Goal: Task Accomplishment & Management: Complete application form

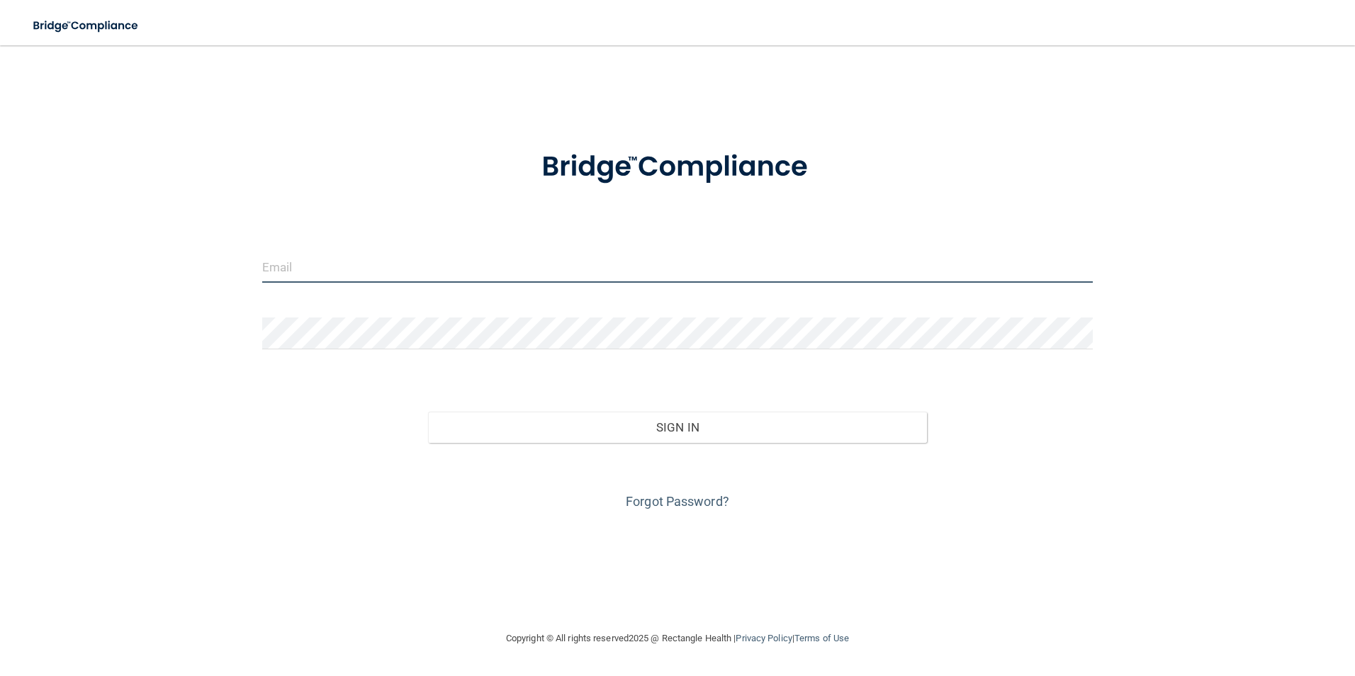
click at [281, 267] on input "email" at bounding box center [677, 267] width 831 height 32
click at [780, 61] on div "Invalid email/password. You don't have permission to access that page. Sign In …" at bounding box center [677, 338] width 1299 height 556
click at [296, 271] on input "email" at bounding box center [677, 267] width 831 height 32
type input "[EMAIL_ADDRESS][DOMAIN_NAME]"
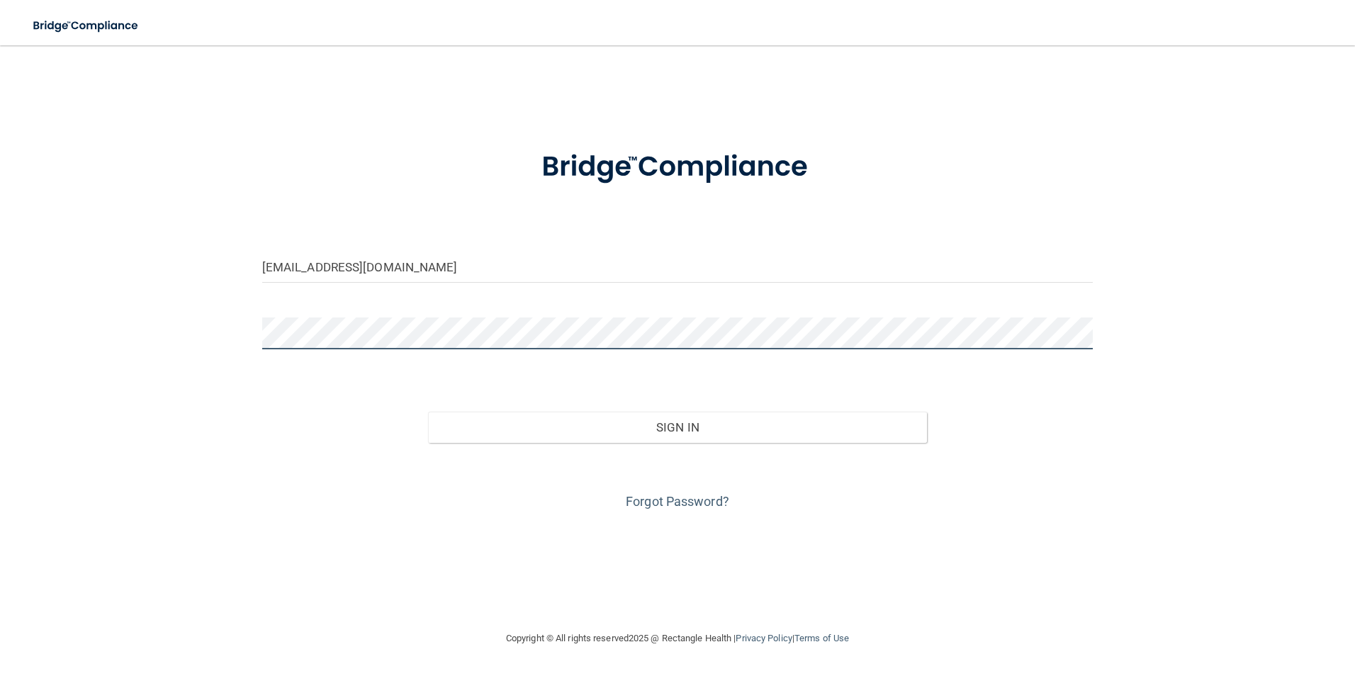
click at [428, 412] on button "Sign In" at bounding box center [677, 427] width 499 height 31
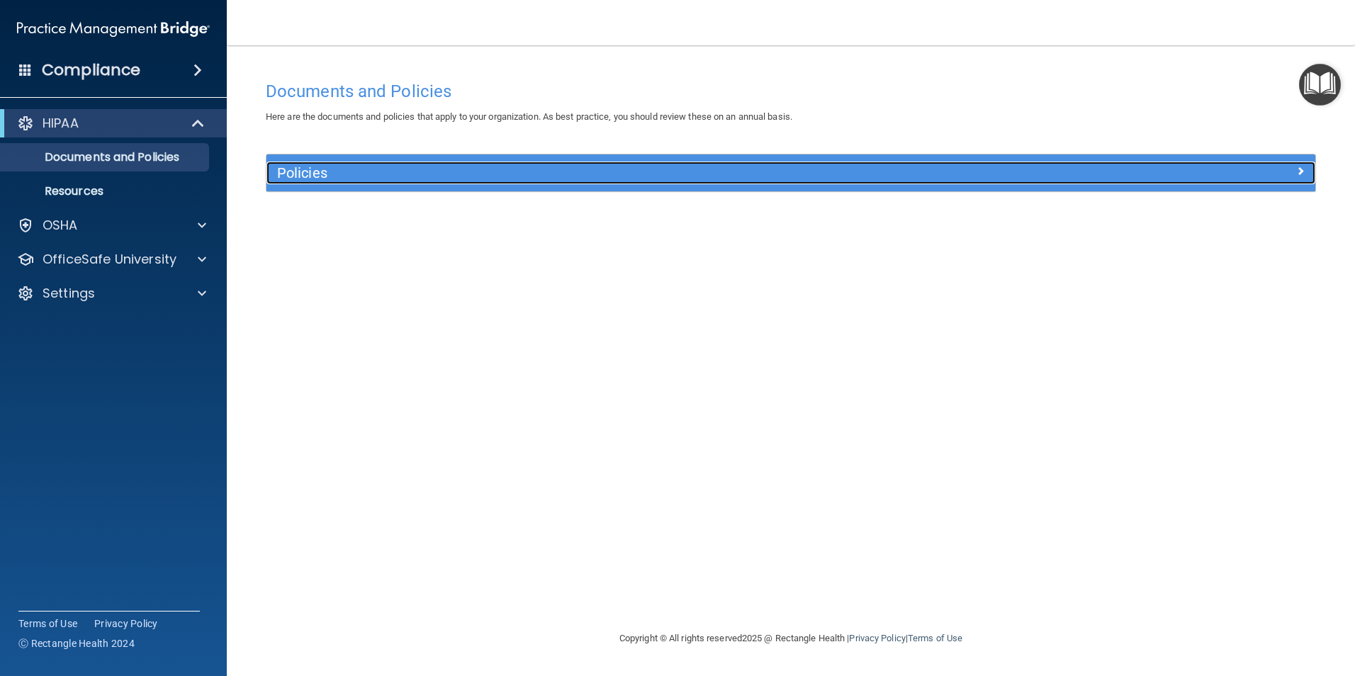
click at [337, 174] on h5 "Policies" at bounding box center [660, 173] width 766 height 16
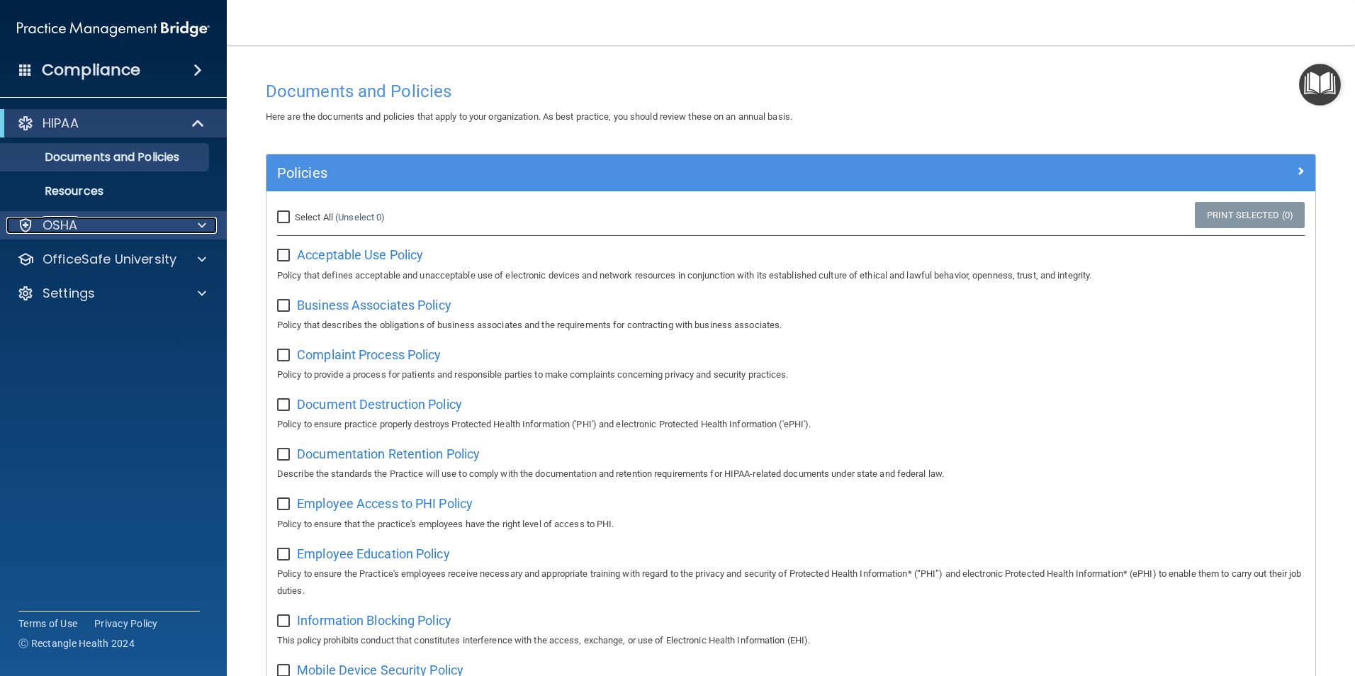
click at [203, 229] on span at bounding box center [202, 225] width 9 height 17
click at [86, 220] on div "OSHA" at bounding box center [94, 225] width 176 height 17
click at [22, 223] on div at bounding box center [25, 225] width 17 height 17
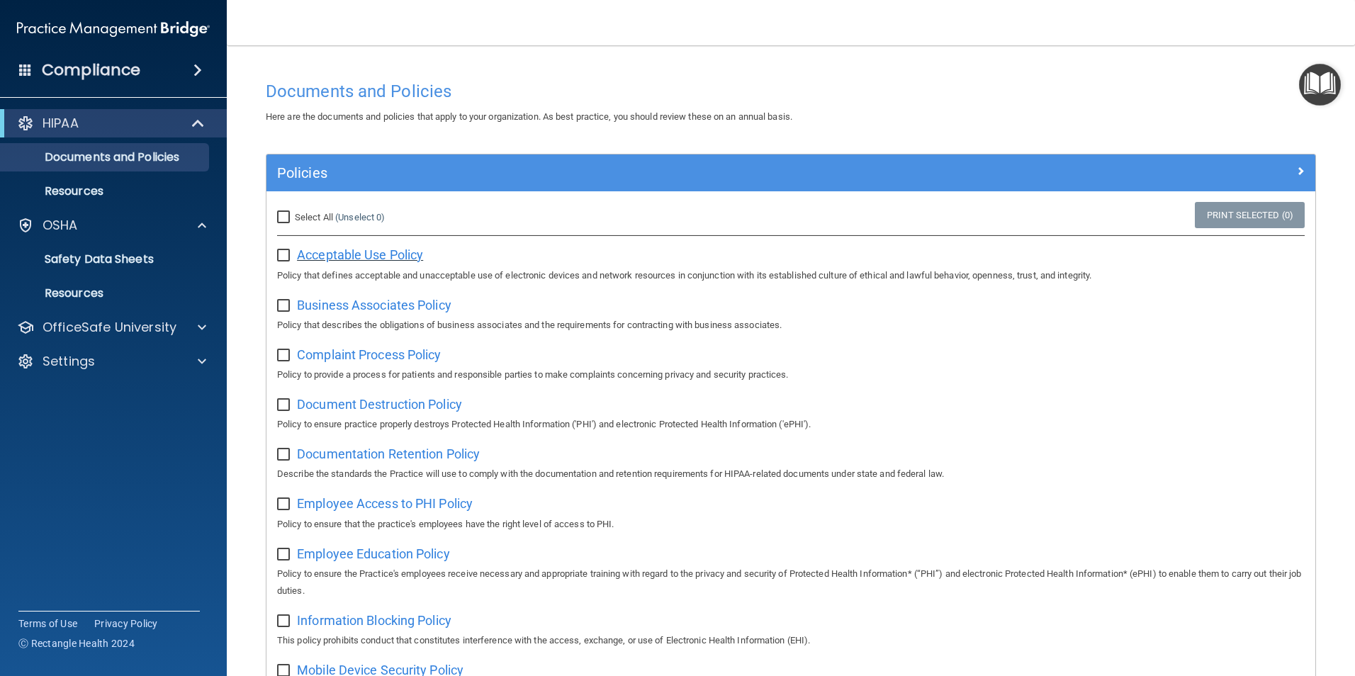
click at [338, 254] on span "Acceptable Use Policy" at bounding box center [360, 254] width 126 height 15
click at [281, 250] on input "checkbox" at bounding box center [285, 255] width 16 height 11
checkbox input "true"
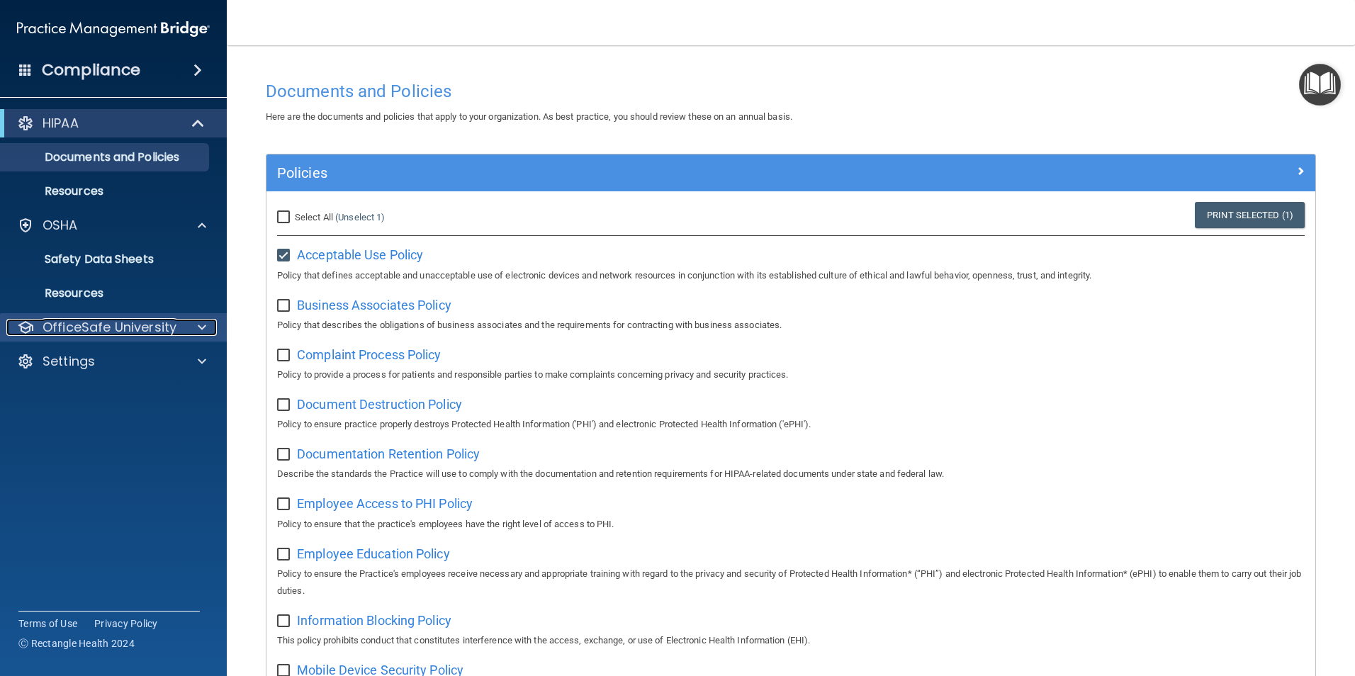
click at [184, 327] on div at bounding box center [199, 327] width 35 height 17
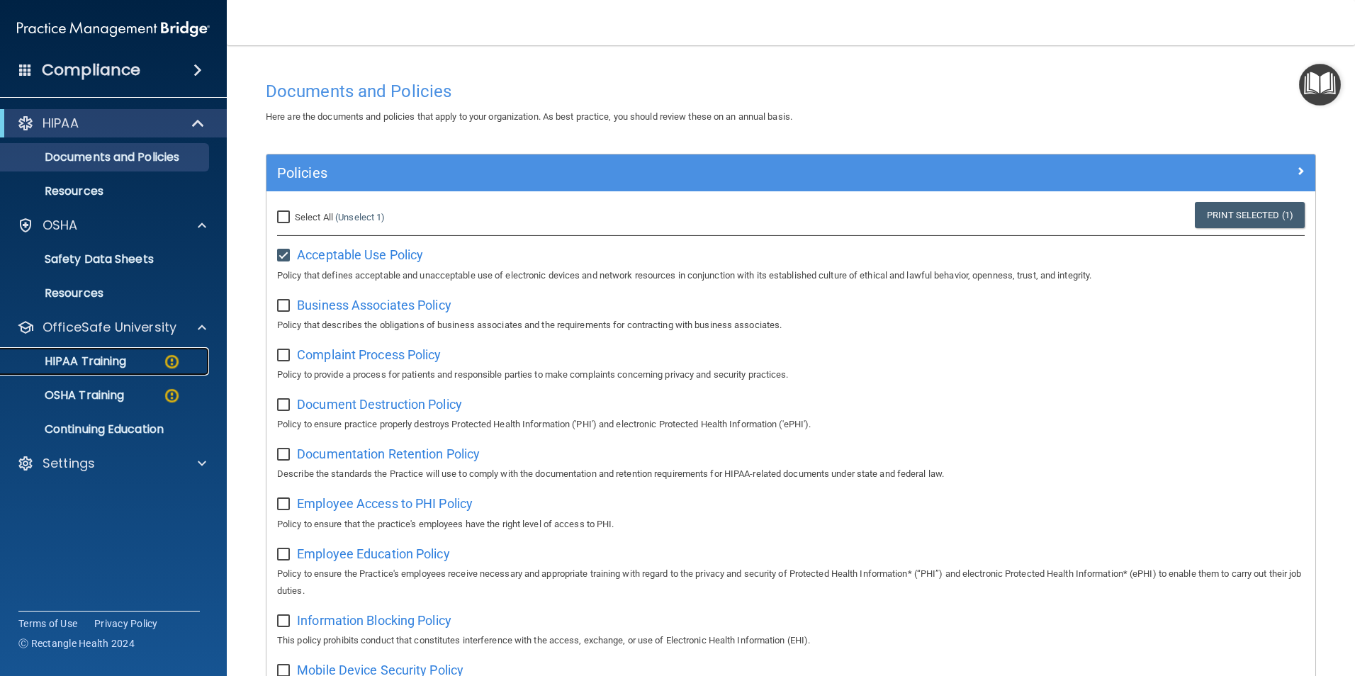
click at [144, 360] on div "HIPAA Training" at bounding box center [106, 361] width 194 height 14
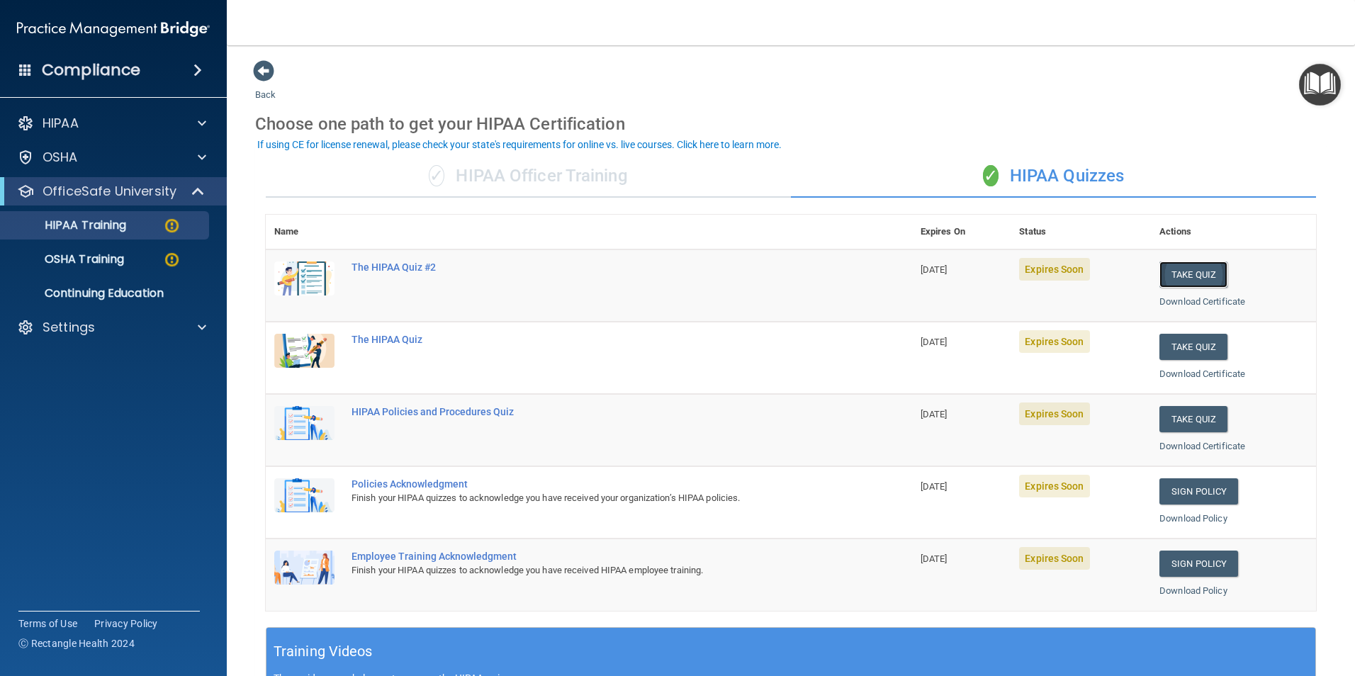
click at [1187, 275] on button "Take Quiz" at bounding box center [1194, 275] width 68 height 26
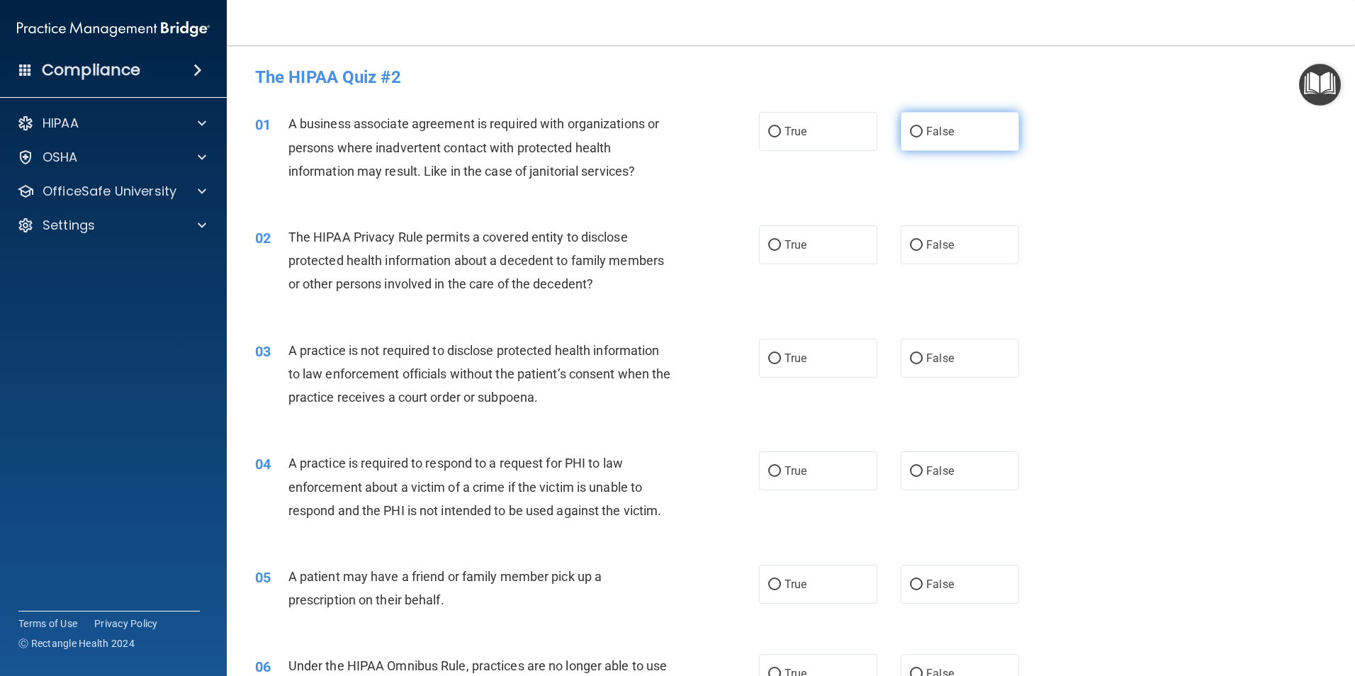
click at [912, 133] on input "False" at bounding box center [916, 132] width 13 height 11
radio input "true"
click at [768, 242] on input "True" at bounding box center [774, 245] width 13 height 11
radio input "true"
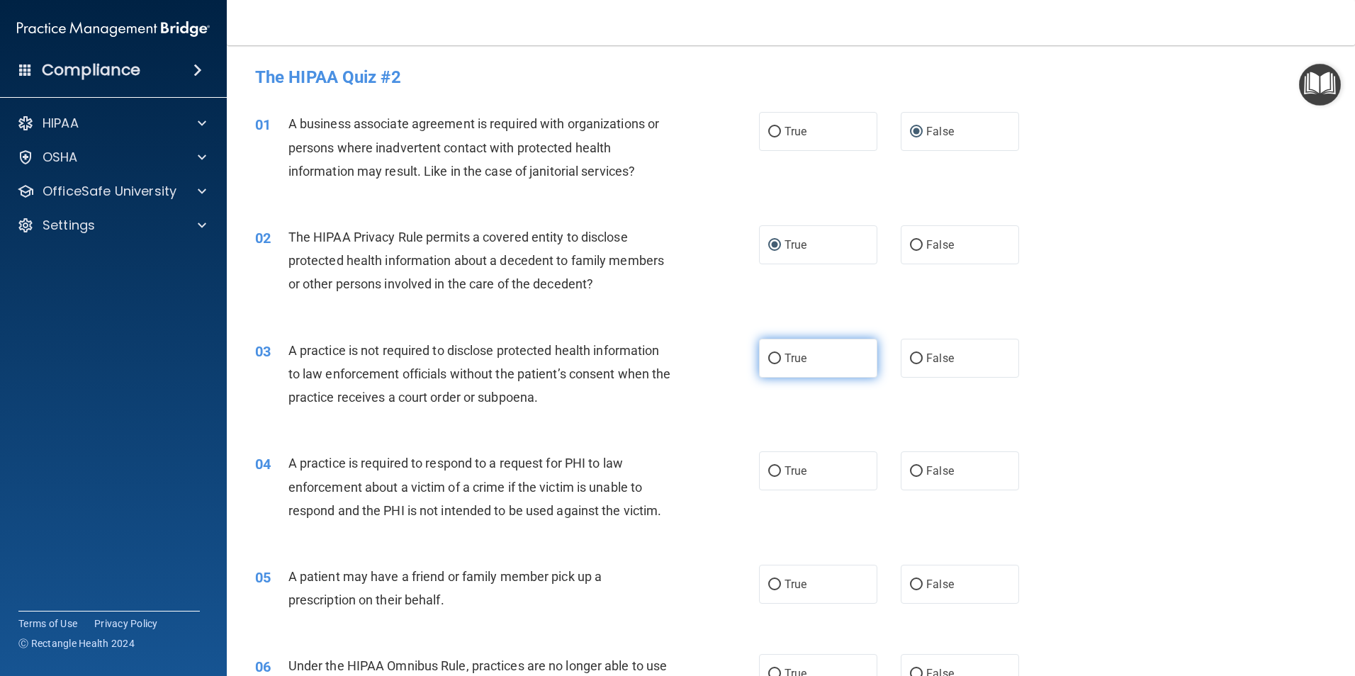
click at [771, 361] on input "True" at bounding box center [774, 359] width 13 height 11
radio input "true"
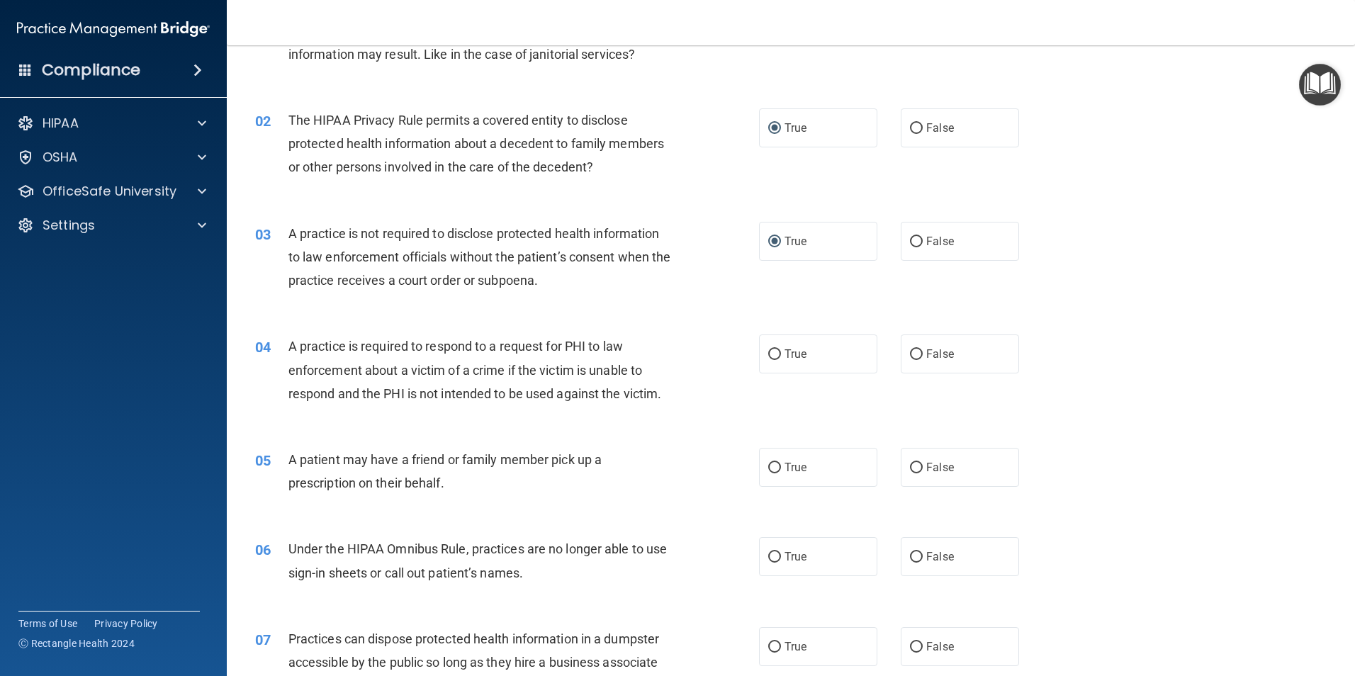
scroll to position [142, 0]
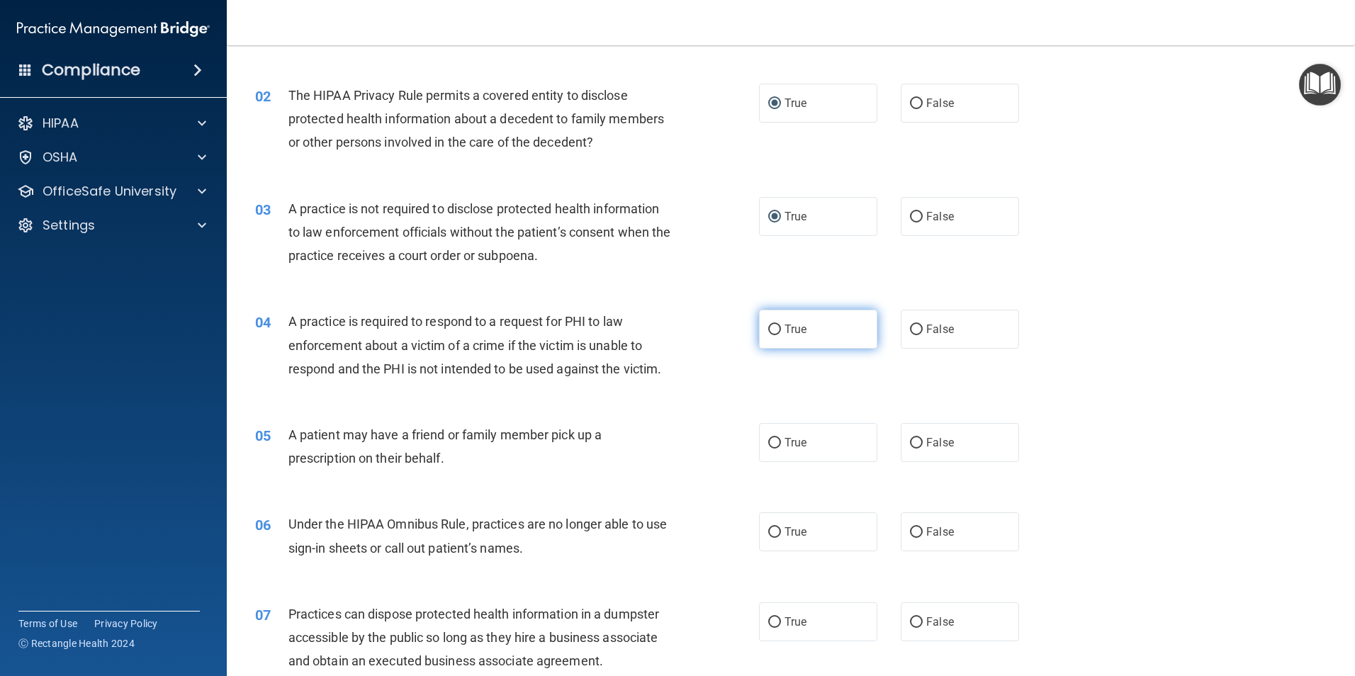
click at [771, 332] on input "True" at bounding box center [774, 330] width 13 height 11
radio input "true"
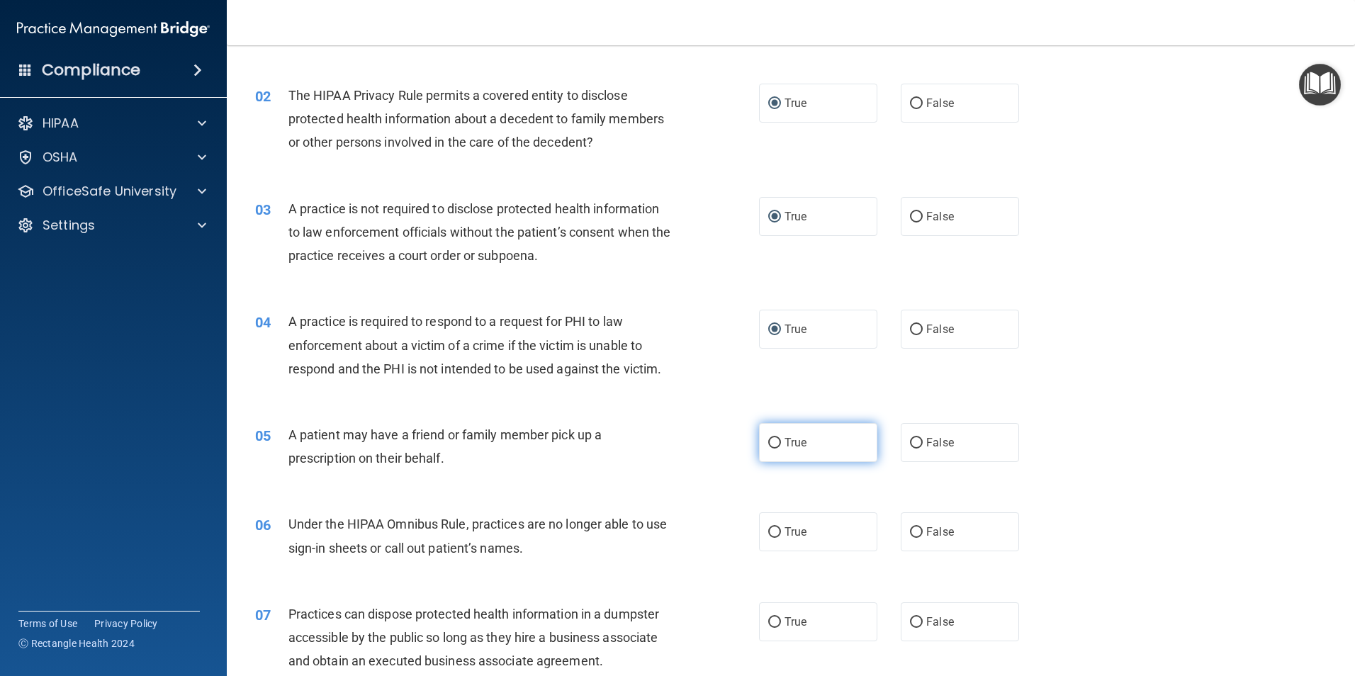
click at [771, 443] on input "True" at bounding box center [774, 443] width 13 height 11
radio input "true"
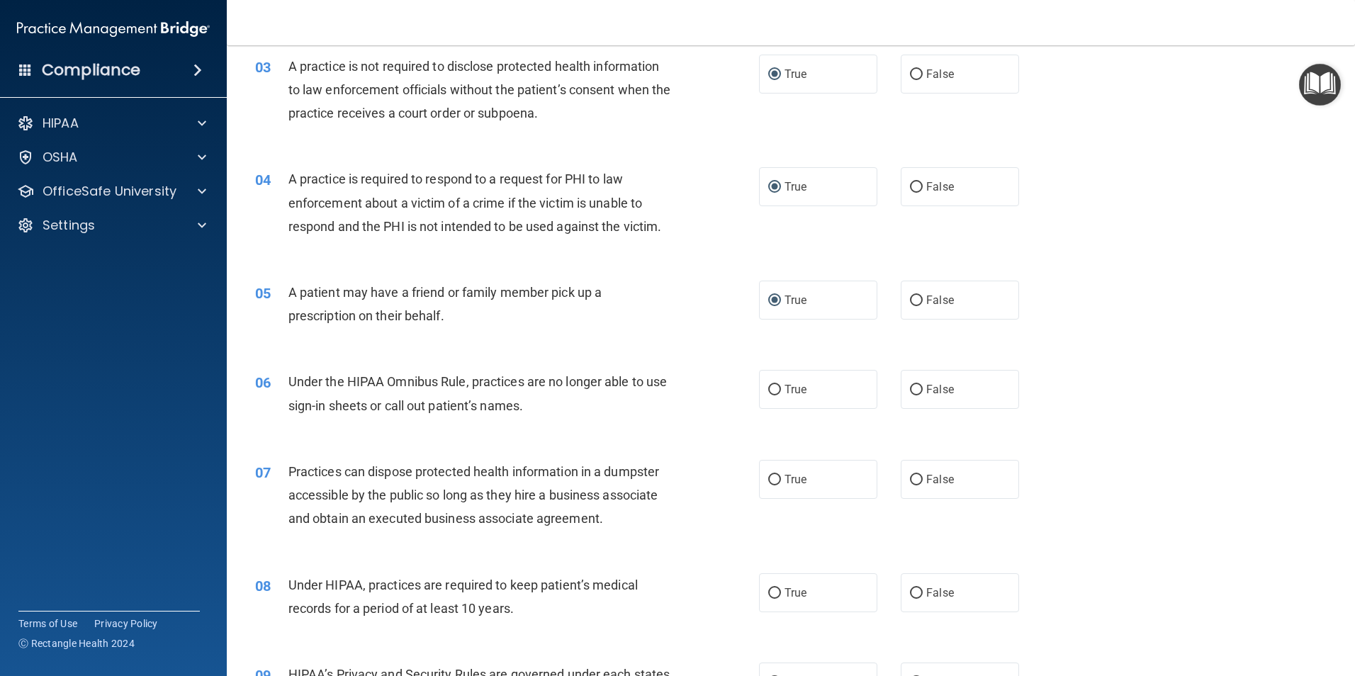
scroll to position [354, 0]
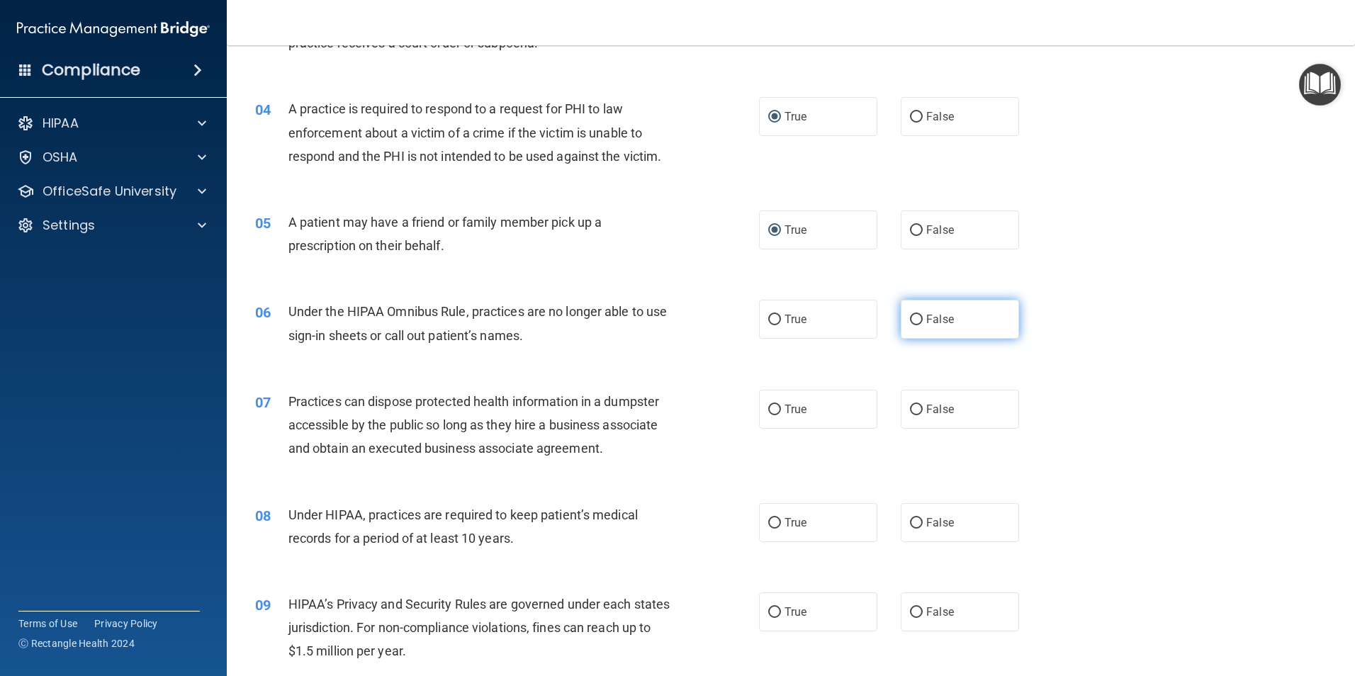
click at [910, 319] on input "False" at bounding box center [916, 320] width 13 height 11
radio input "true"
click at [910, 408] on input "False" at bounding box center [916, 410] width 13 height 11
radio input "true"
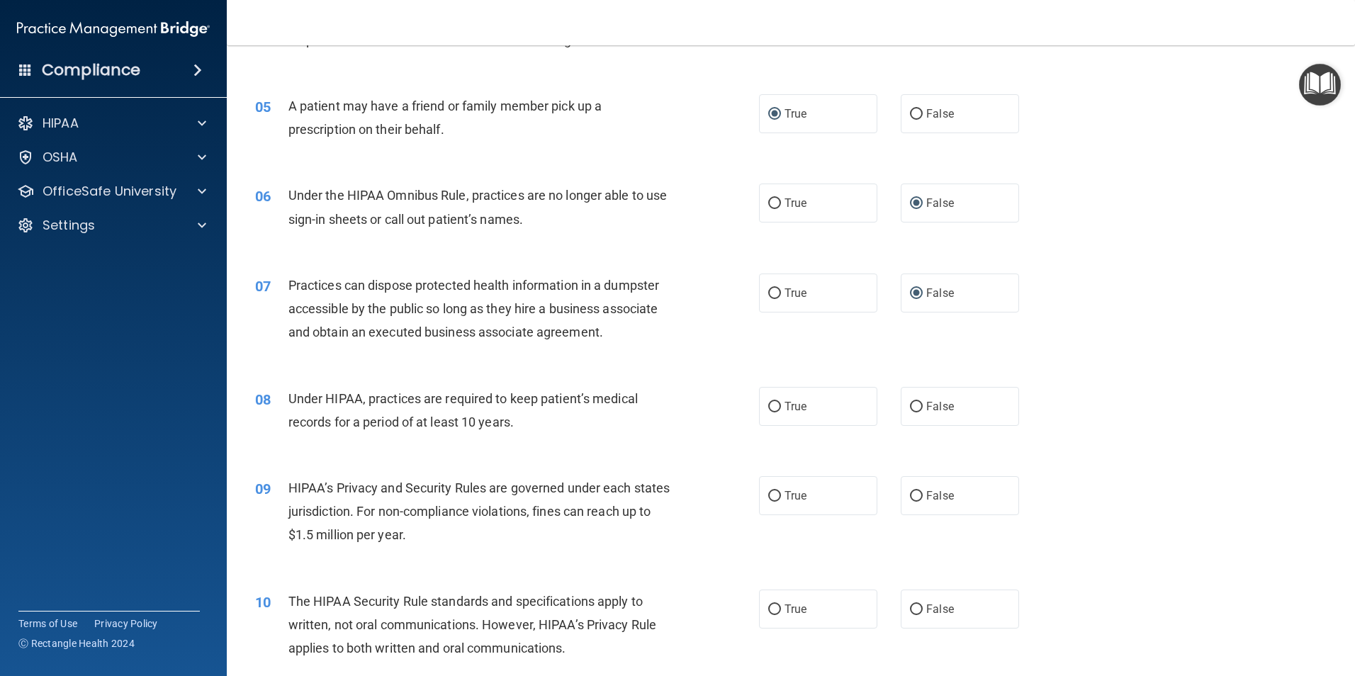
scroll to position [496, 0]
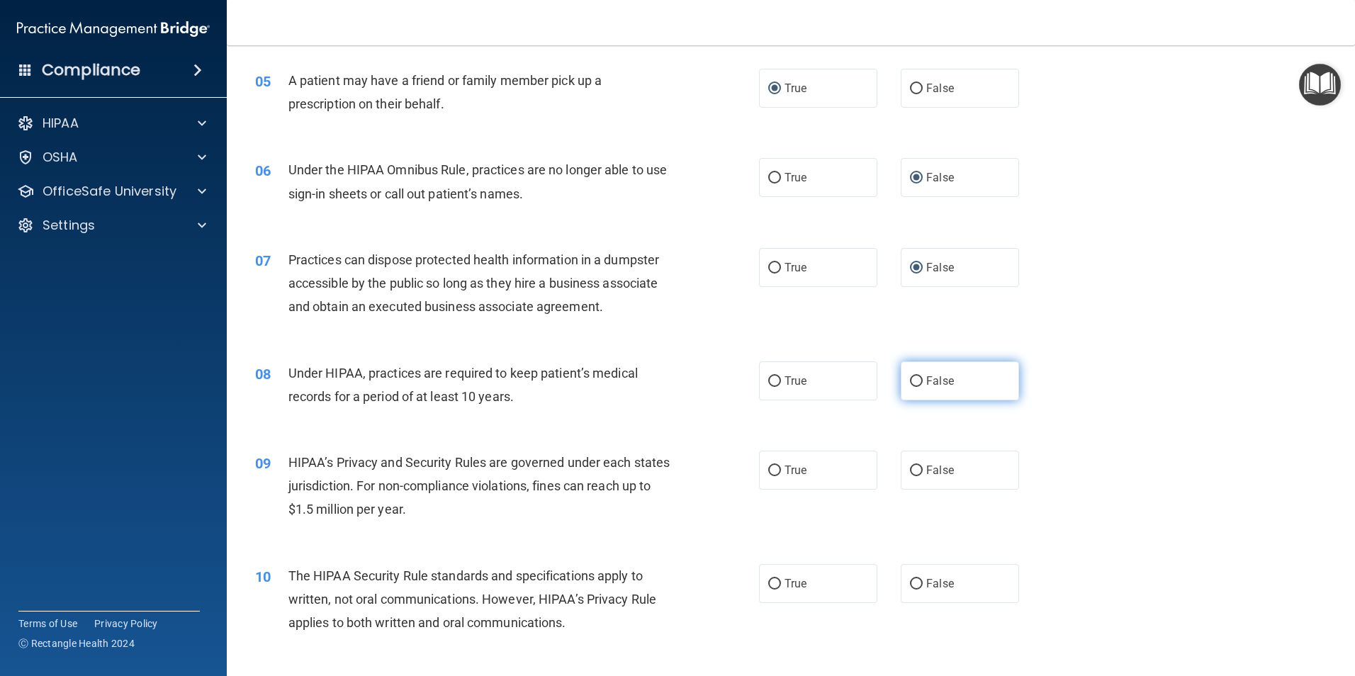
click at [912, 381] on input "False" at bounding box center [916, 381] width 13 height 11
radio input "true"
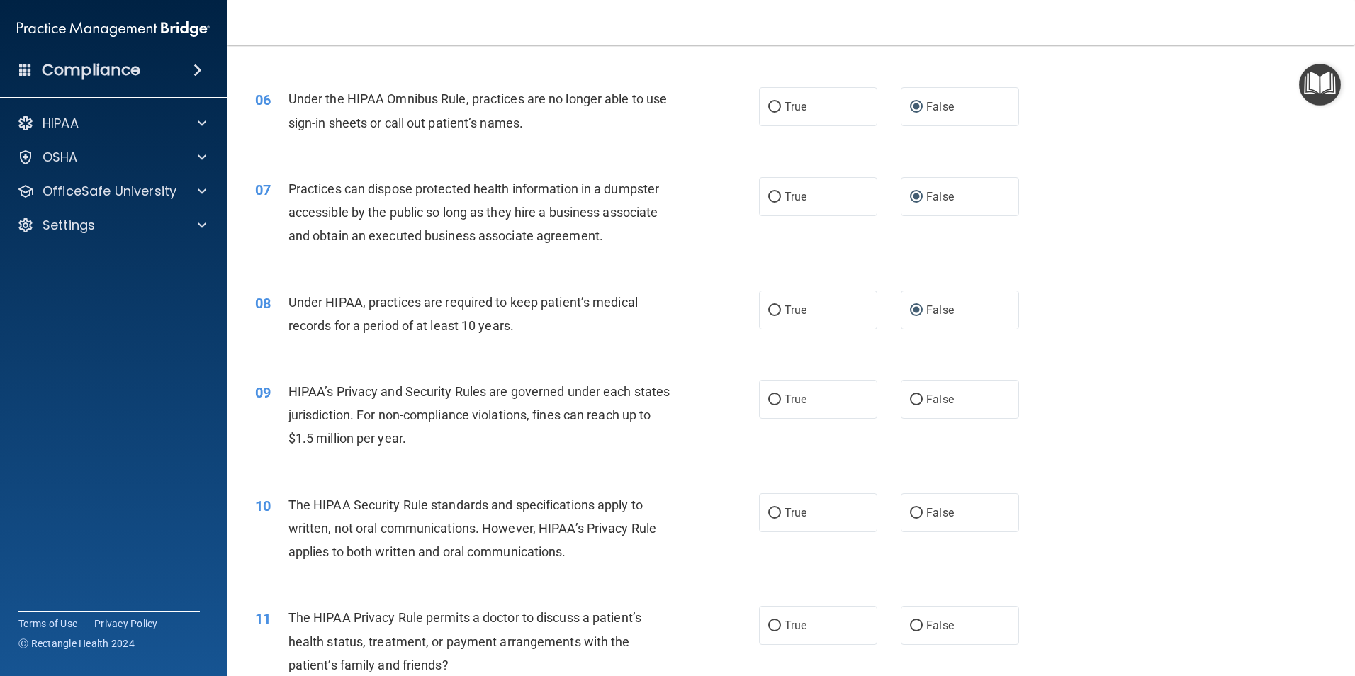
scroll to position [638, 0]
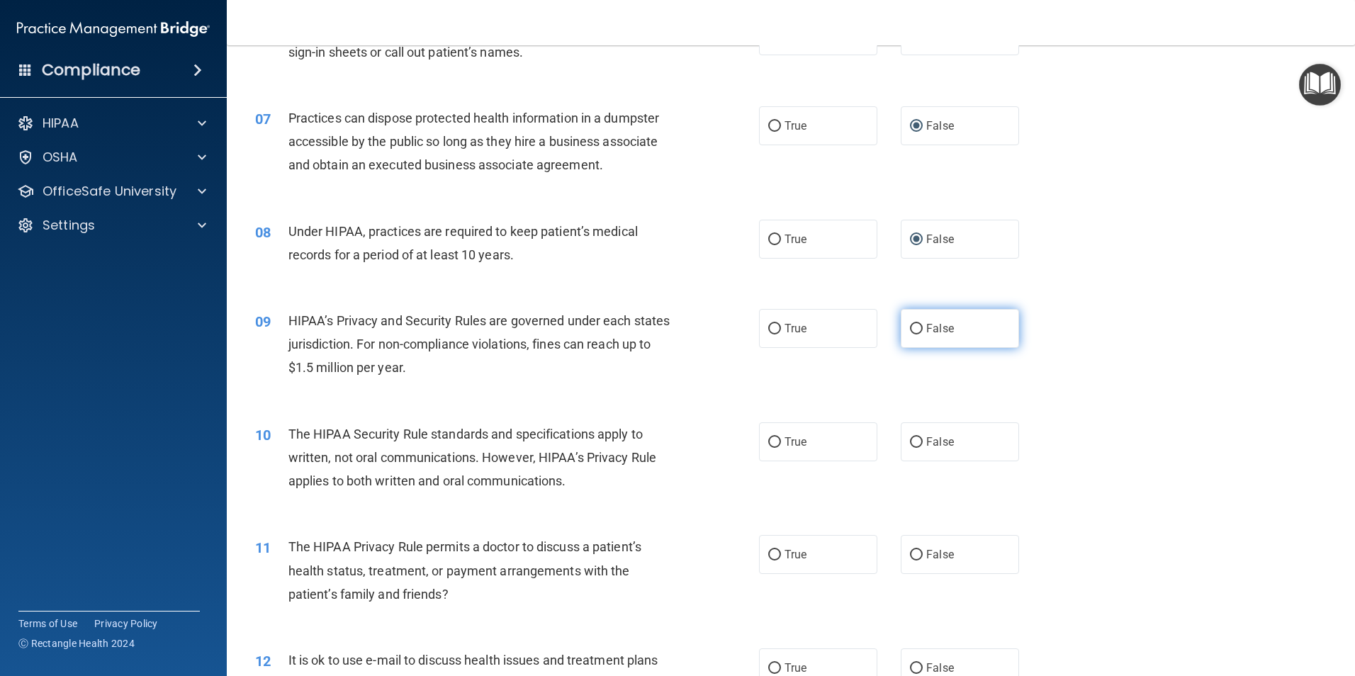
click at [912, 327] on input "False" at bounding box center [916, 329] width 13 height 11
radio input "true"
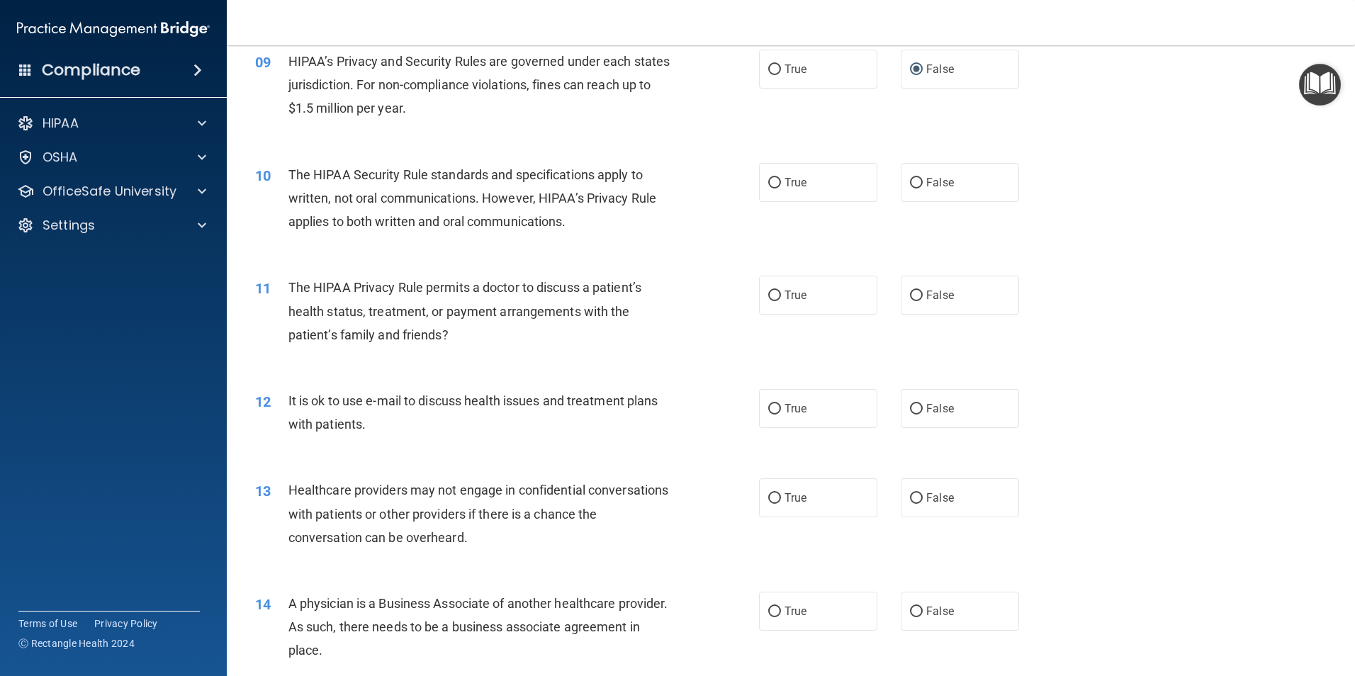
scroll to position [922, 0]
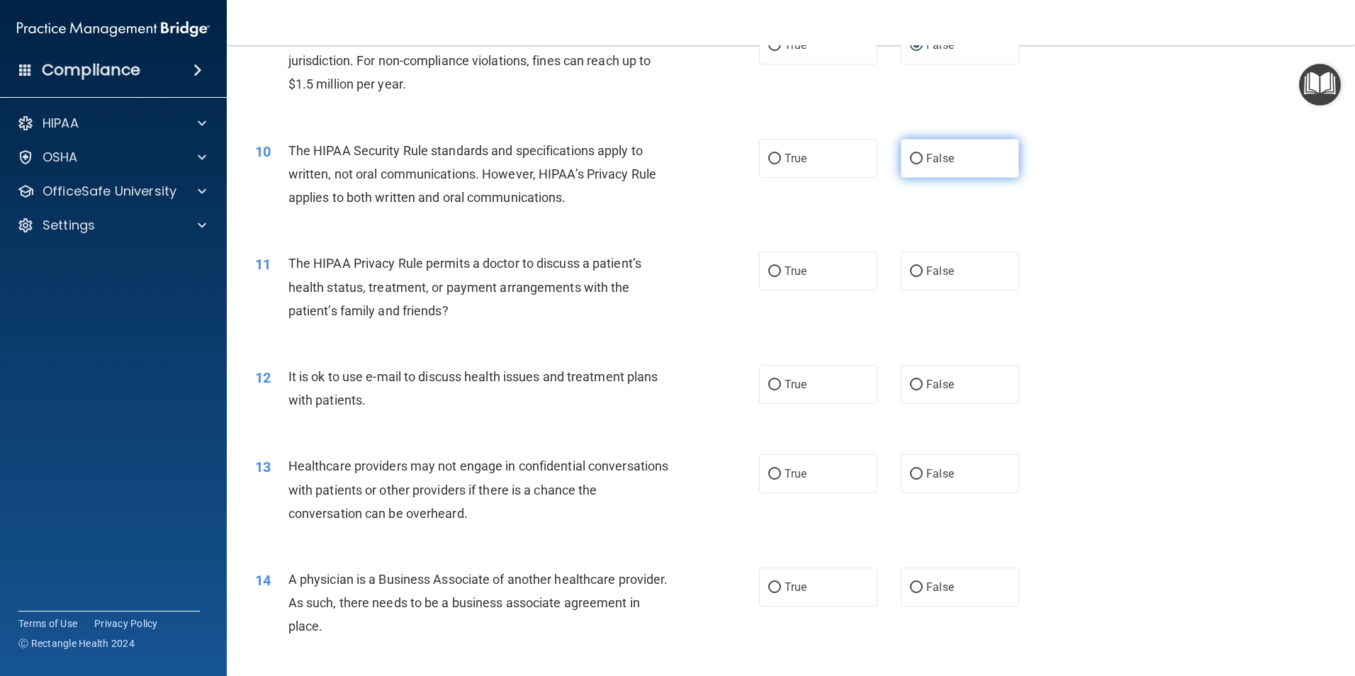
click at [913, 157] on input "False" at bounding box center [916, 159] width 13 height 11
radio input "true"
click at [910, 271] on input "False" at bounding box center [916, 272] width 13 height 11
radio input "true"
click at [910, 383] on input "False" at bounding box center [916, 385] width 13 height 11
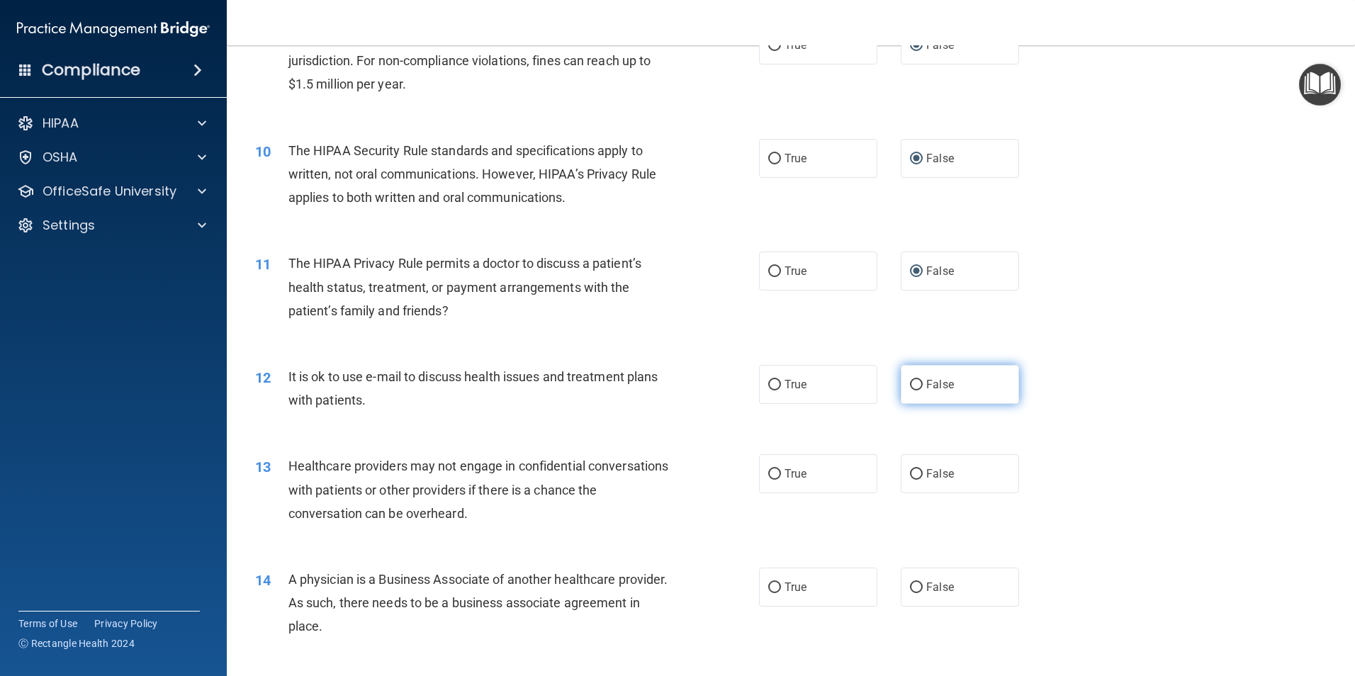
radio input "true"
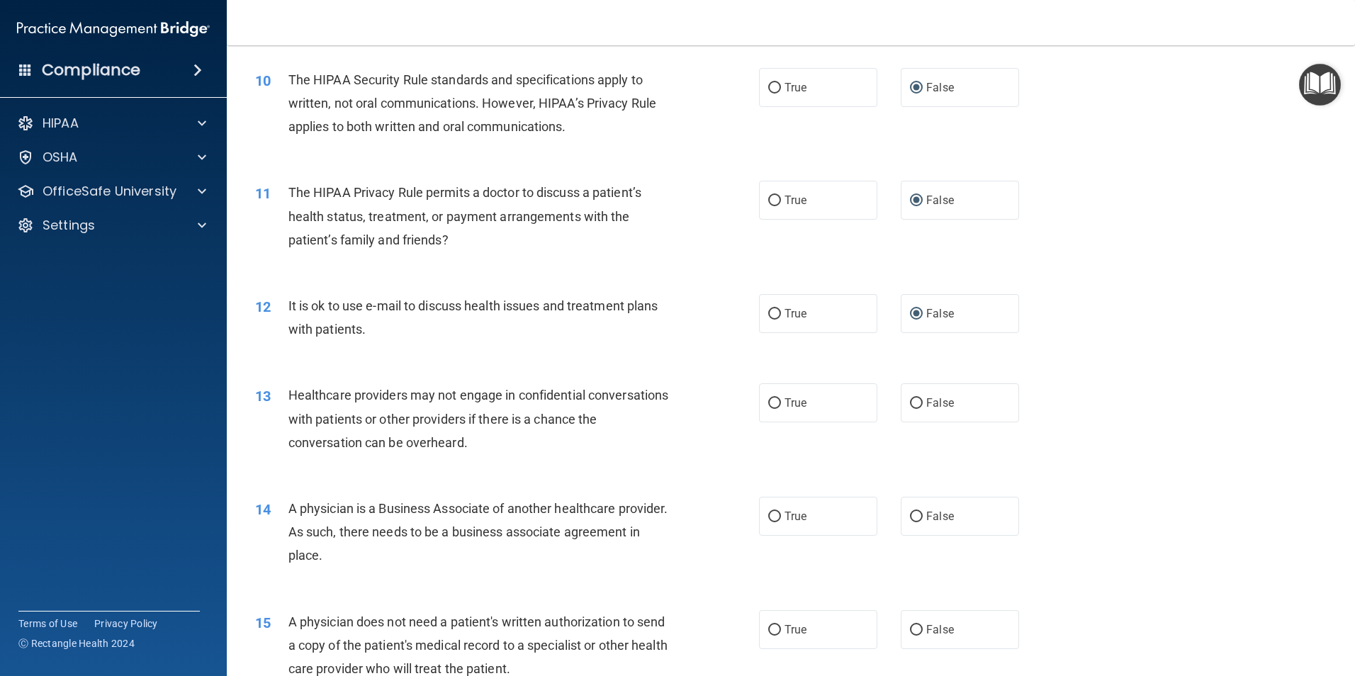
scroll to position [1063, 0]
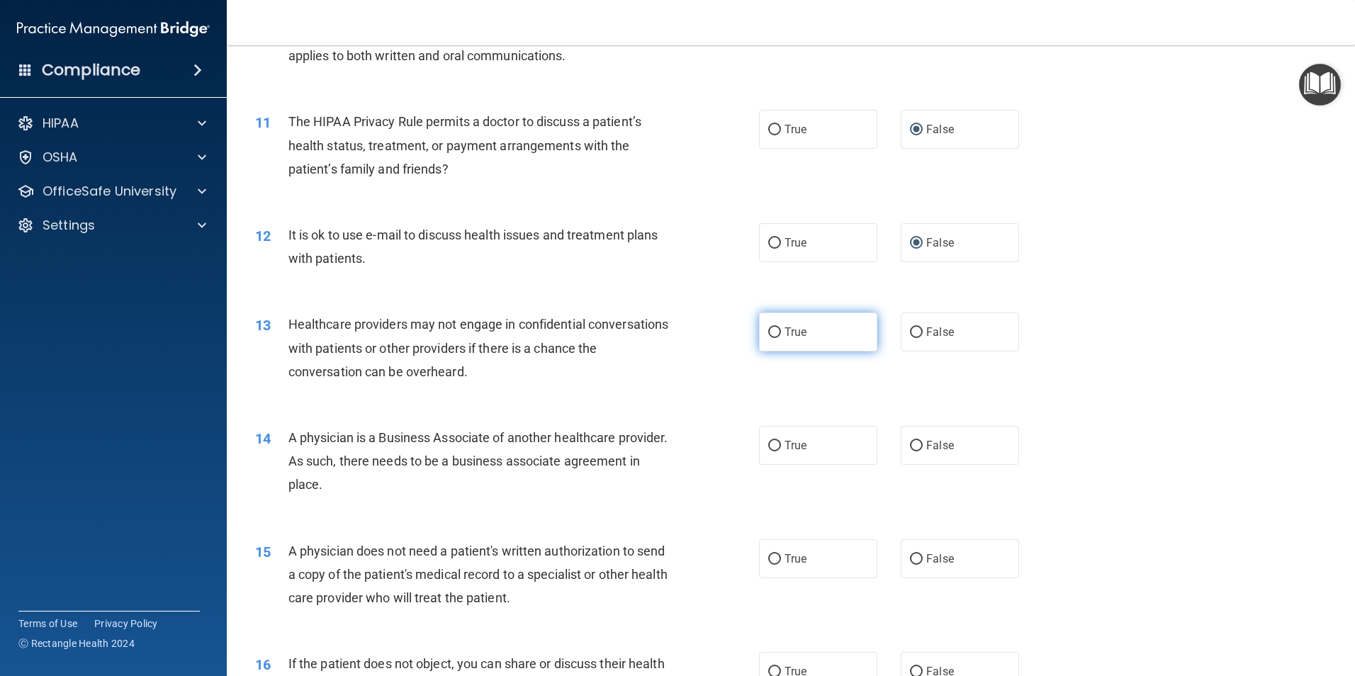
click at [768, 331] on input "True" at bounding box center [774, 332] width 13 height 11
radio input "true"
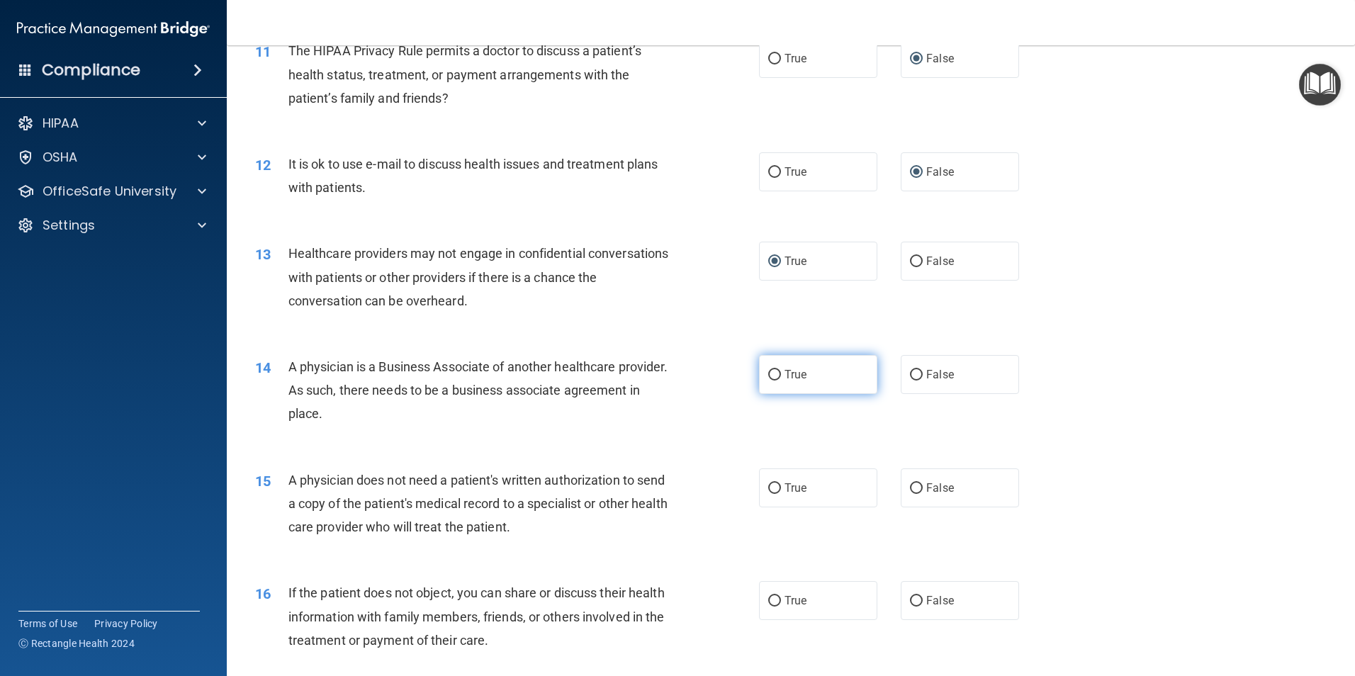
click at [768, 374] on input "True" at bounding box center [774, 375] width 13 height 11
radio input "true"
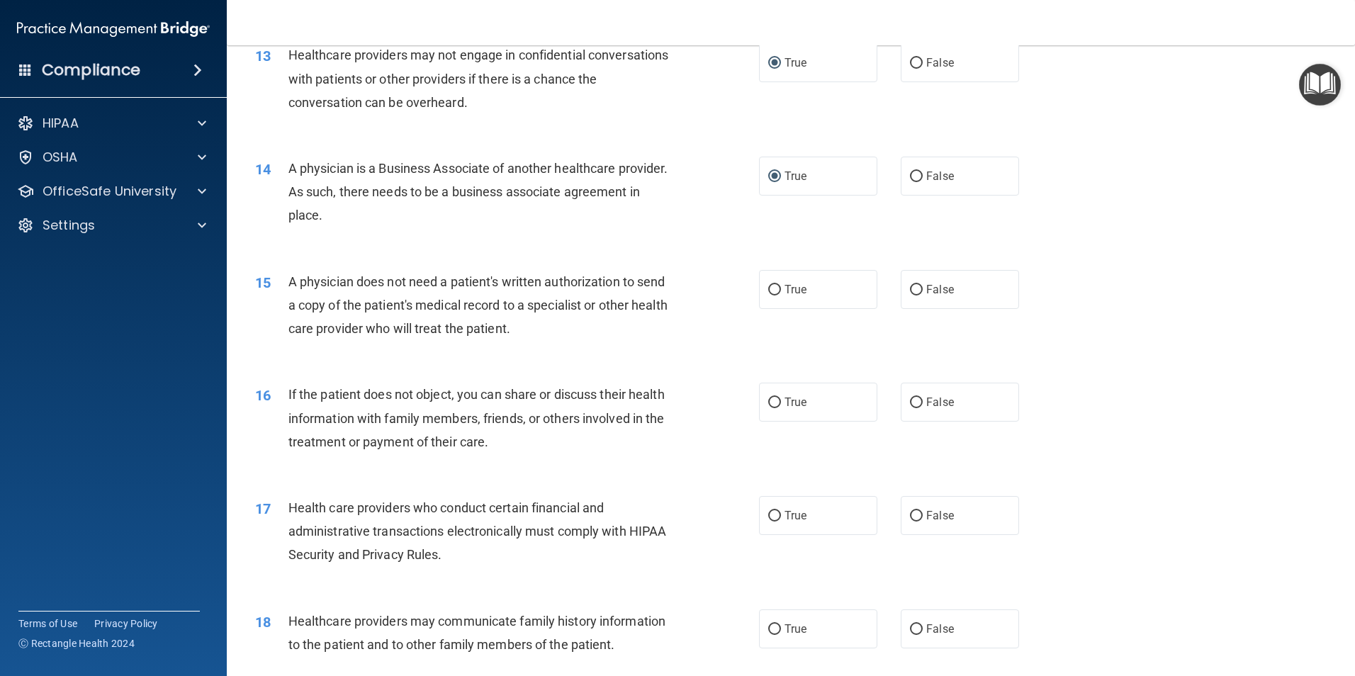
scroll to position [1347, 0]
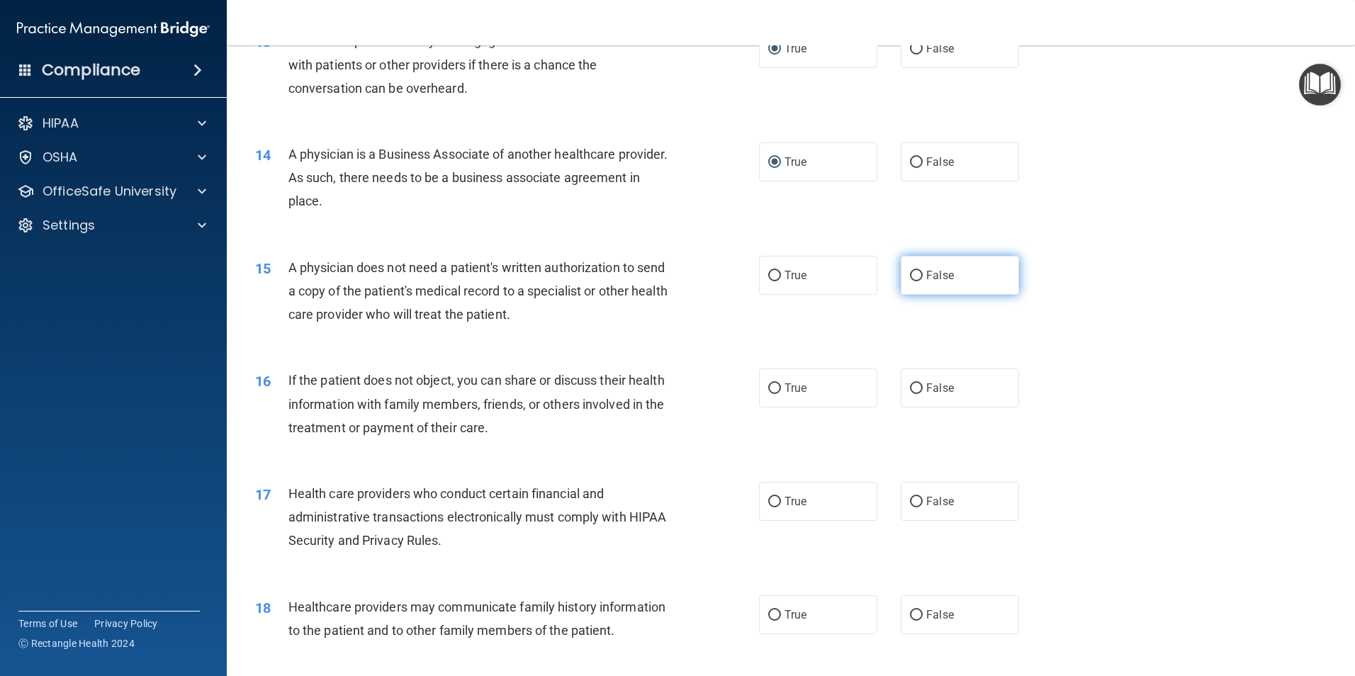
click at [910, 276] on input "False" at bounding box center [916, 276] width 13 height 11
radio input "true"
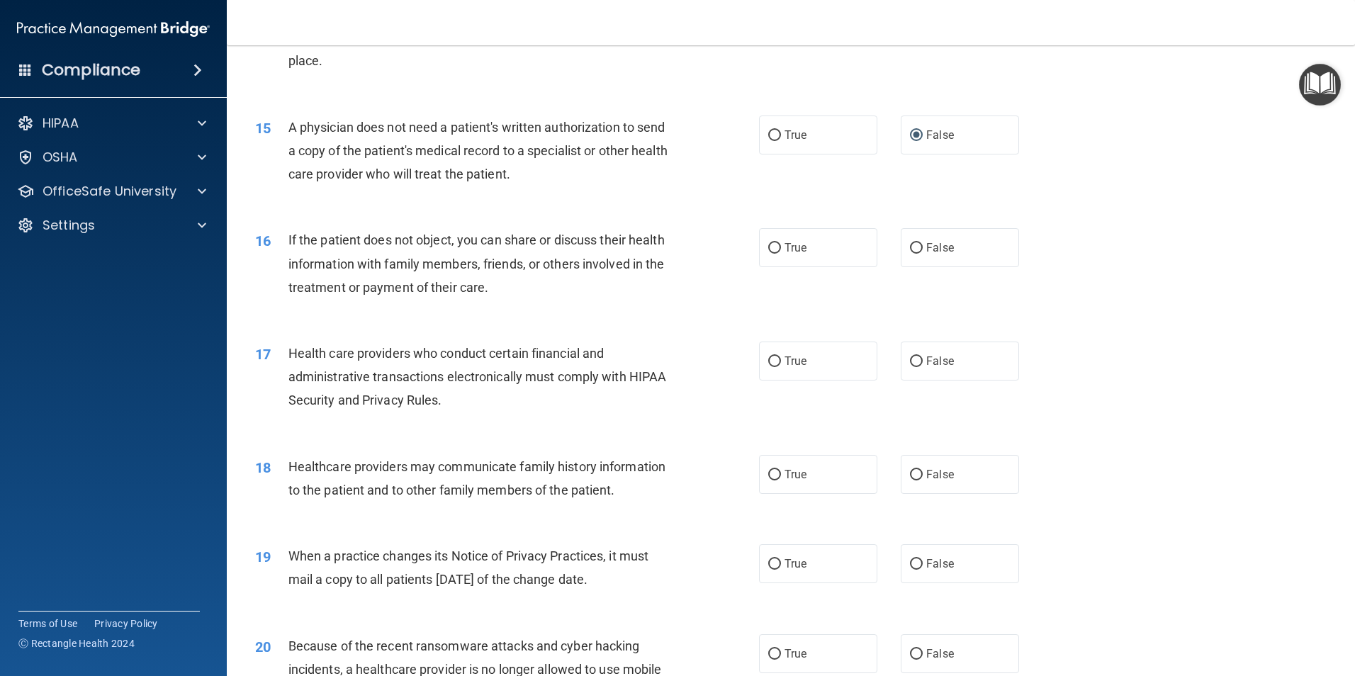
scroll to position [1489, 0]
click at [769, 245] on input "True" at bounding box center [774, 247] width 13 height 11
radio input "true"
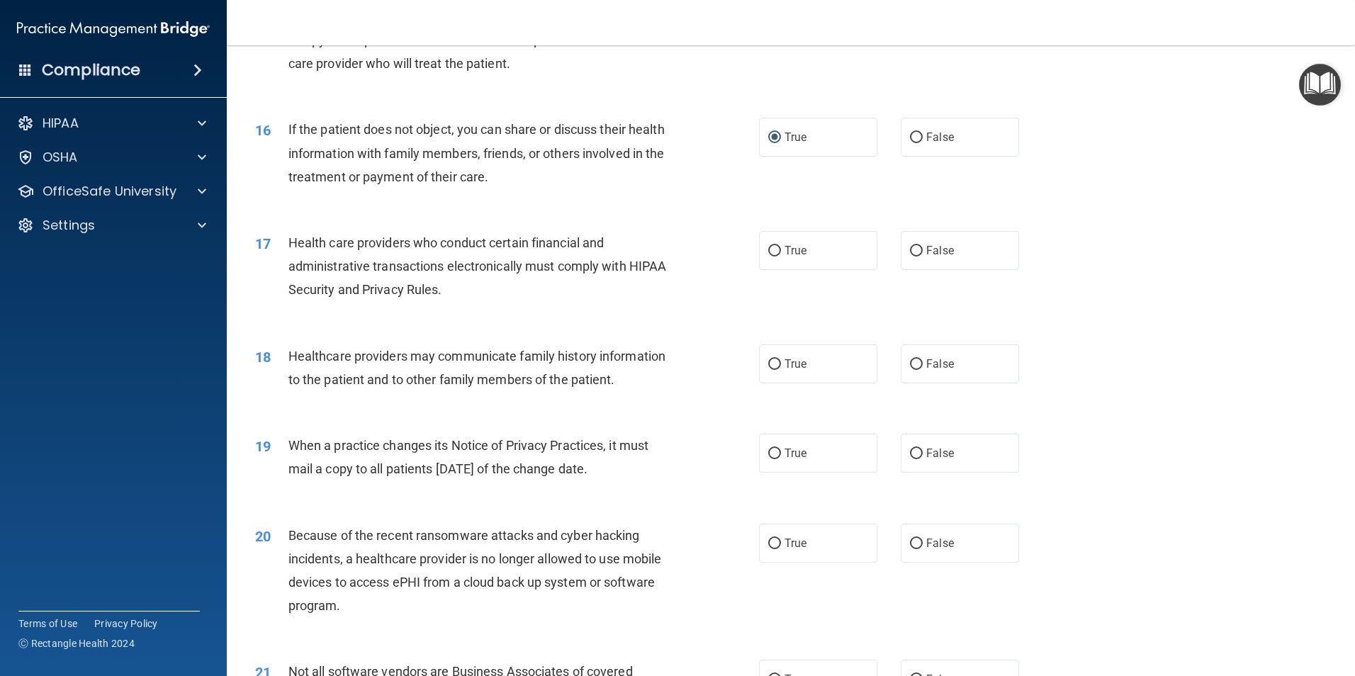
scroll to position [1630, 0]
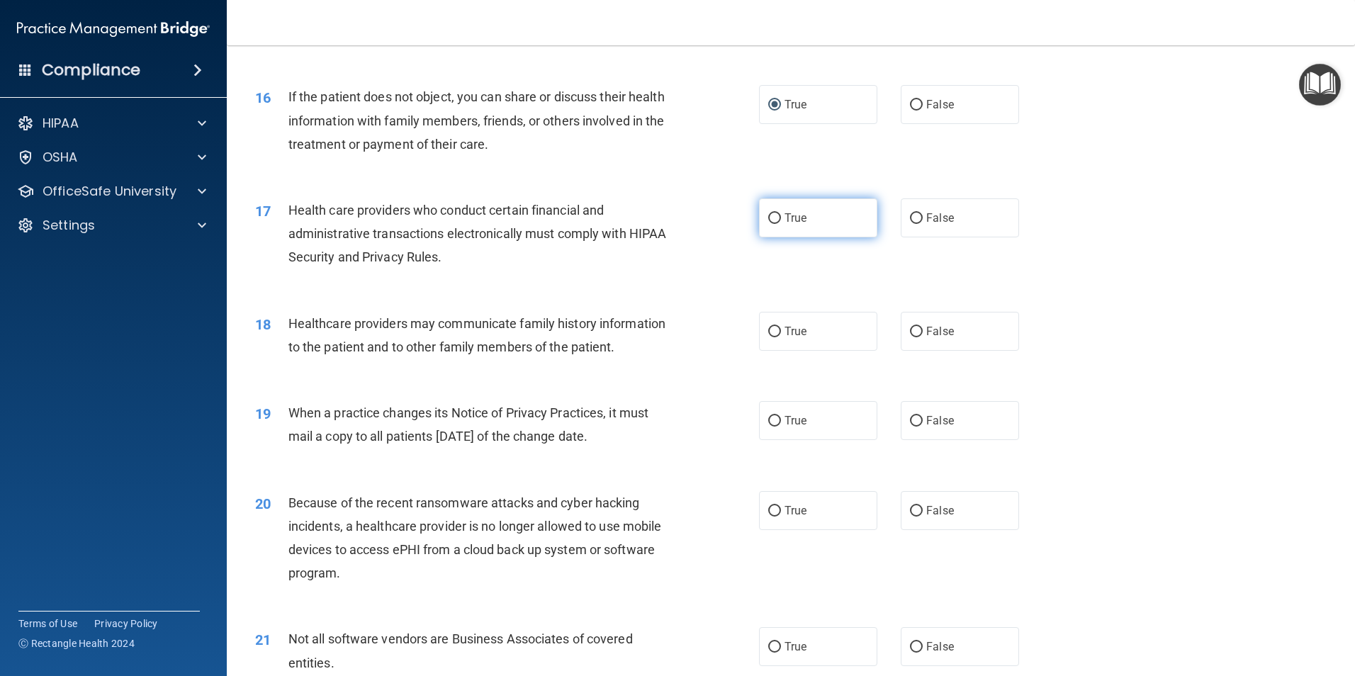
drag, startPoint x: 766, startPoint y: 217, endPoint x: 756, endPoint y: 221, distance: 11.5
click at [768, 218] on input "True" at bounding box center [774, 218] width 13 height 11
radio input "true"
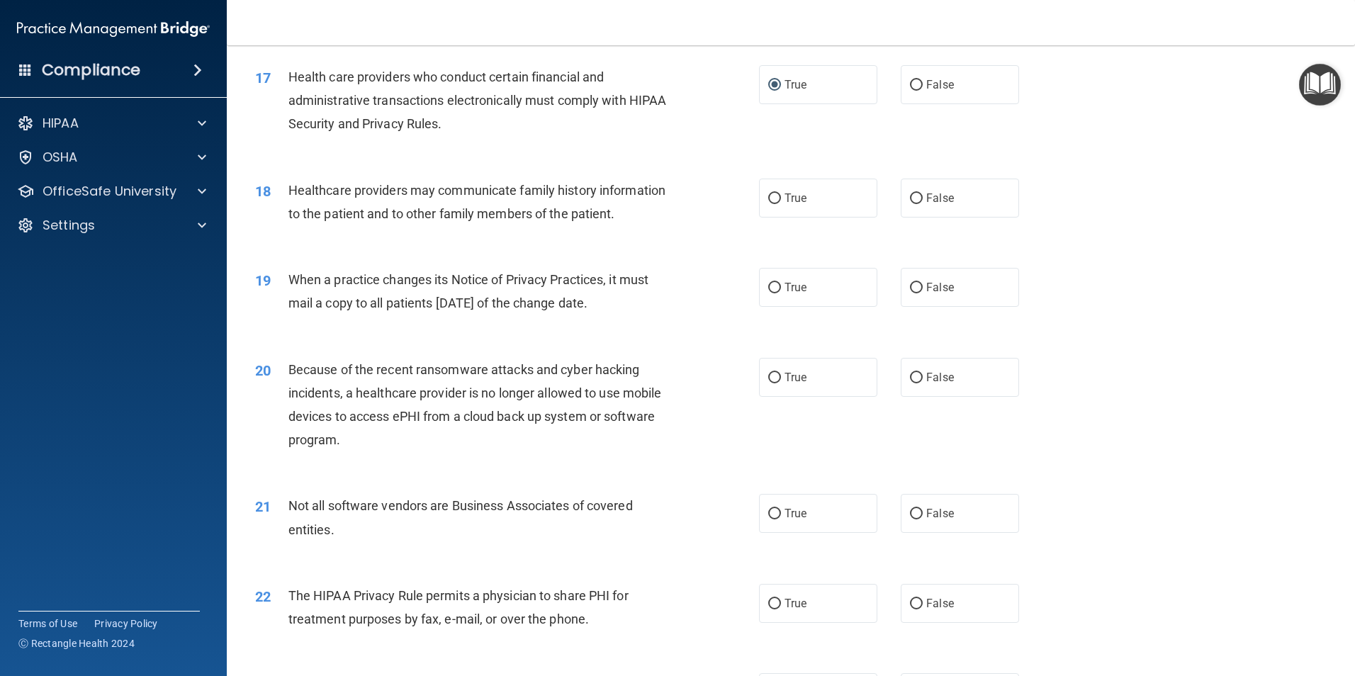
scroll to position [1772, 0]
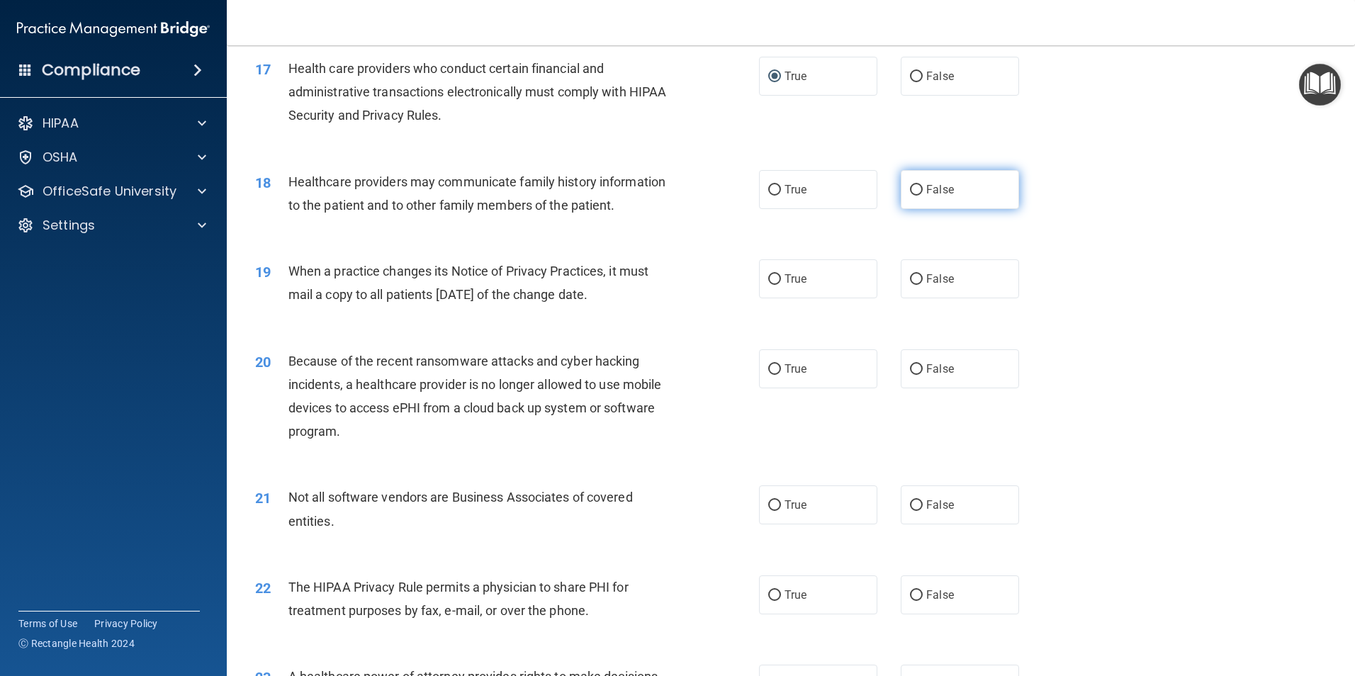
click at [910, 192] on input "False" at bounding box center [916, 190] width 13 height 11
radio input "true"
drag, startPoint x: 771, startPoint y: 279, endPoint x: 756, endPoint y: 285, distance: 15.9
click at [771, 280] on input "True" at bounding box center [774, 279] width 13 height 11
radio input "true"
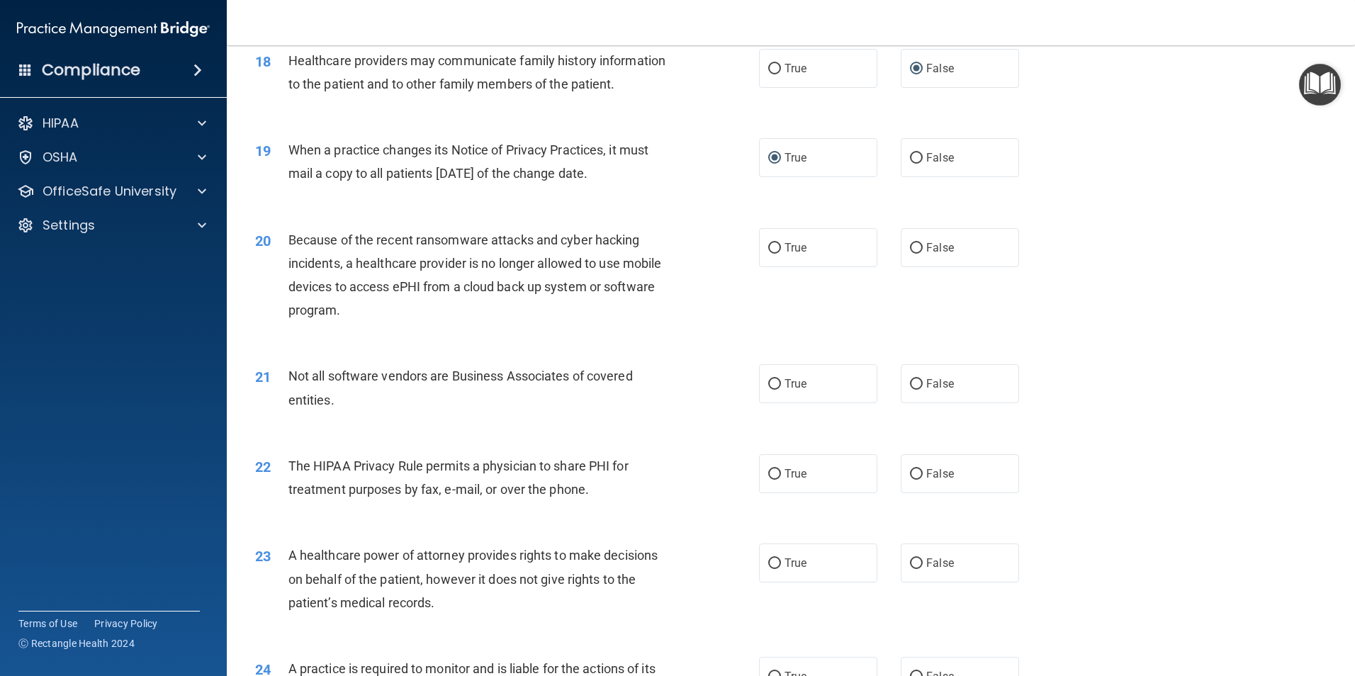
scroll to position [1914, 0]
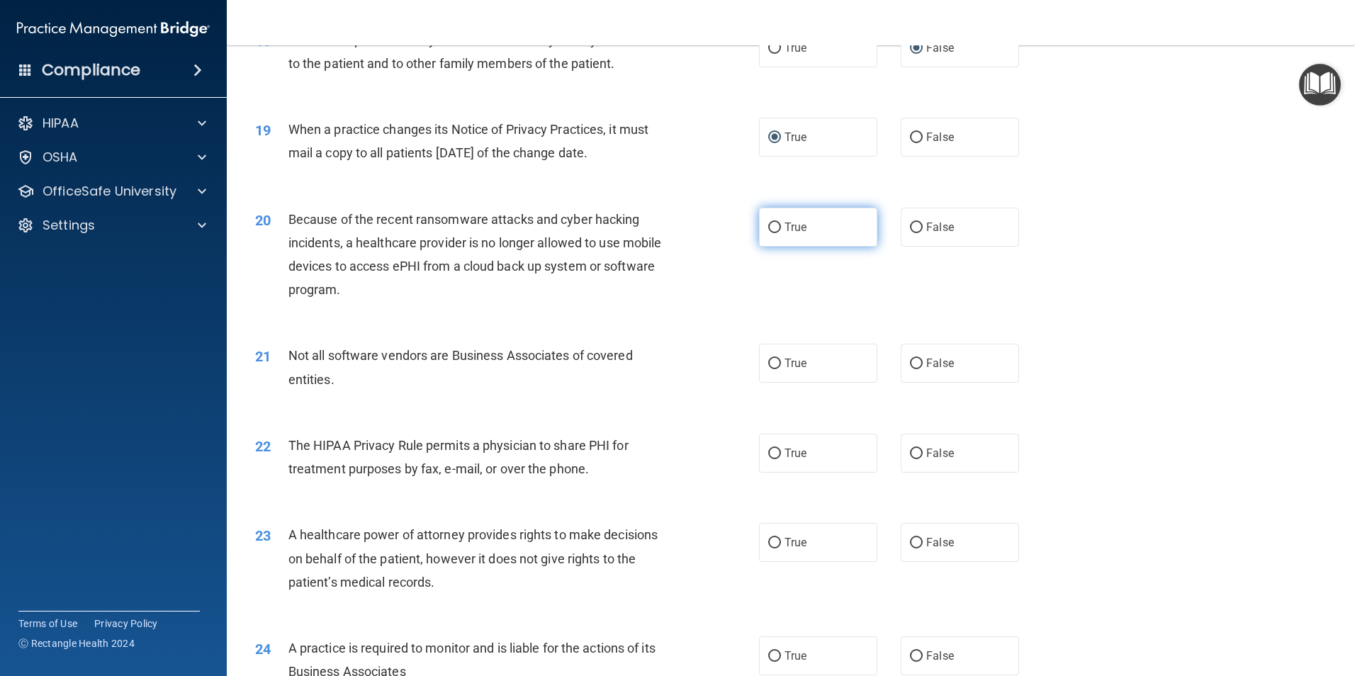
click at [769, 227] on input "True" at bounding box center [774, 228] width 13 height 11
radio input "true"
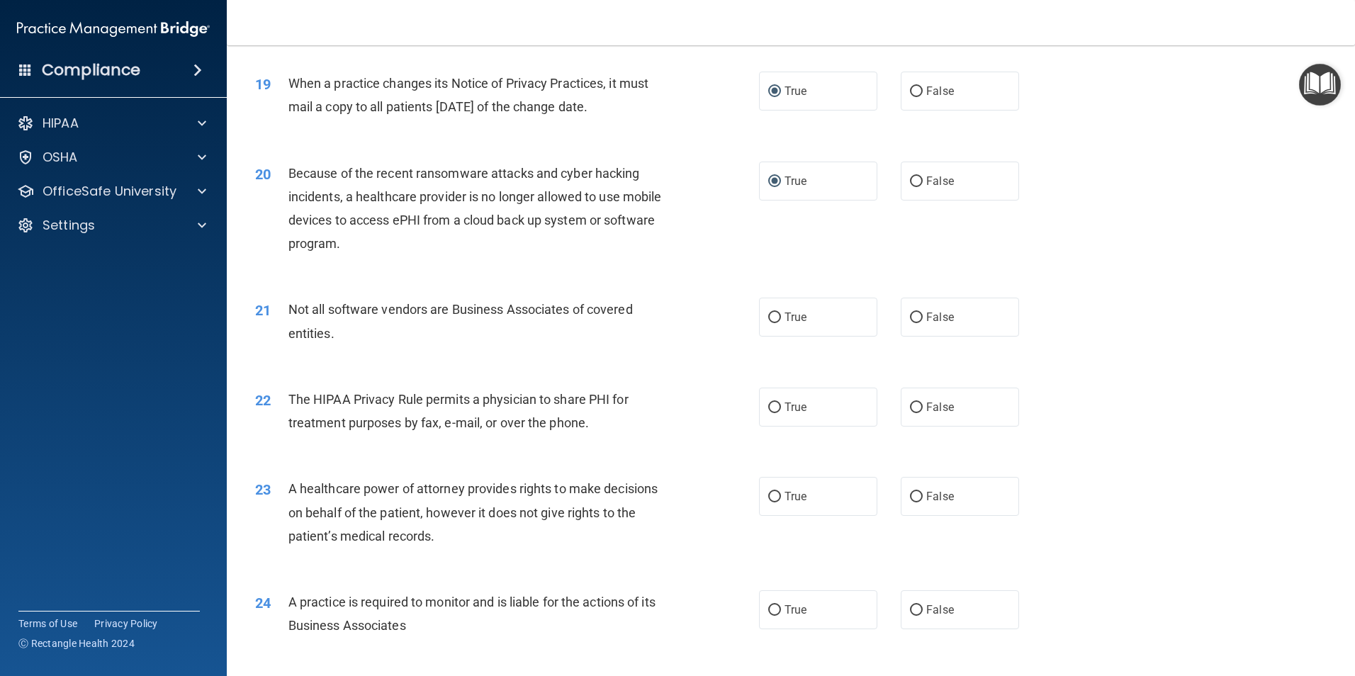
scroll to position [2056, 0]
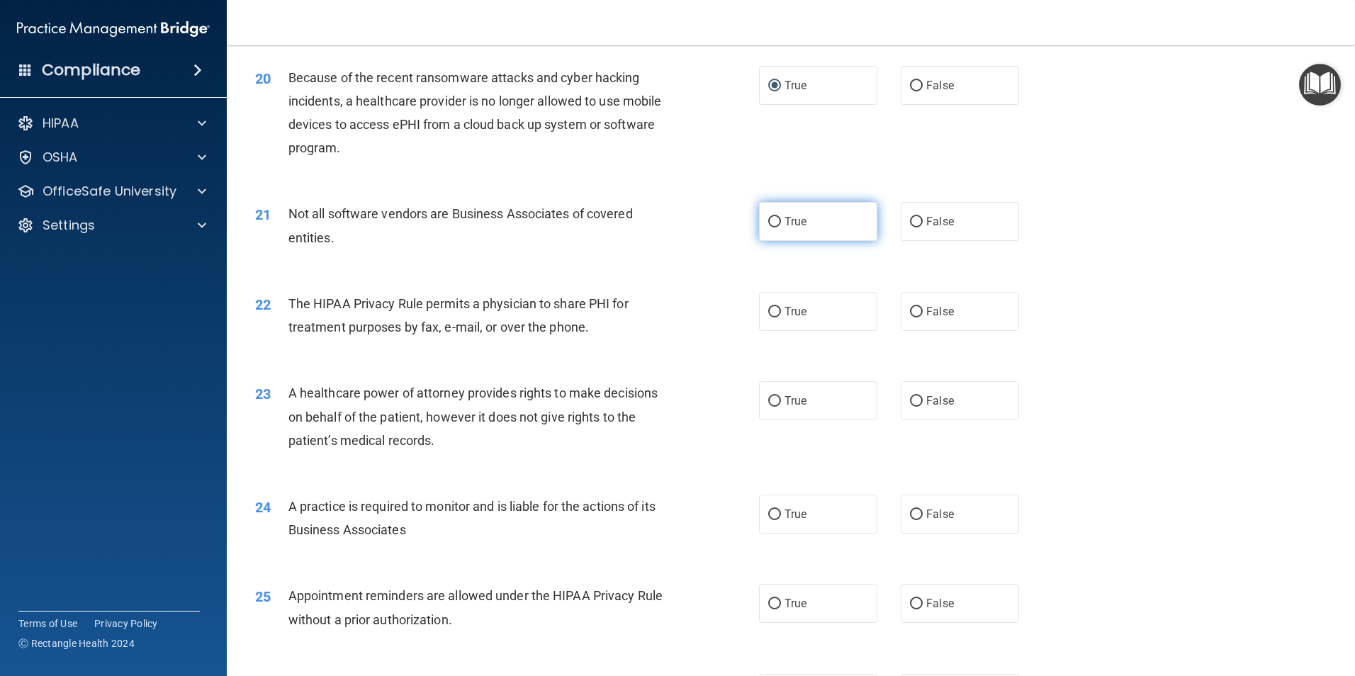
click at [772, 221] on input "True" at bounding box center [774, 222] width 13 height 11
radio input "true"
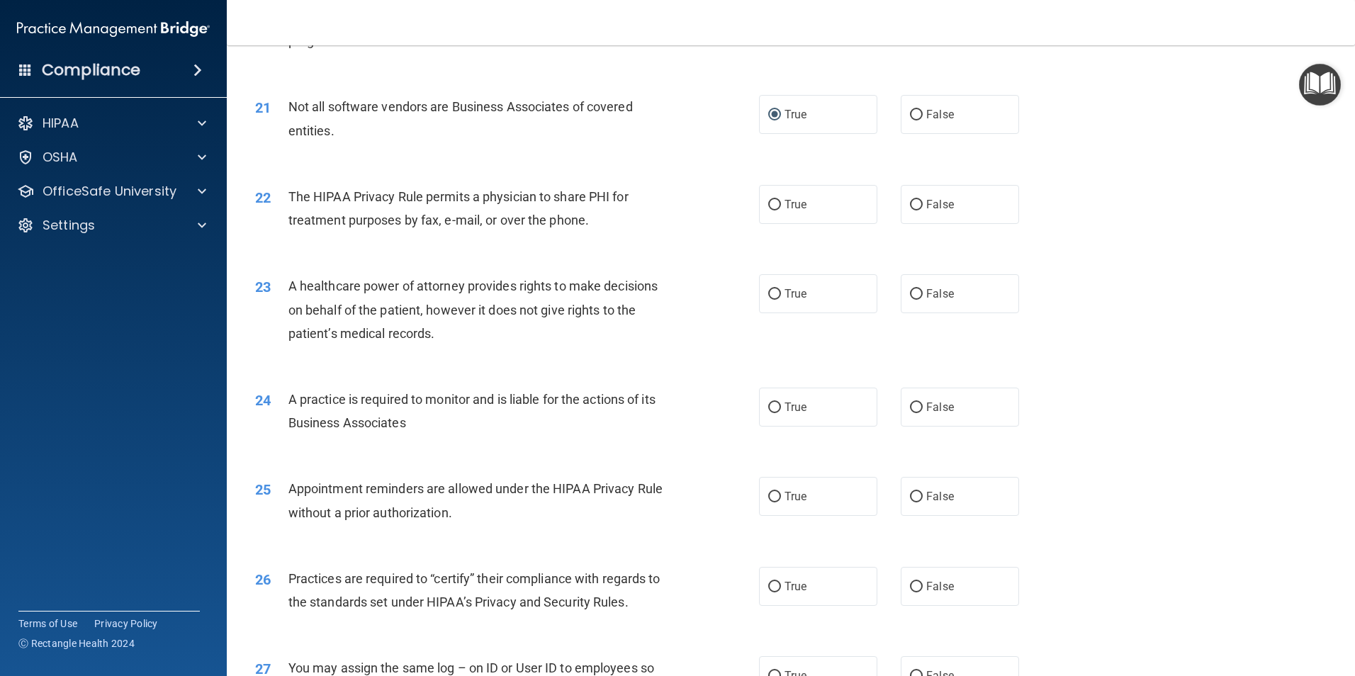
scroll to position [2197, 0]
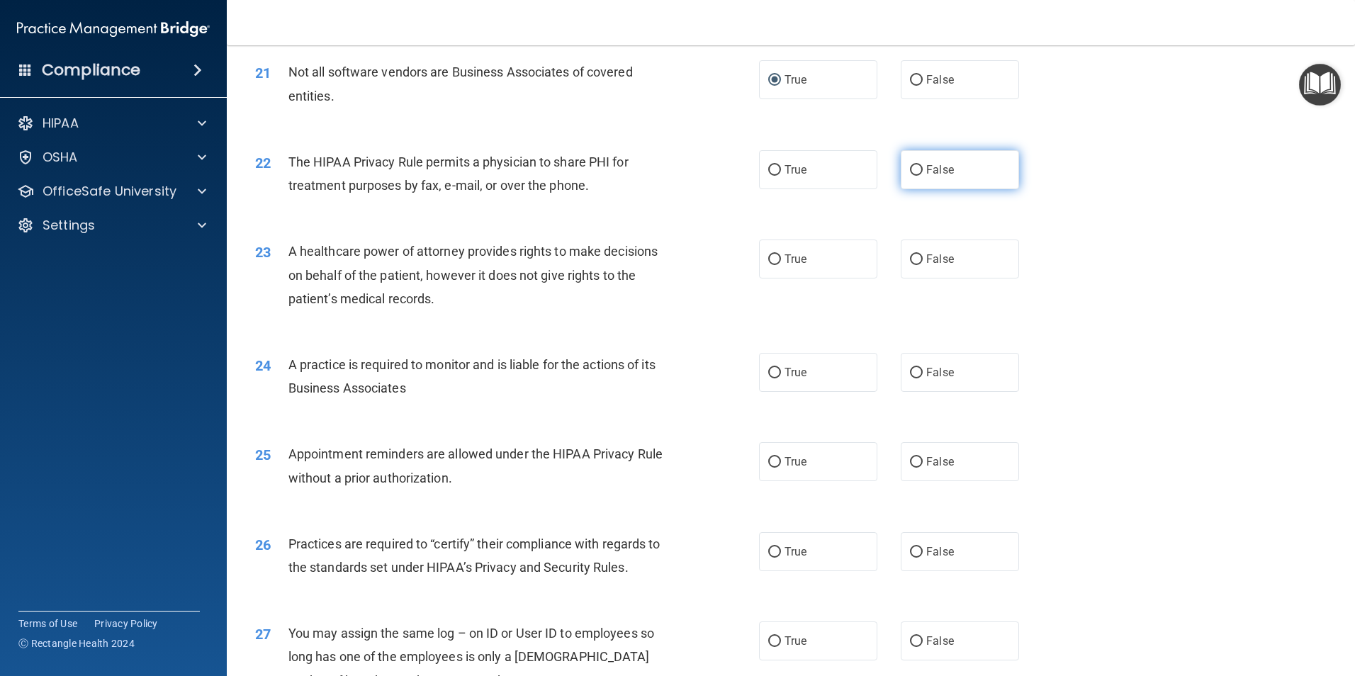
click at [912, 172] on input "False" at bounding box center [916, 170] width 13 height 11
radio input "true"
click at [910, 262] on input "False" at bounding box center [916, 259] width 13 height 11
radio input "true"
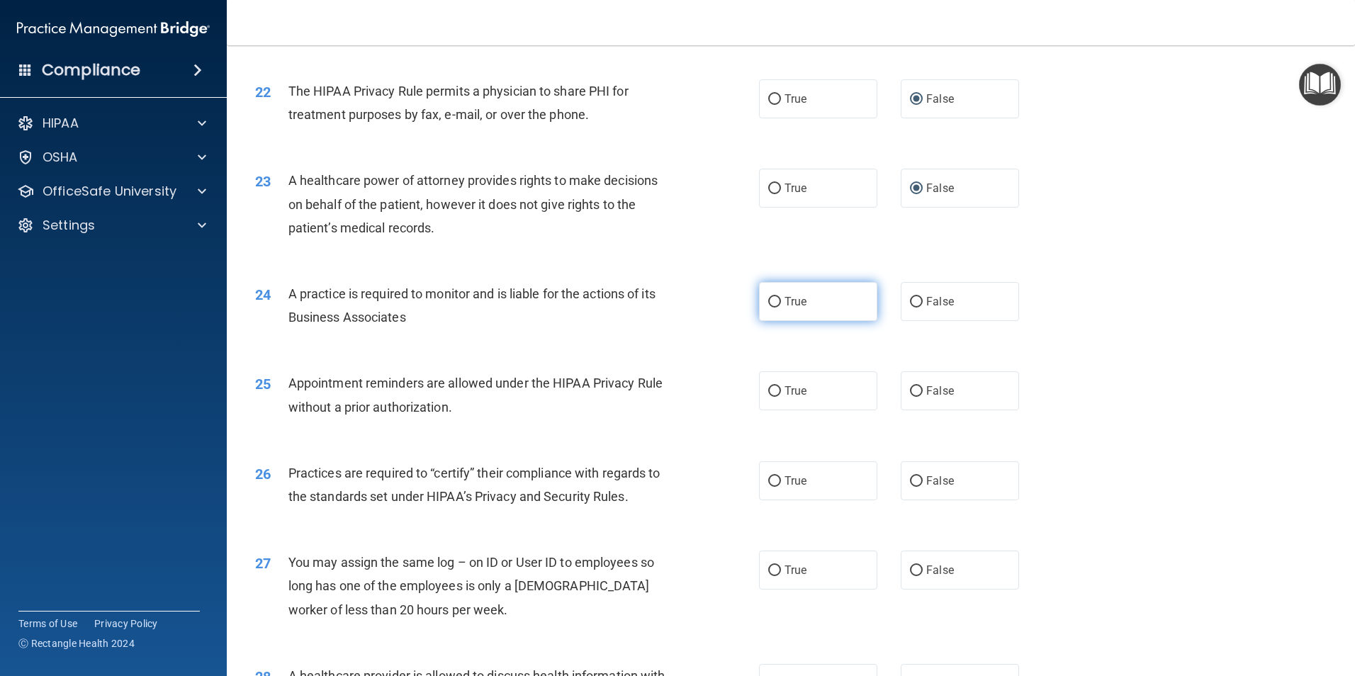
click at [768, 303] on input "True" at bounding box center [774, 302] width 13 height 11
radio input "true"
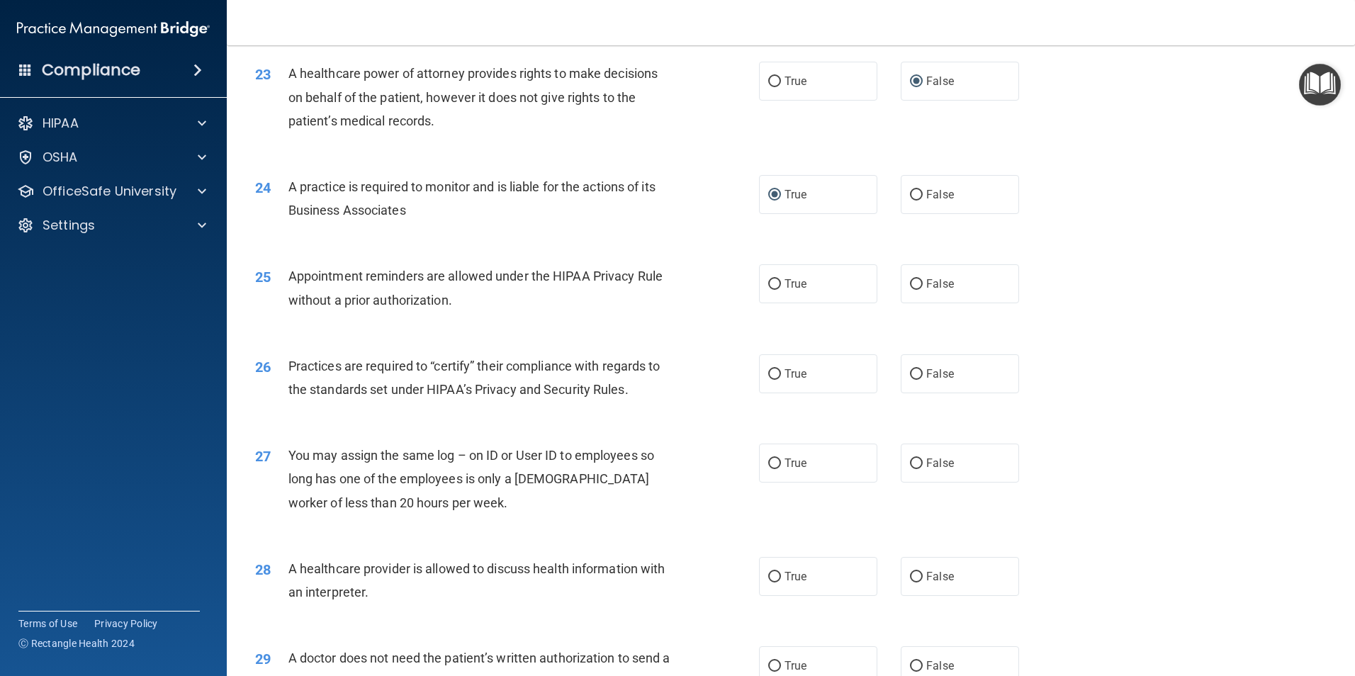
scroll to position [2410, 0]
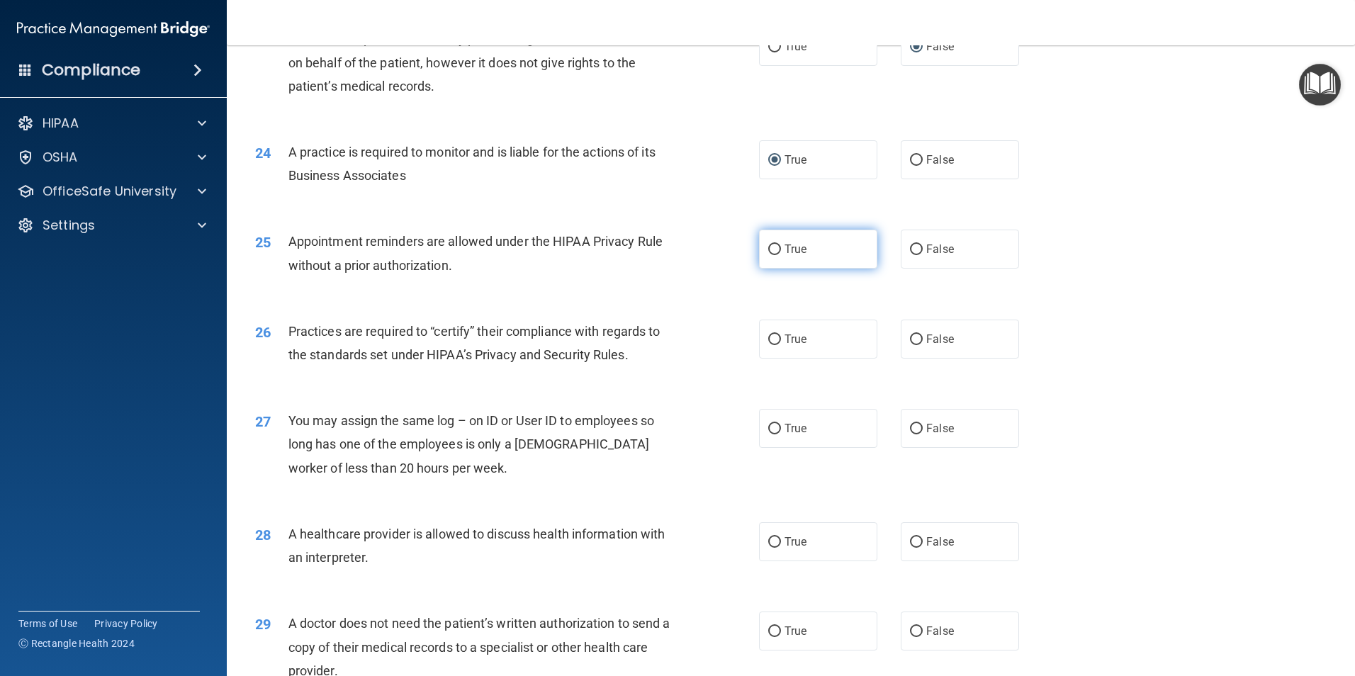
click at [769, 247] on input "True" at bounding box center [774, 250] width 13 height 11
radio input "true"
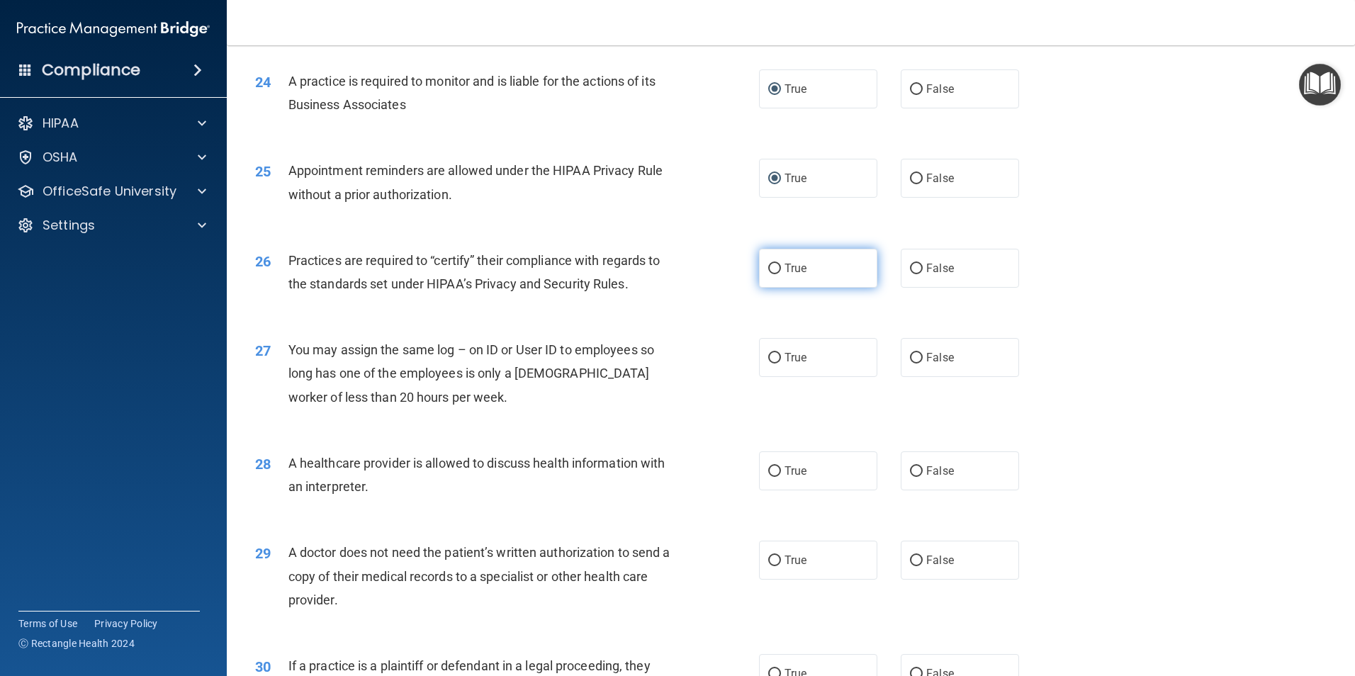
click at [768, 266] on input "True" at bounding box center [774, 269] width 13 height 11
radio input "true"
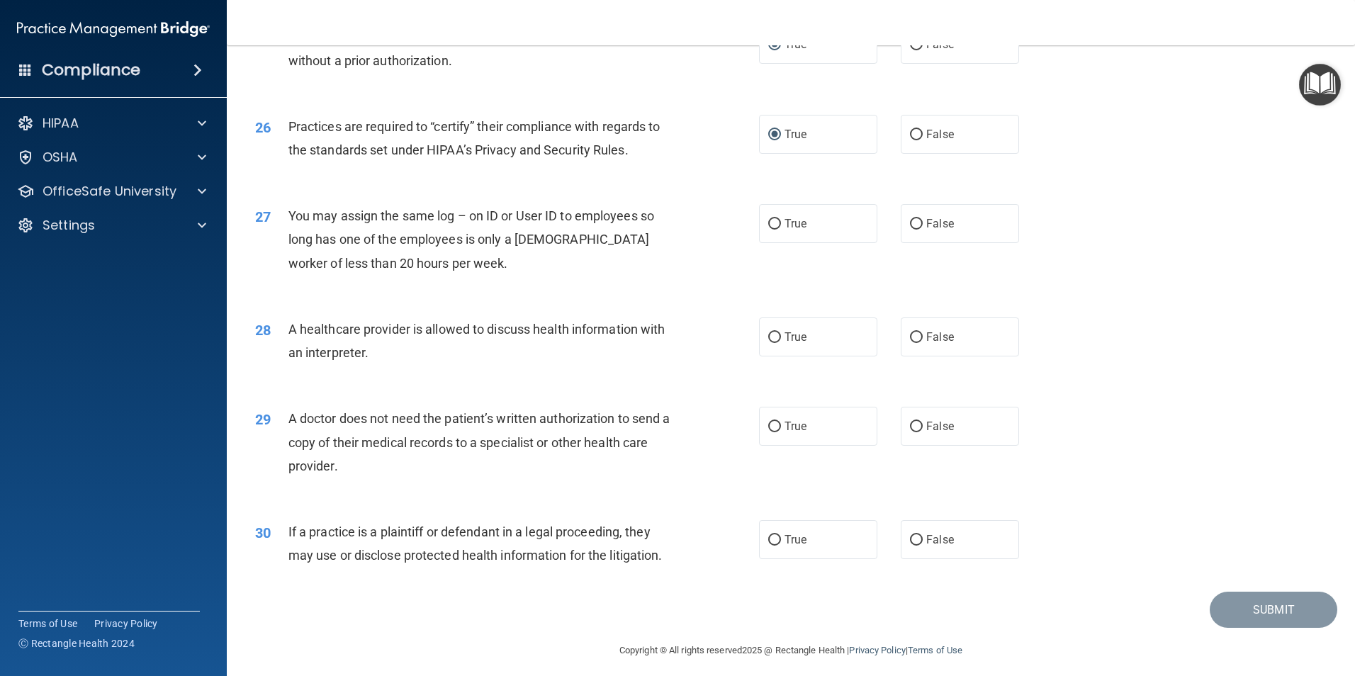
scroll to position [2623, 0]
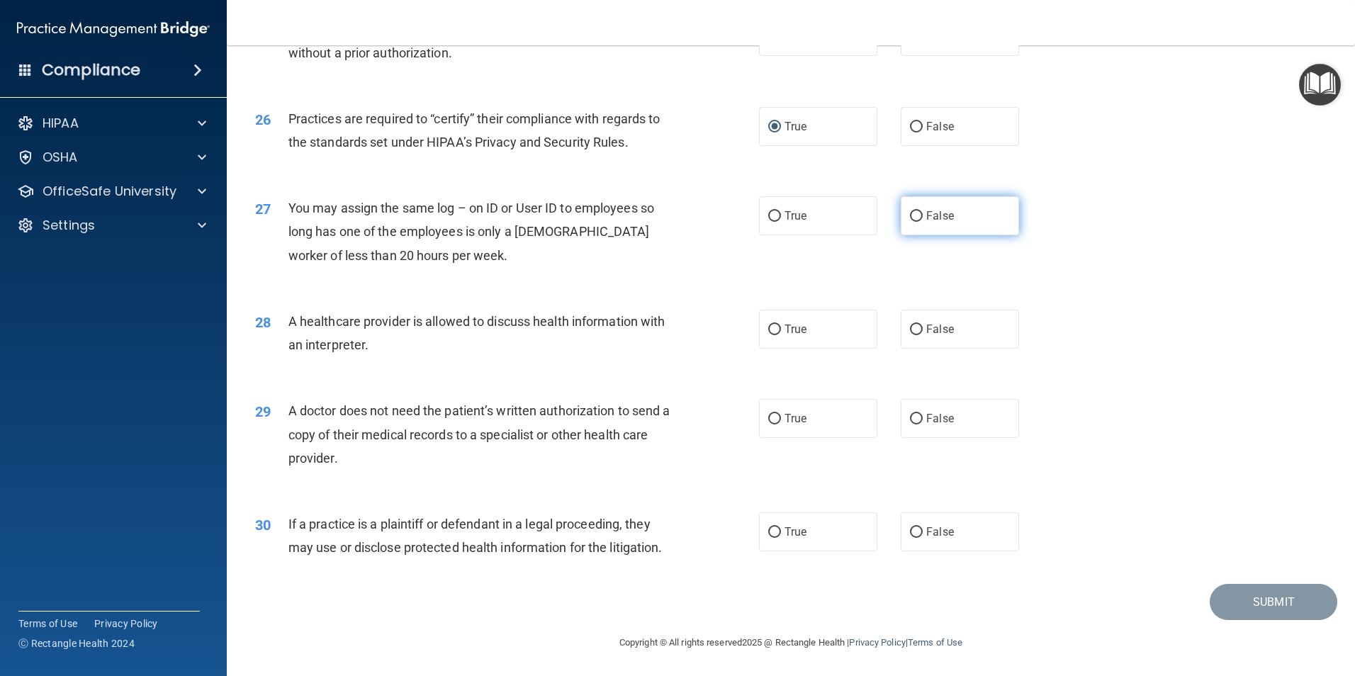
click at [912, 218] on input "False" at bounding box center [916, 216] width 13 height 11
radio input "true"
click at [768, 329] on input "True" at bounding box center [774, 329] width 13 height 11
radio input "true"
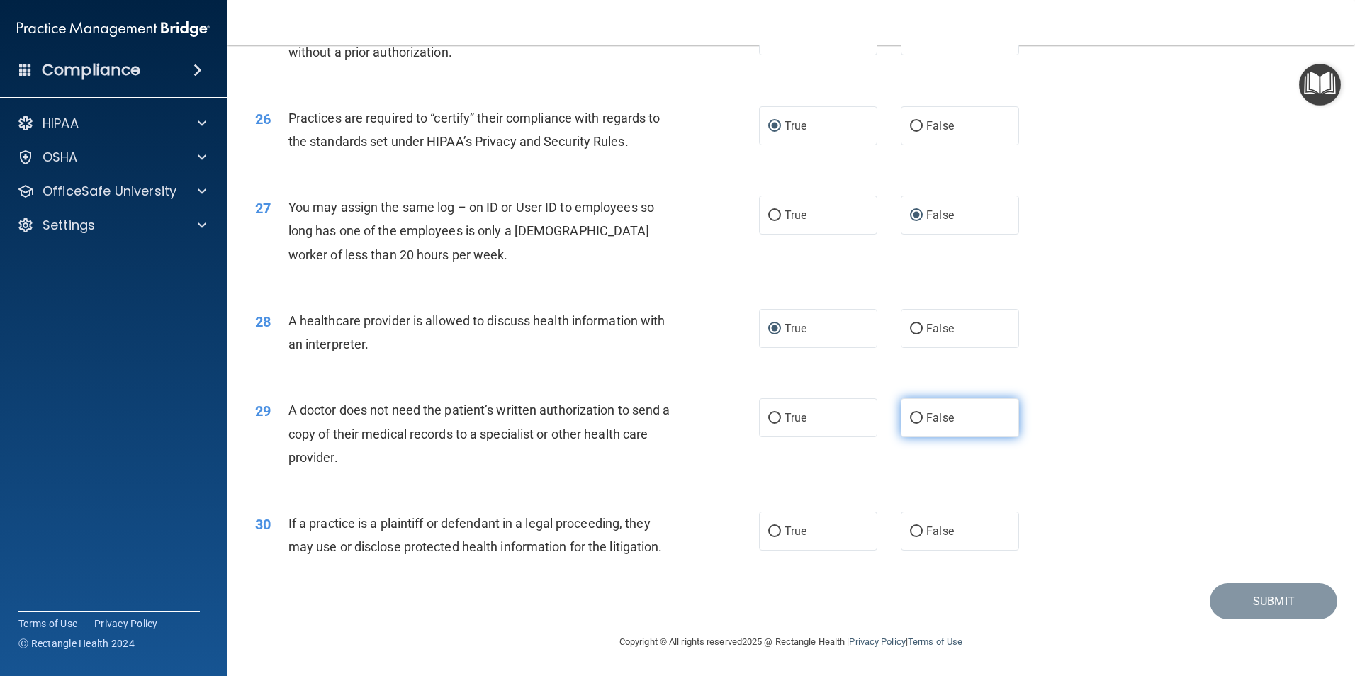
click at [910, 417] on input "False" at bounding box center [916, 418] width 13 height 11
radio input "true"
click at [910, 527] on input "False" at bounding box center [916, 532] width 13 height 11
radio input "true"
click at [1265, 599] on button "Submit" at bounding box center [1274, 601] width 128 height 36
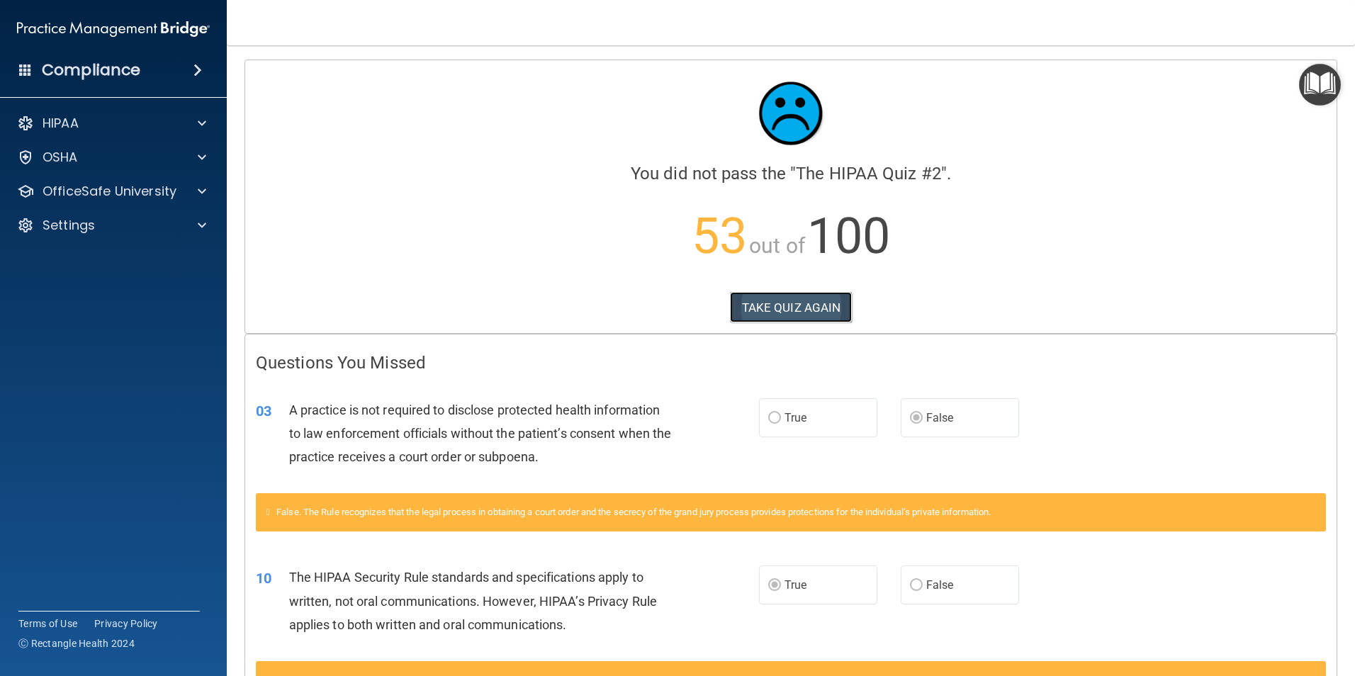
click at [780, 310] on button "TAKE QUIZ AGAIN" at bounding box center [791, 307] width 123 height 31
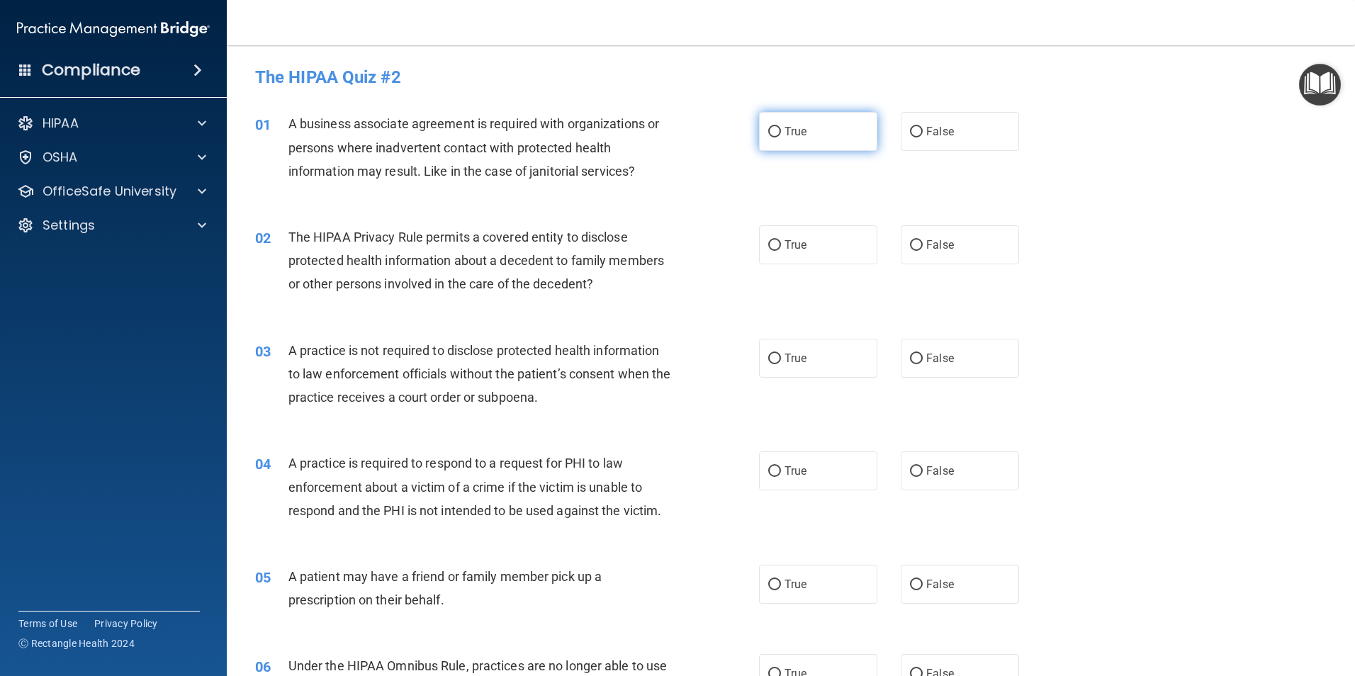
click at [768, 129] on input "True" at bounding box center [774, 132] width 13 height 11
radio input "true"
click at [773, 246] on input "True" at bounding box center [774, 245] width 13 height 11
radio input "true"
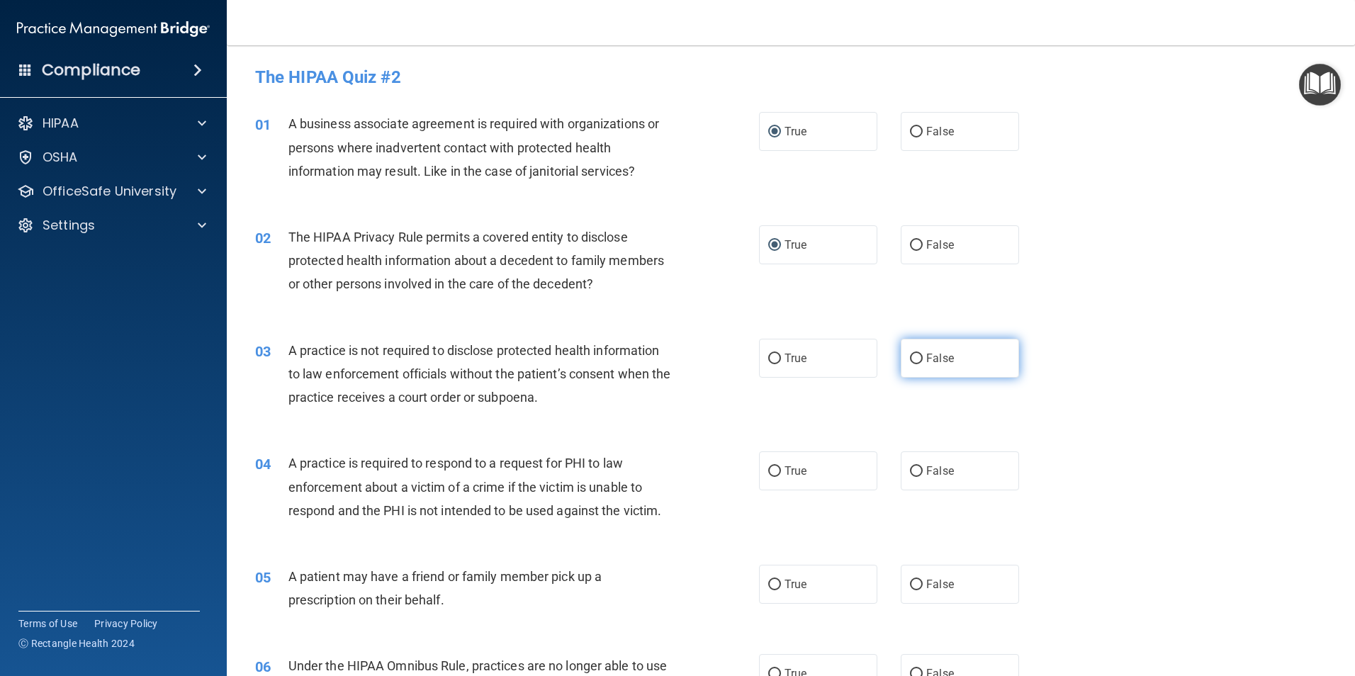
click at [910, 357] on input "False" at bounding box center [916, 359] width 13 height 11
radio input "true"
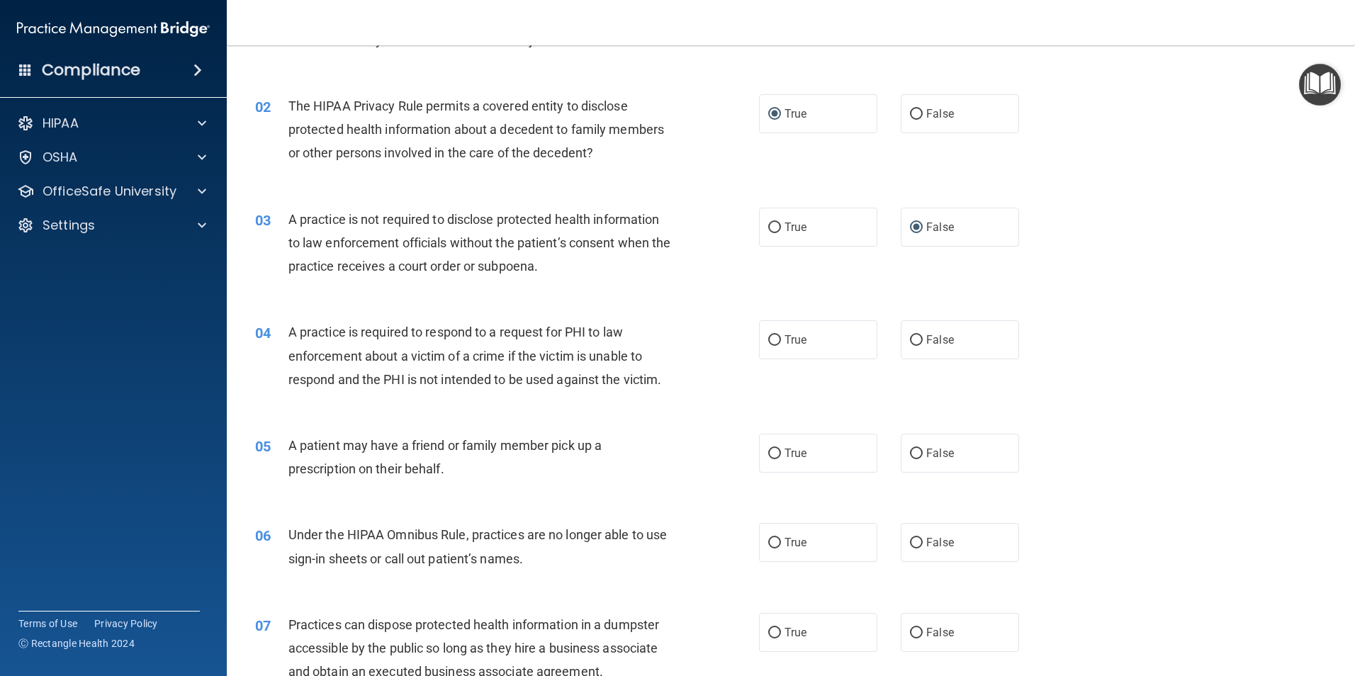
scroll to position [142, 0]
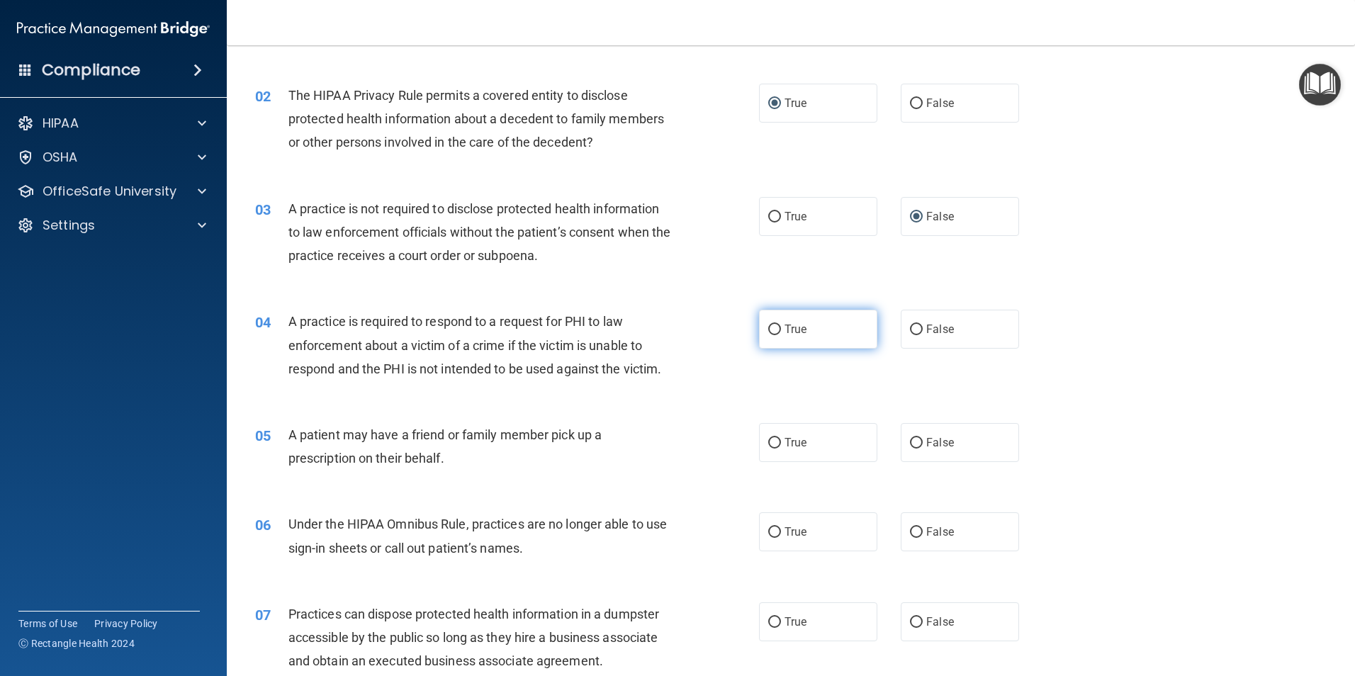
click at [771, 332] on input "True" at bounding box center [774, 330] width 13 height 11
radio input "true"
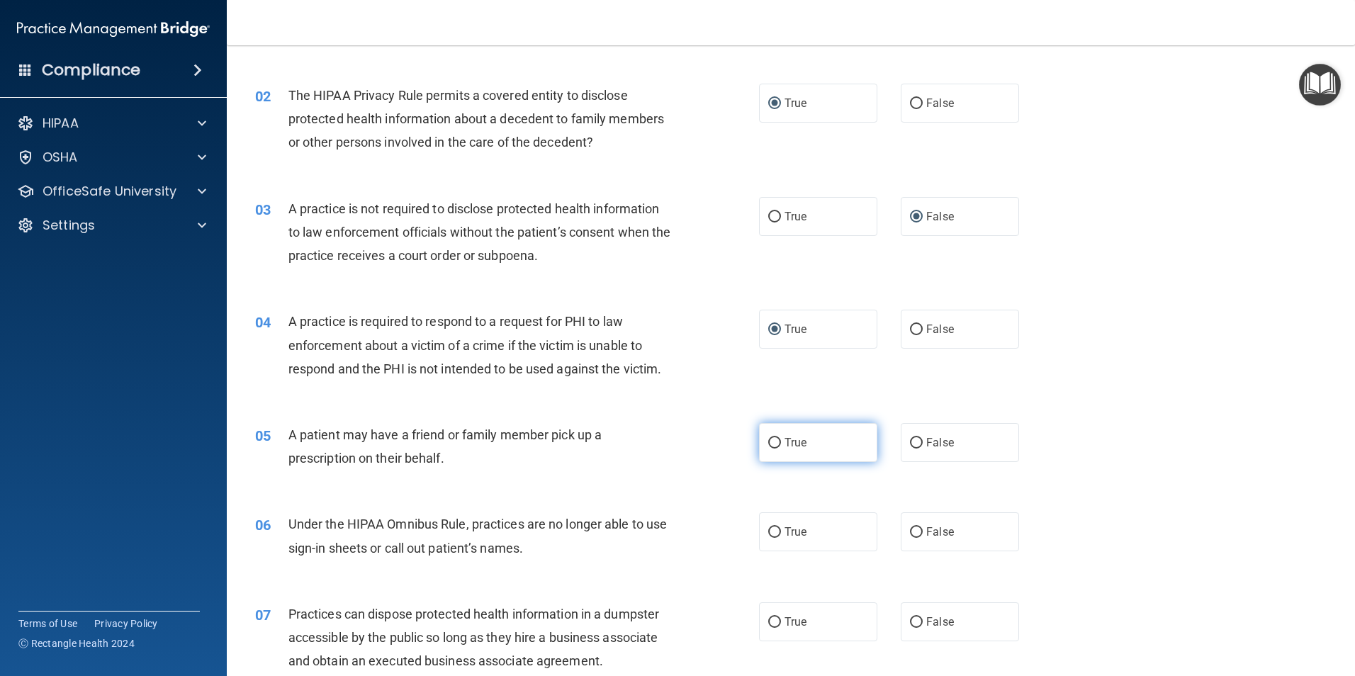
click at [768, 440] on input "True" at bounding box center [774, 443] width 13 height 11
radio input "true"
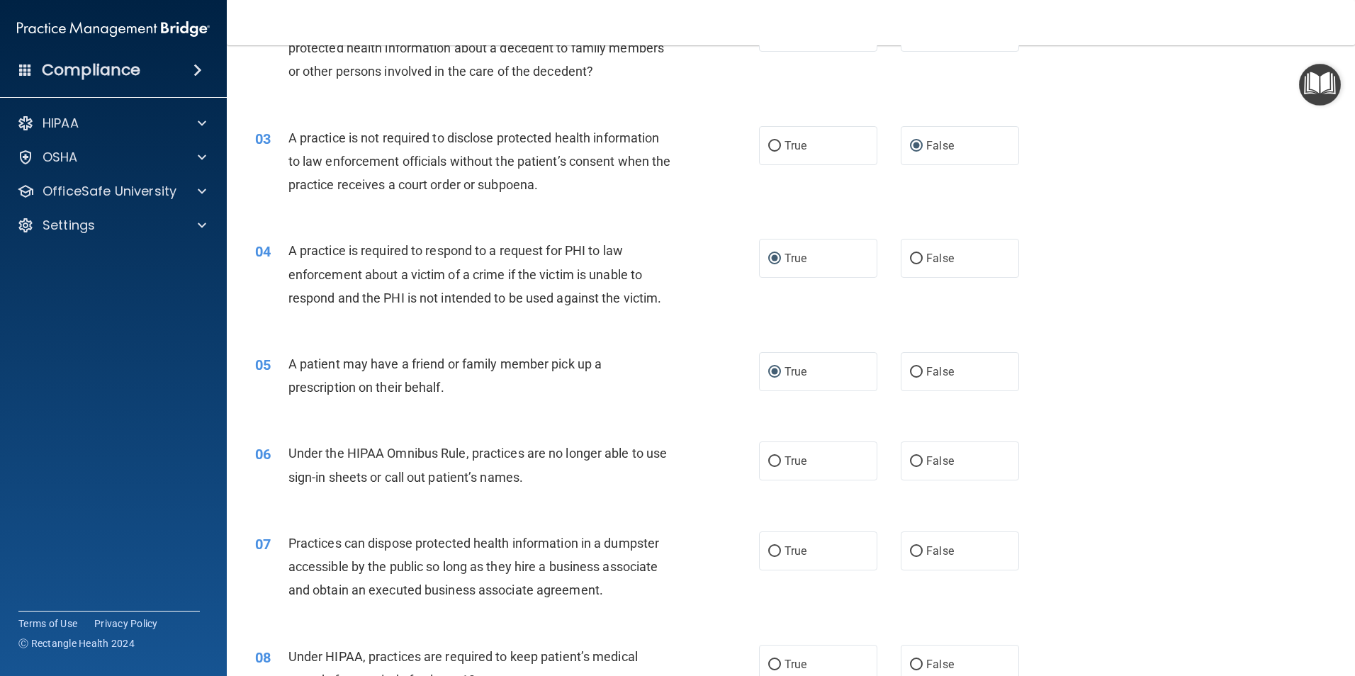
scroll to position [284, 0]
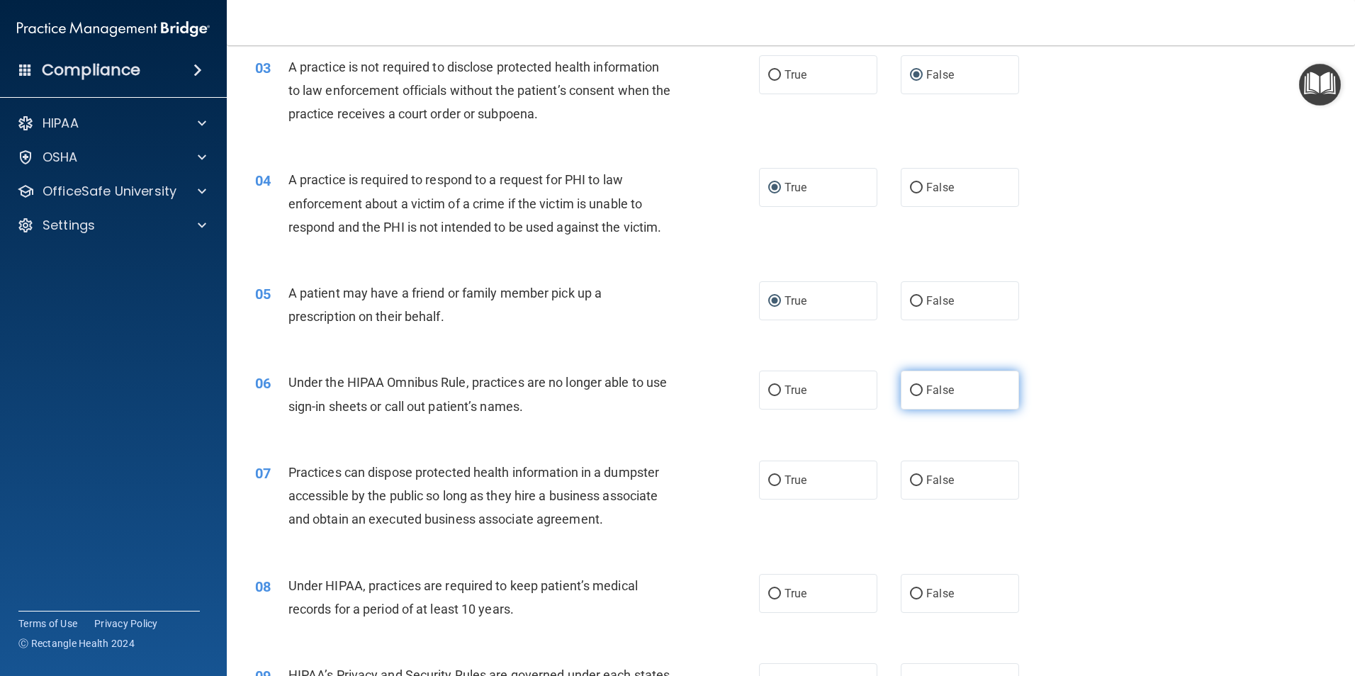
click at [910, 391] on input "False" at bounding box center [916, 391] width 13 height 11
radio input "true"
click at [910, 482] on input "False" at bounding box center [916, 481] width 13 height 11
radio input "true"
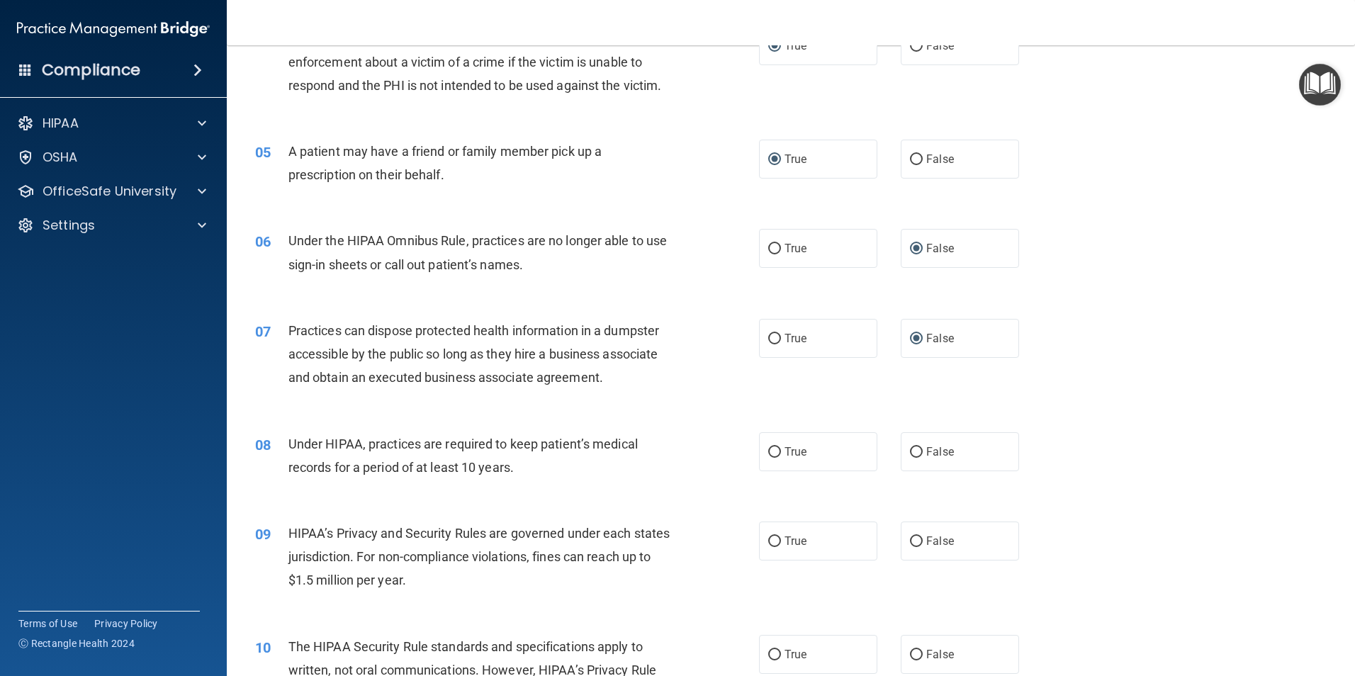
scroll to position [496, 0]
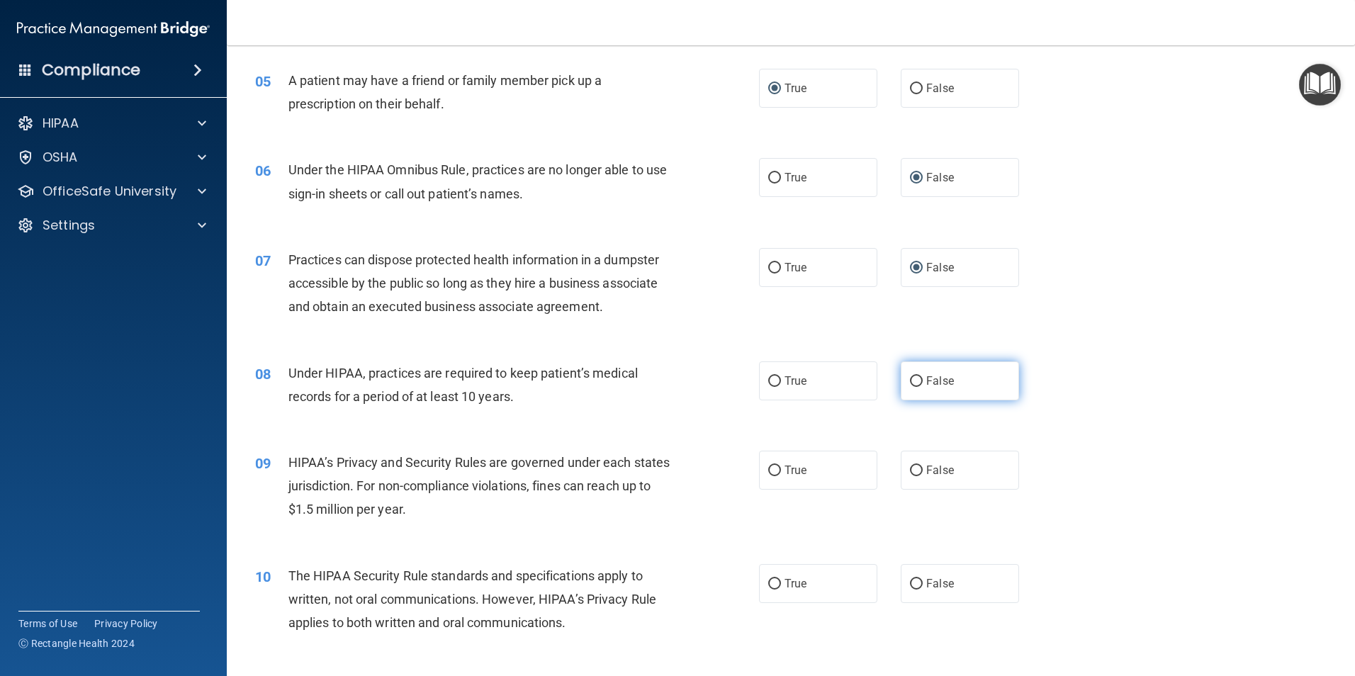
click at [910, 382] on input "False" at bounding box center [916, 381] width 13 height 11
radio input "true"
click at [910, 470] on input "False" at bounding box center [916, 471] width 13 height 11
radio input "true"
click at [768, 580] on input "True" at bounding box center [774, 584] width 13 height 11
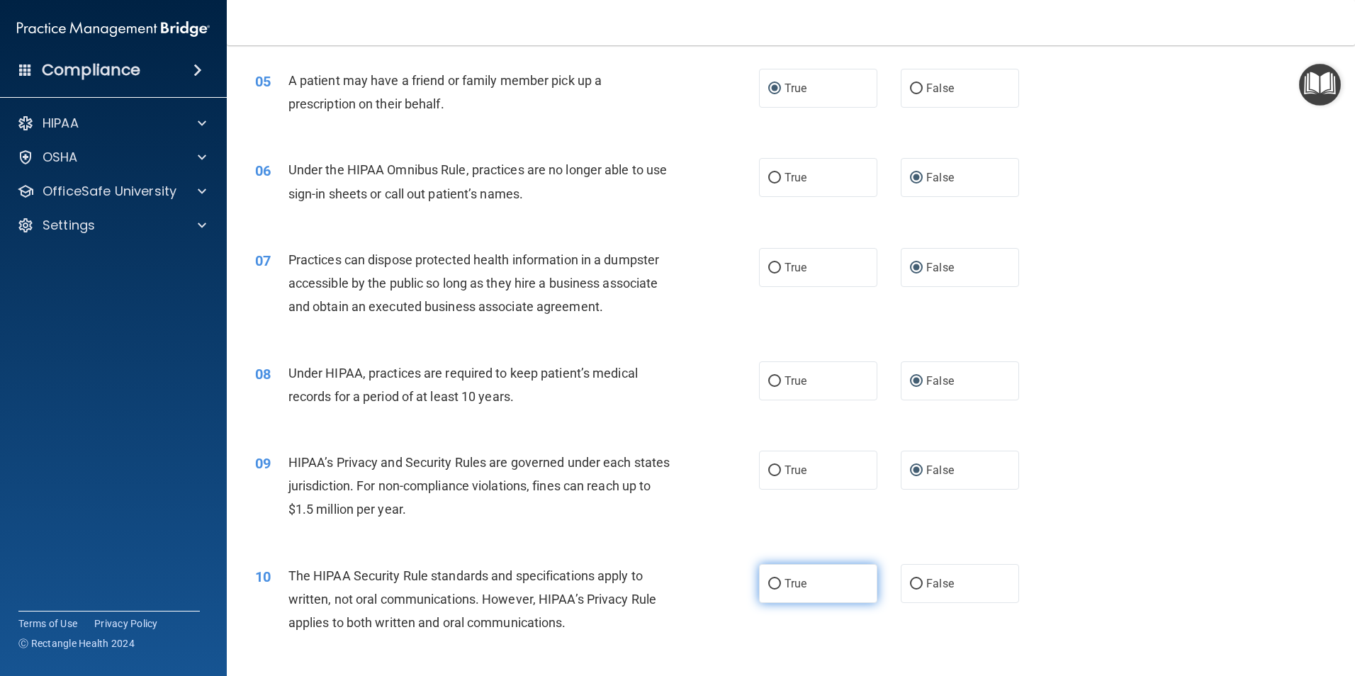
radio input "true"
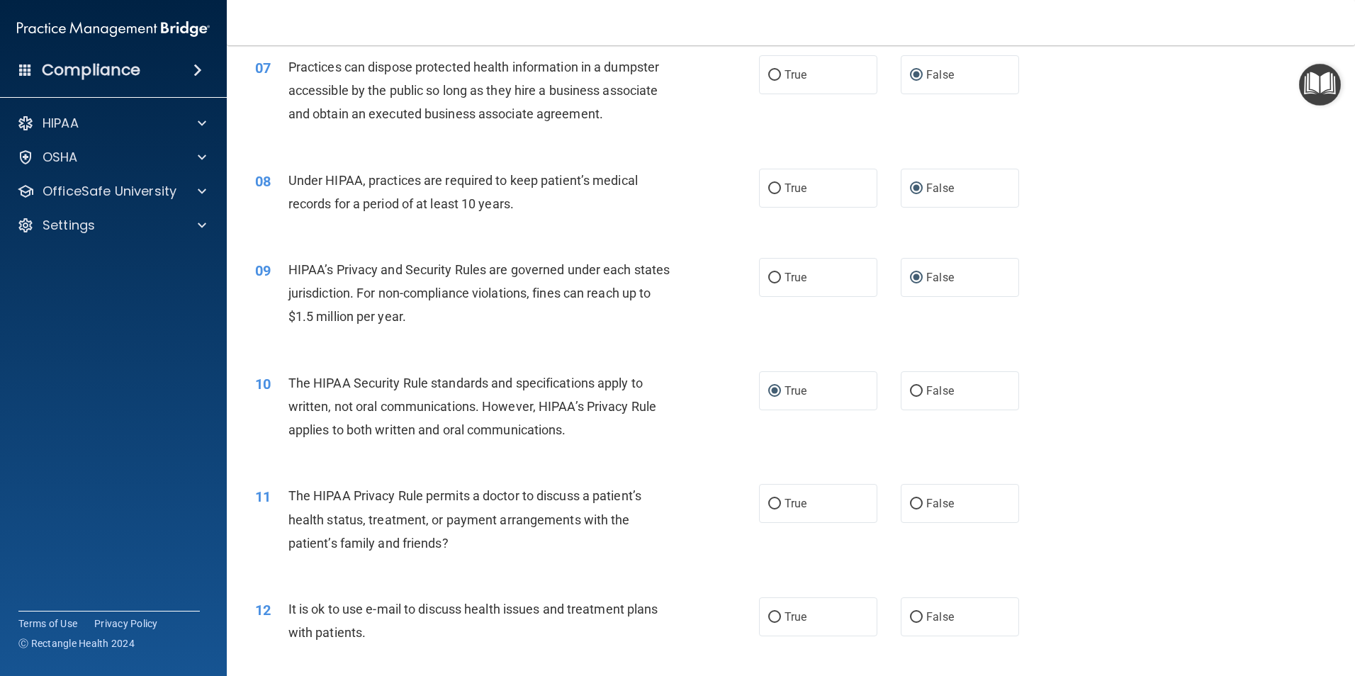
scroll to position [709, 0]
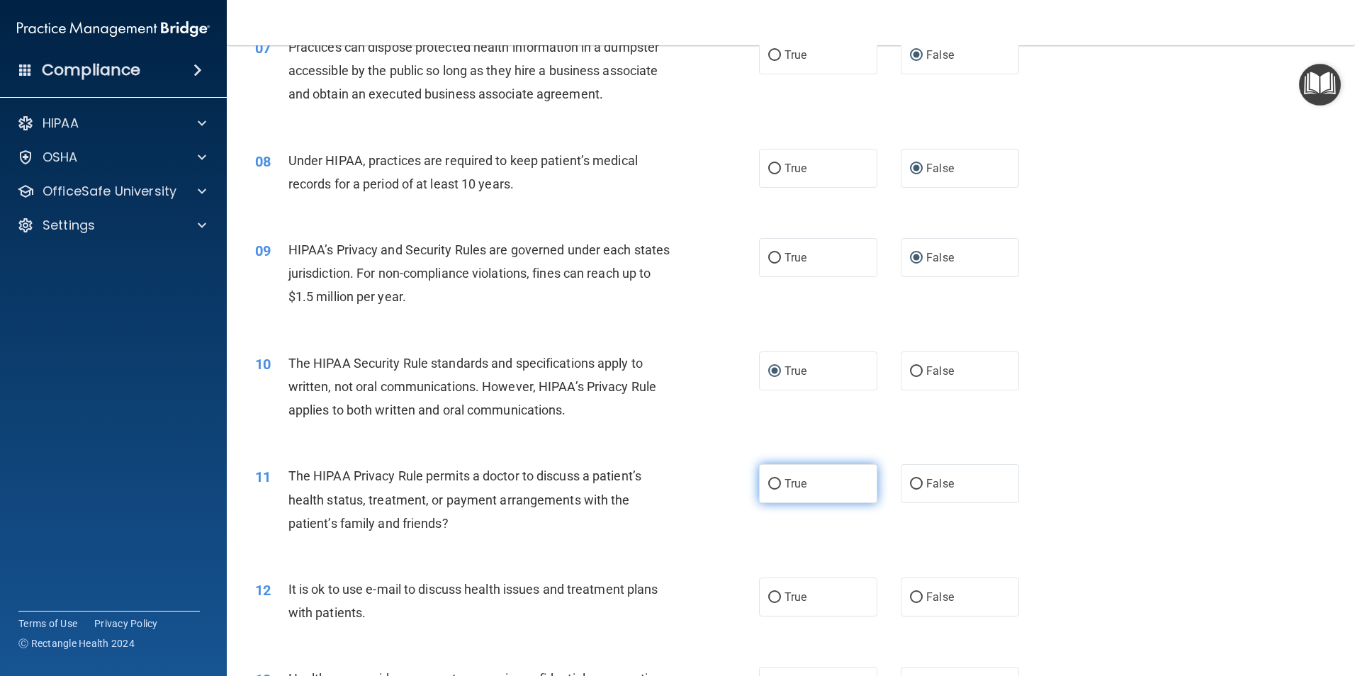
click at [773, 486] on input "True" at bounding box center [774, 484] width 13 height 11
radio input "true"
click at [768, 597] on input "True" at bounding box center [774, 598] width 13 height 11
radio input "true"
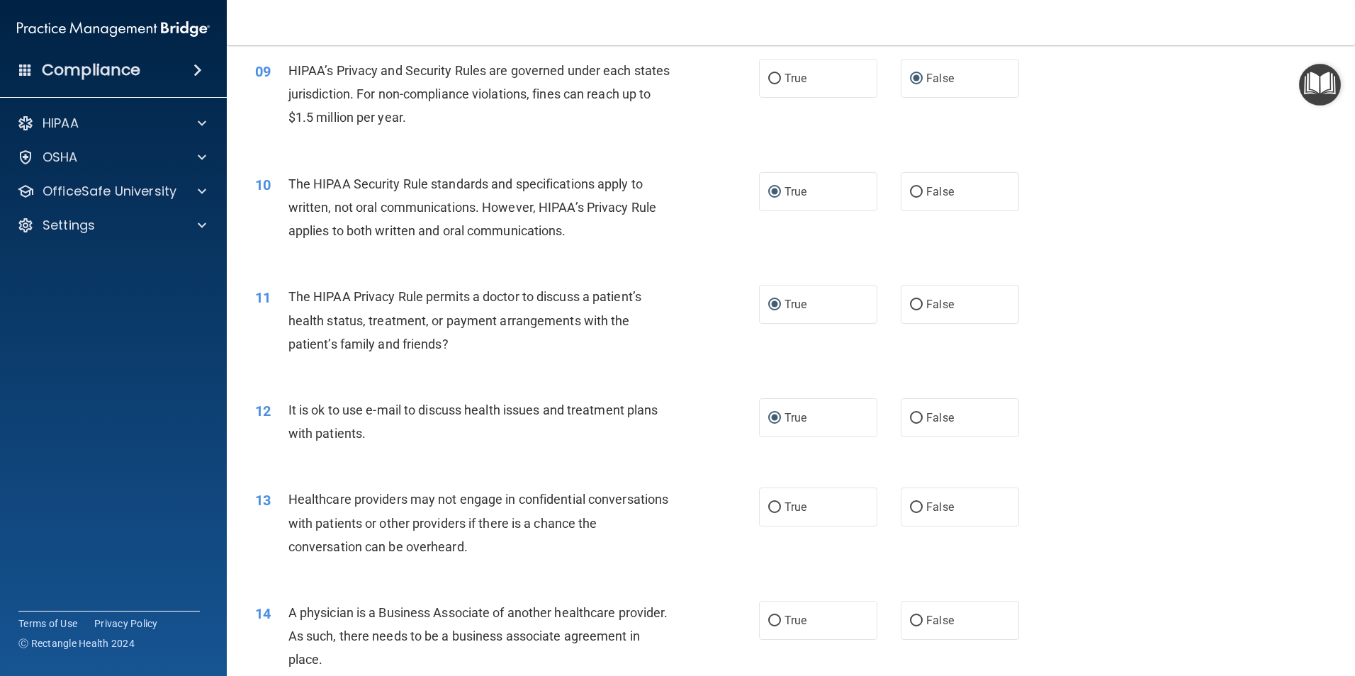
scroll to position [922, 0]
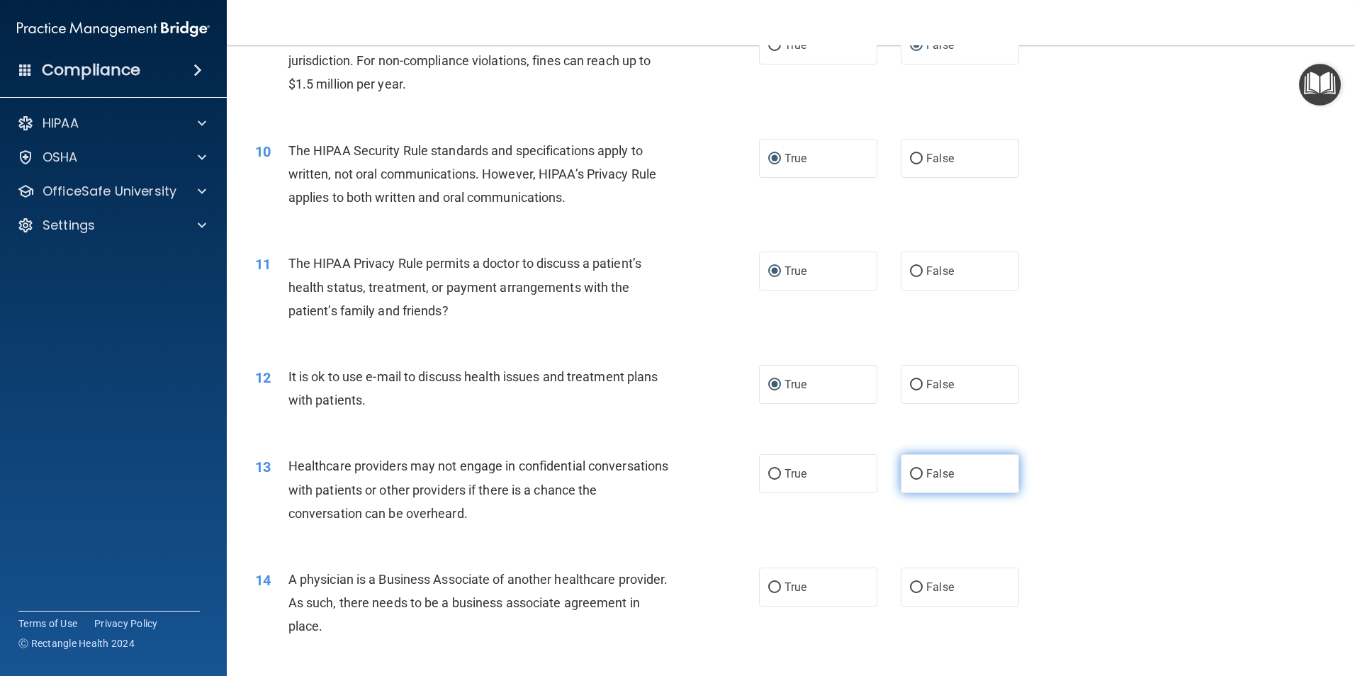
click at [913, 474] on input "False" at bounding box center [916, 474] width 13 height 11
radio input "true"
click at [912, 587] on input "False" at bounding box center [916, 588] width 13 height 11
radio input "true"
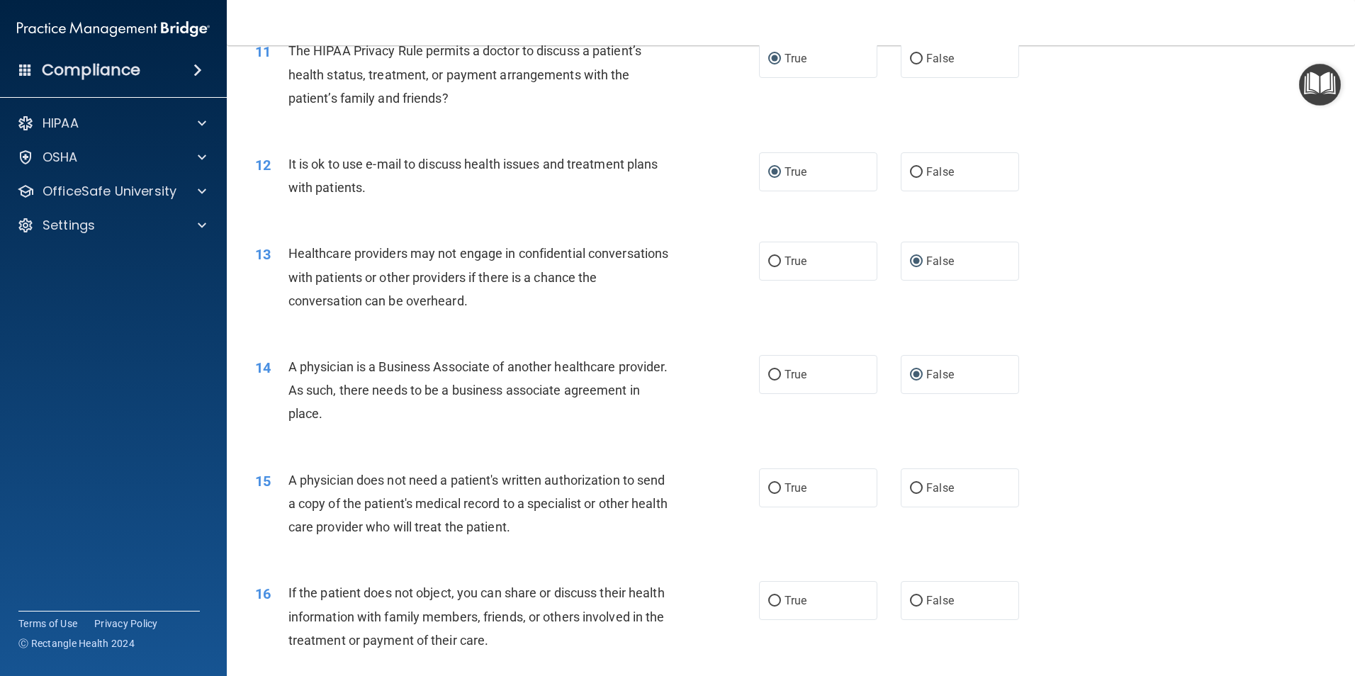
scroll to position [1205, 0]
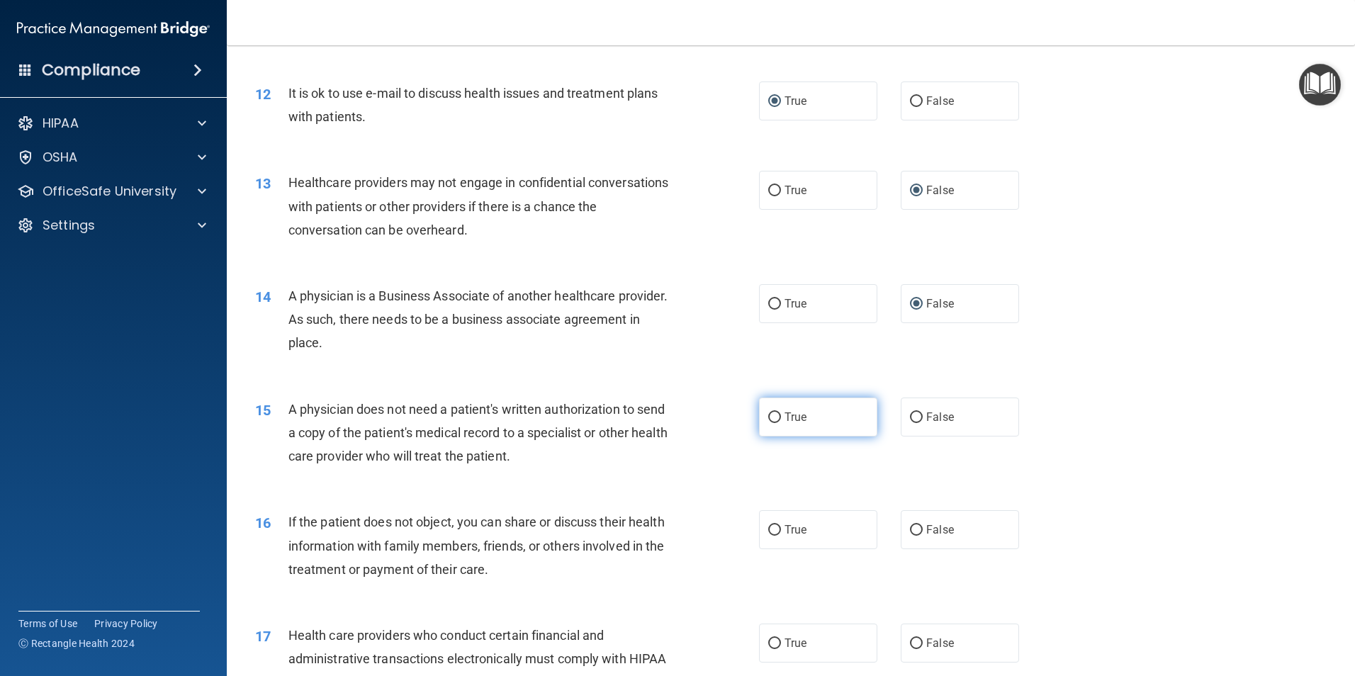
click at [769, 420] on input "True" at bounding box center [774, 418] width 13 height 11
radio input "true"
click at [910, 530] on input "False" at bounding box center [916, 530] width 13 height 11
radio input "true"
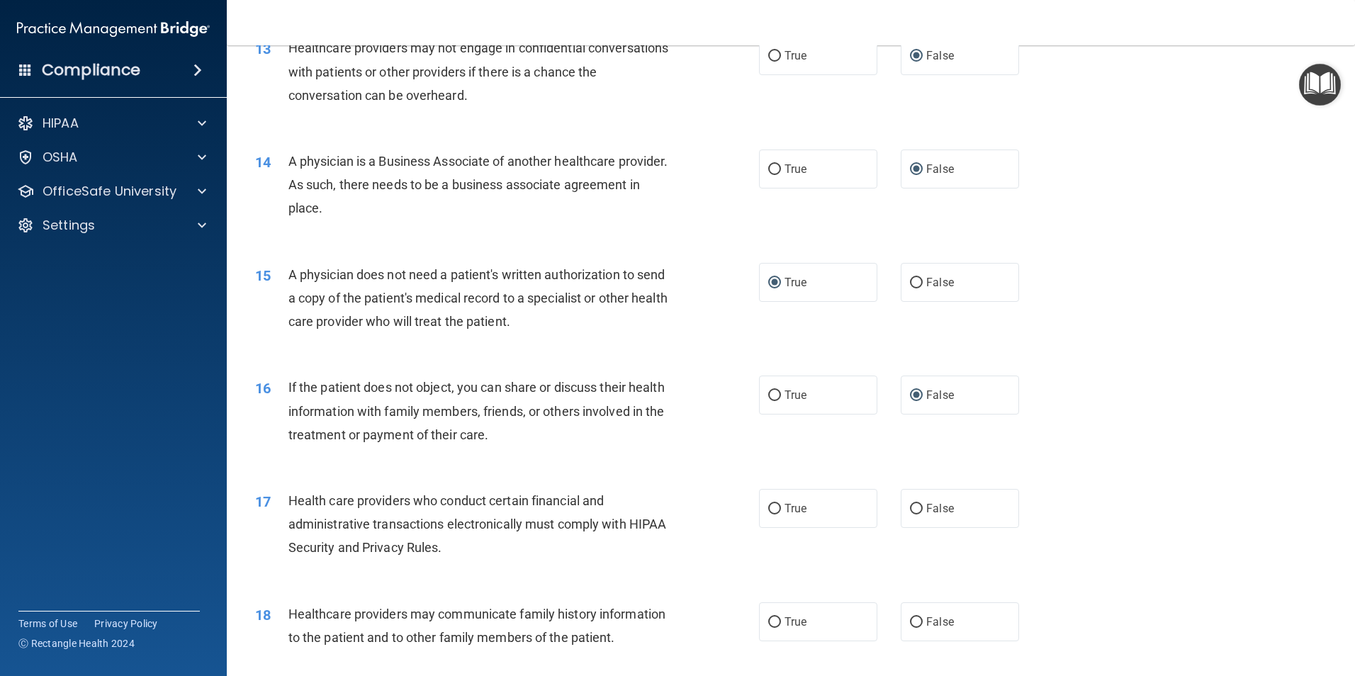
scroll to position [1347, 0]
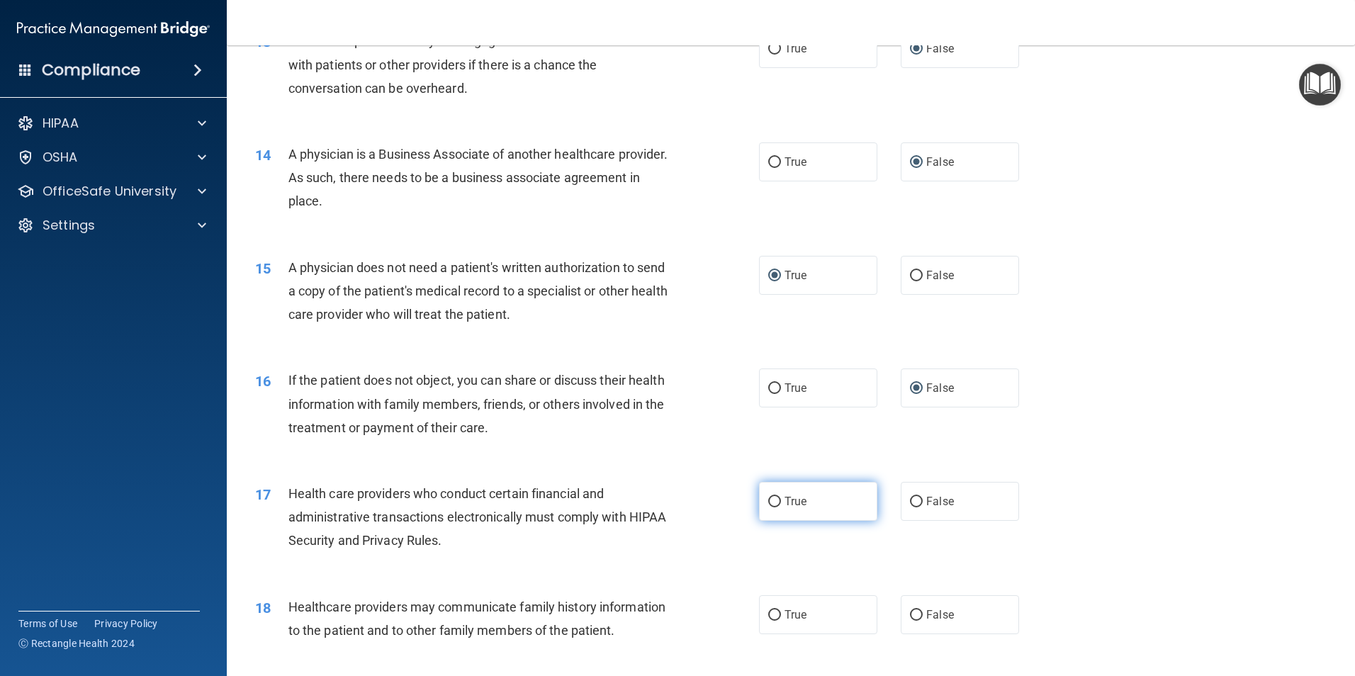
click at [769, 503] on input "True" at bounding box center [774, 502] width 13 height 11
radio input "true"
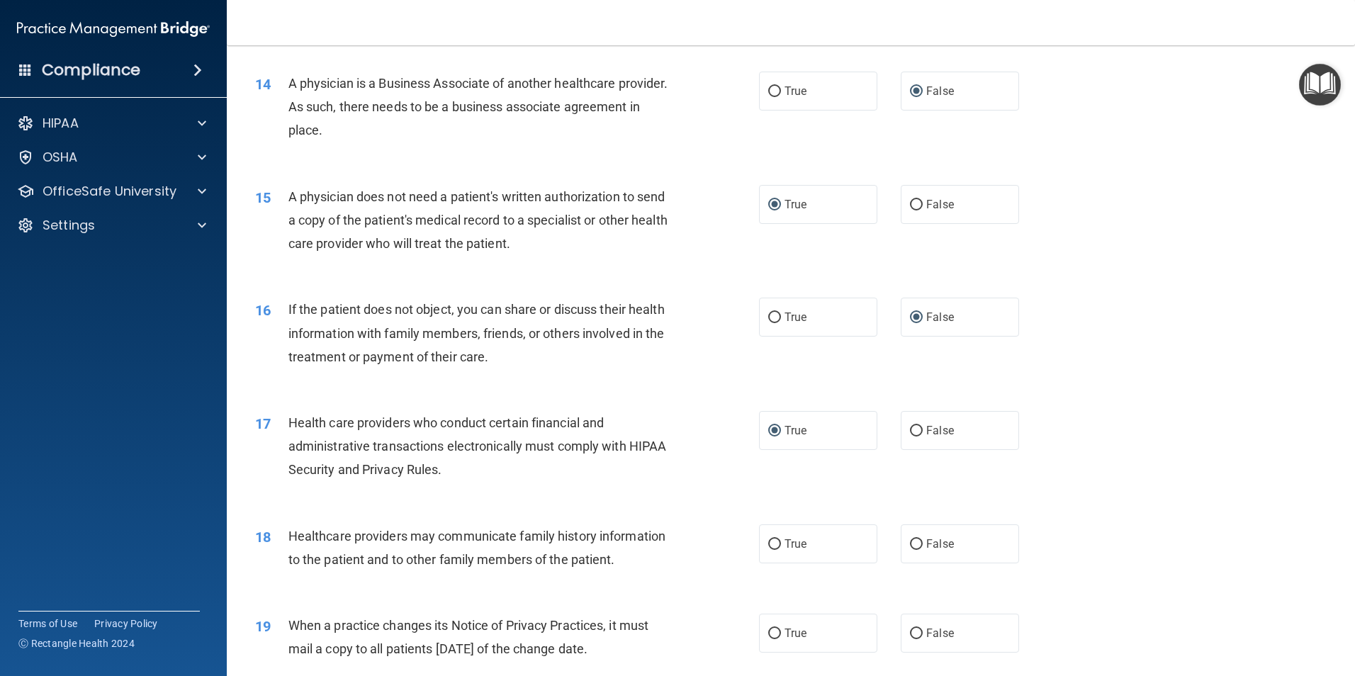
scroll to position [1489, 0]
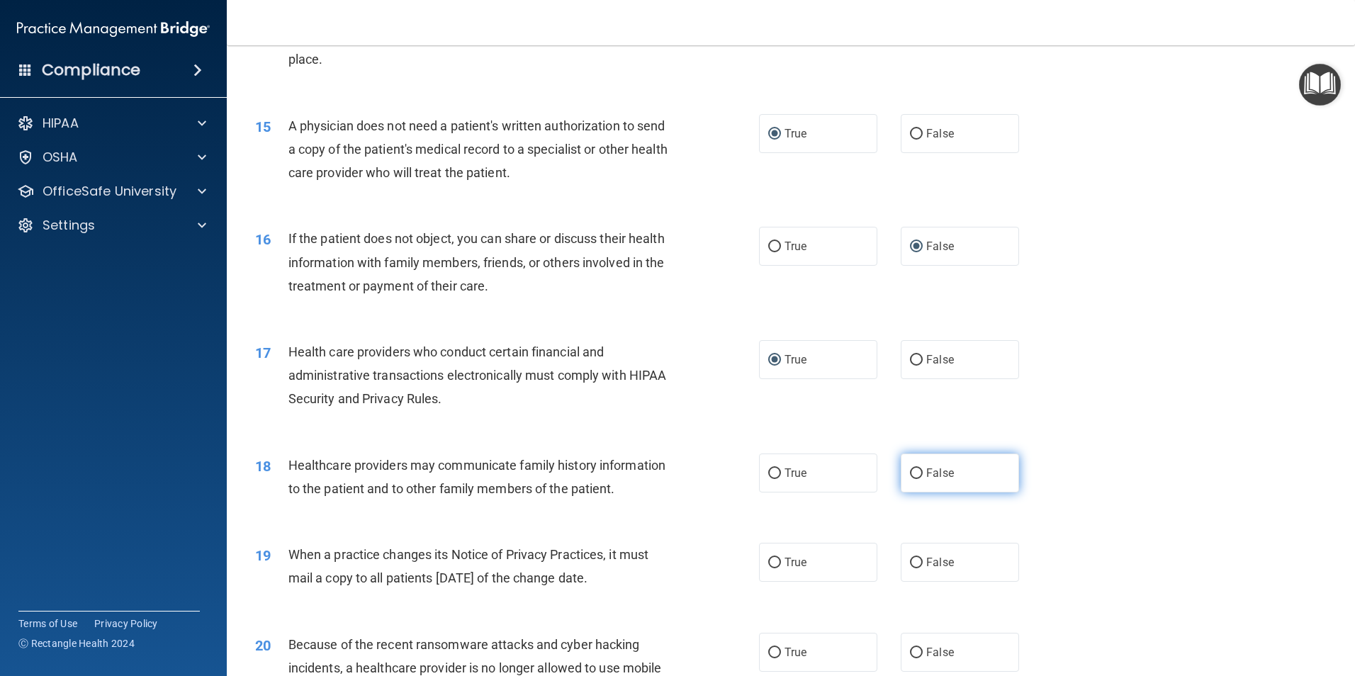
click at [910, 475] on input "False" at bounding box center [916, 474] width 13 height 11
radio input "true"
click at [910, 560] on input "False" at bounding box center [916, 563] width 13 height 11
radio input "true"
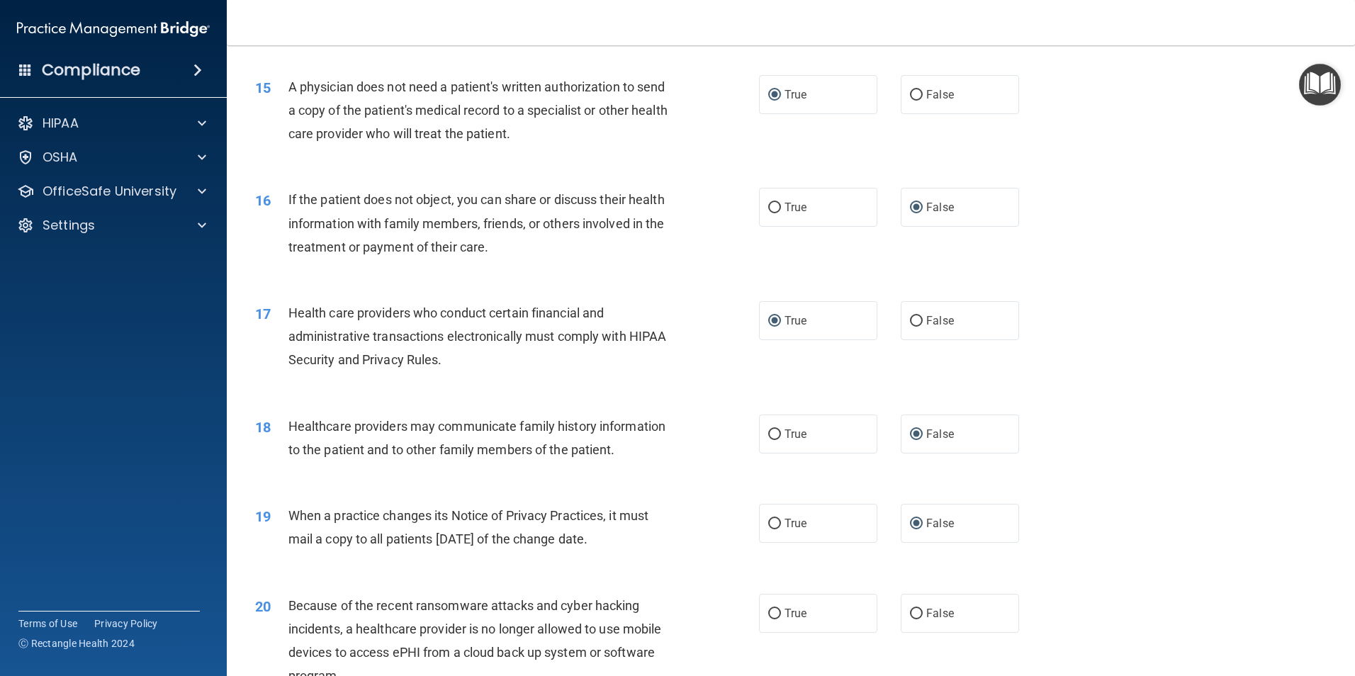
scroll to position [1630, 0]
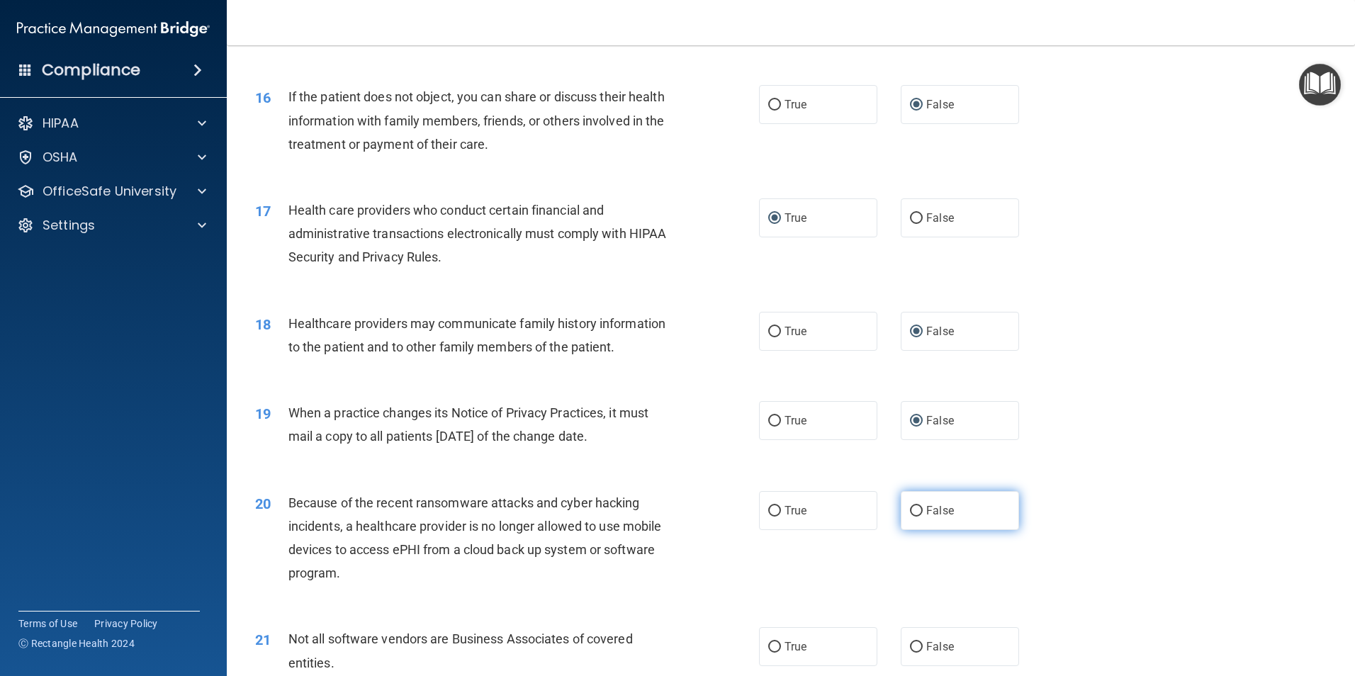
click at [910, 510] on input "False" at bounding box center [916, 511] width 13 height 11
radio input "true"
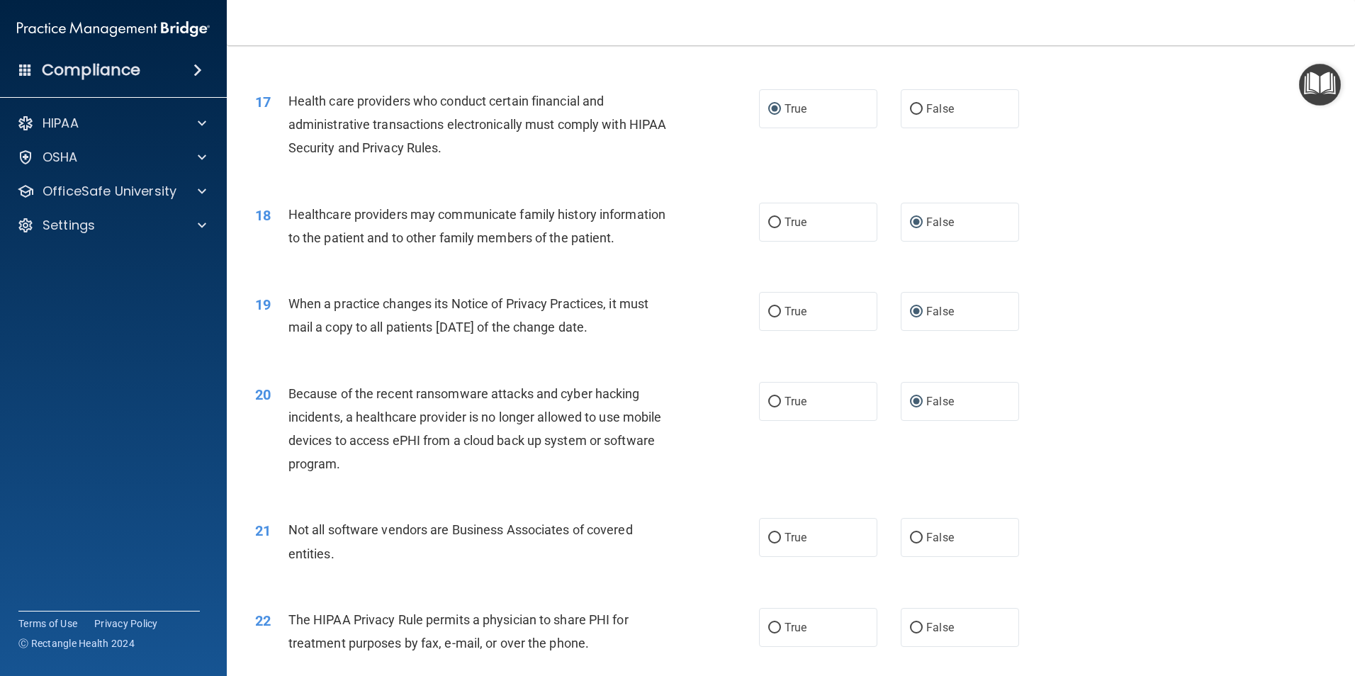
scroll to position [1772, 0]
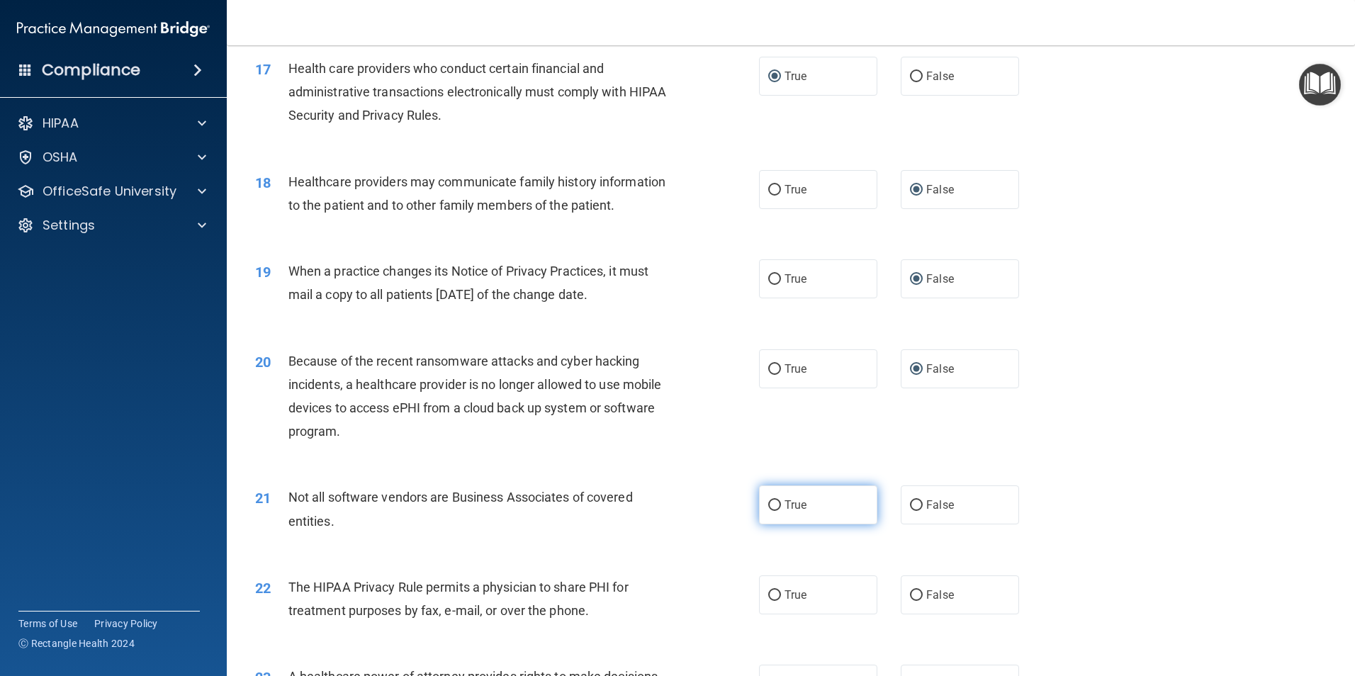
click at [771, 504] on input "True" at bounding box center [774, 505] width 13 height 11
radio input "true"
click at [769, 593] on input "True" at bounding box center [774, 595] width 13 height 11
radio input "true"
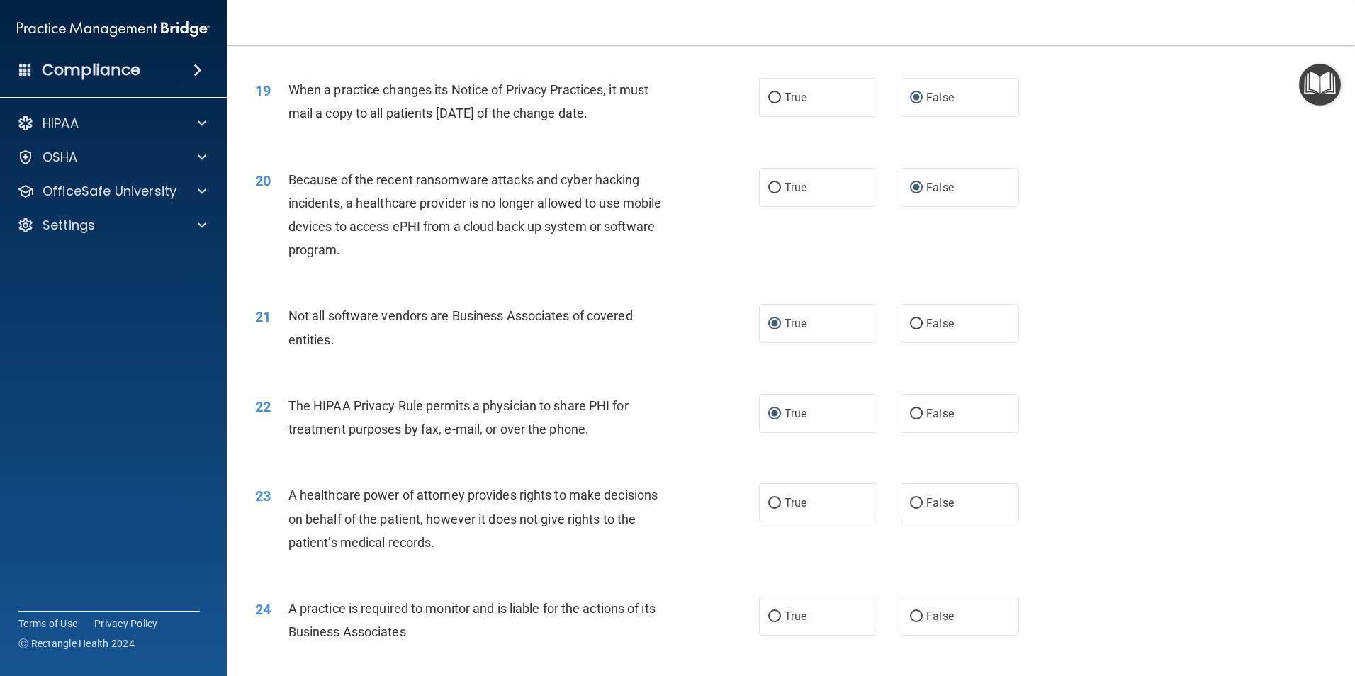
scroll to position [1985, 0]
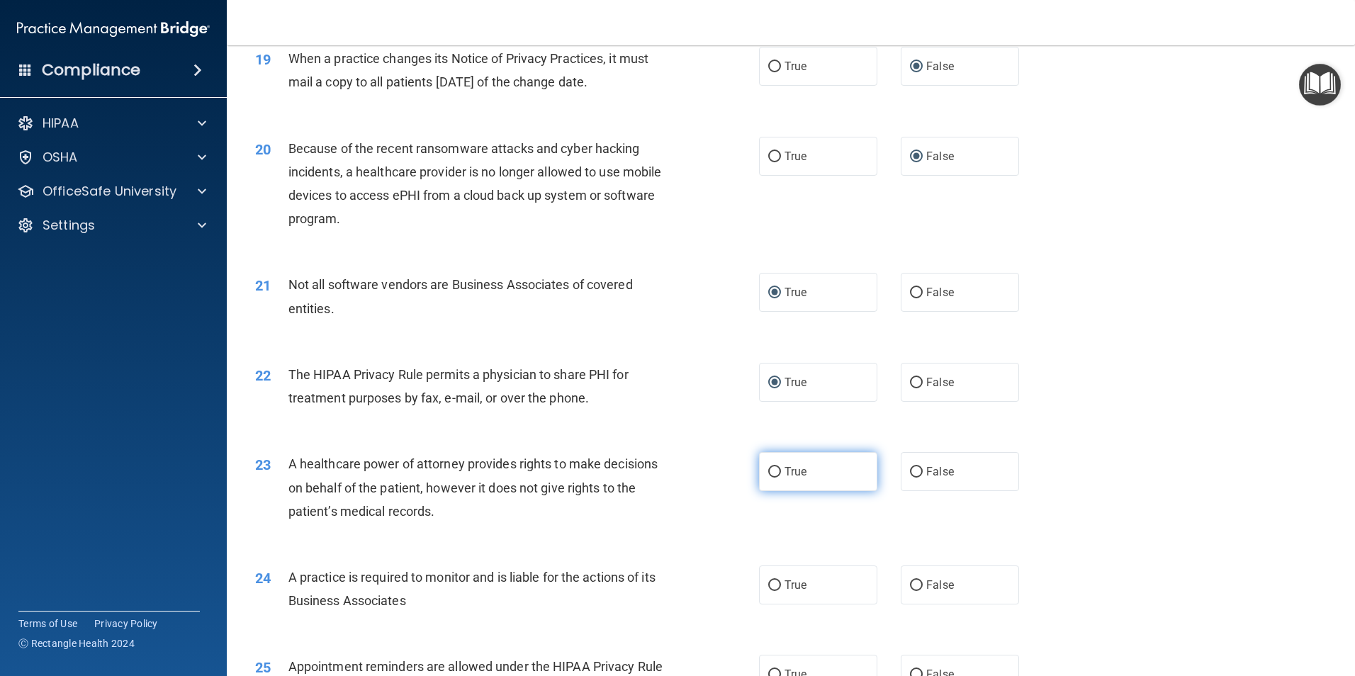
click at [770, 471] on input "True" at bounding box center [774, 472] width 13 height 11
radio input "true"
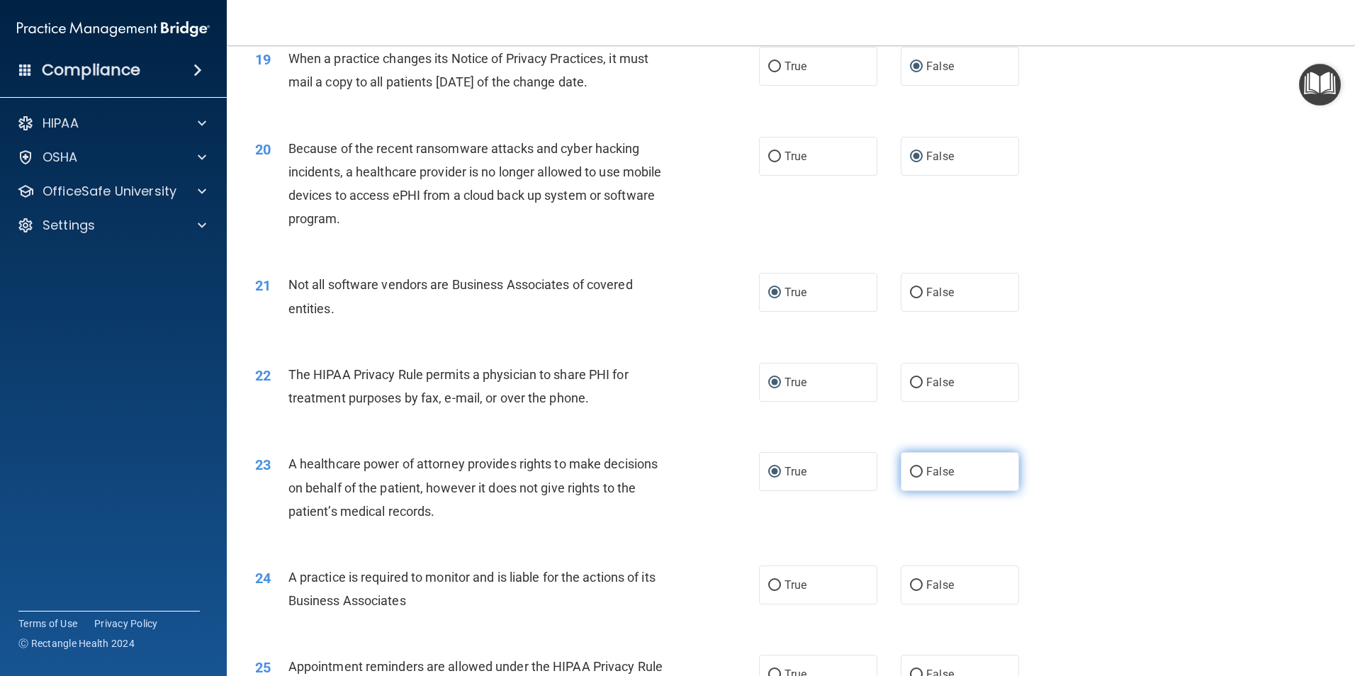
click at [912, 471] on input "False" at bounding box center [916, 472] width 13 height 11
radio input "true"
radio input "false"
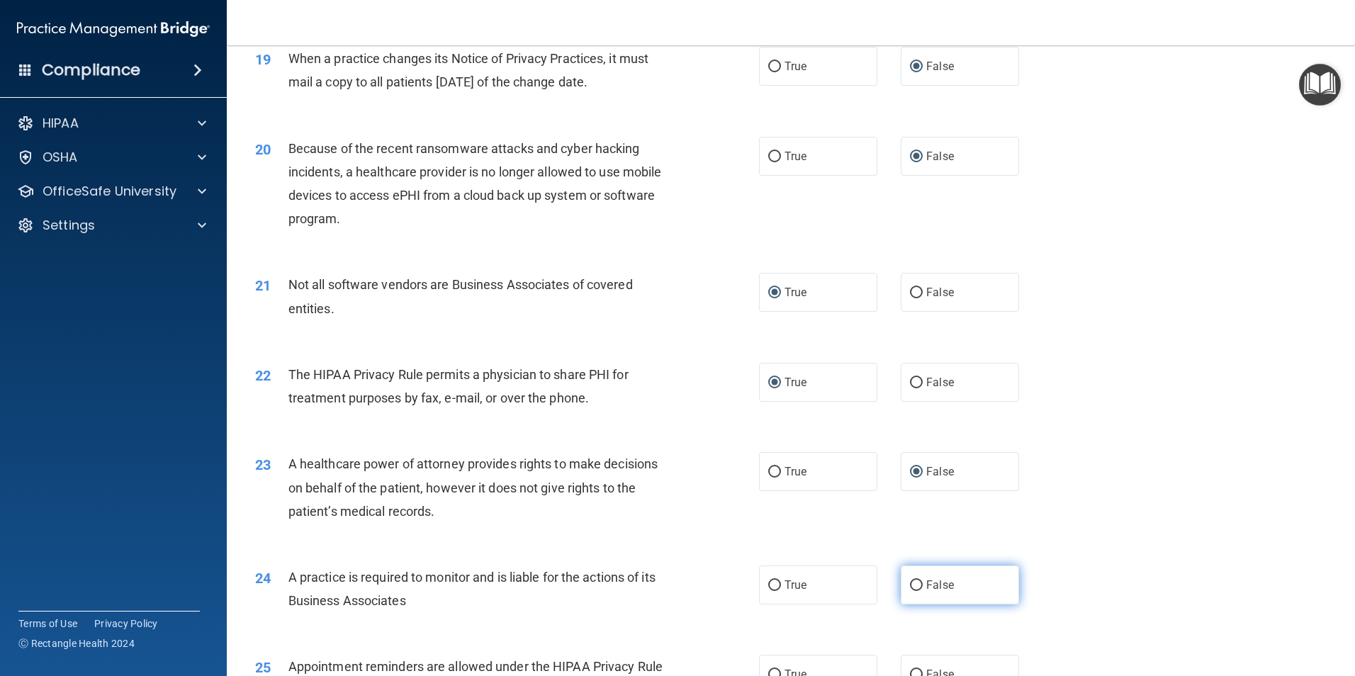
click at [914, 586] on input "False" at bounding box center [916, 586] width 13 height 11
radio input "true"
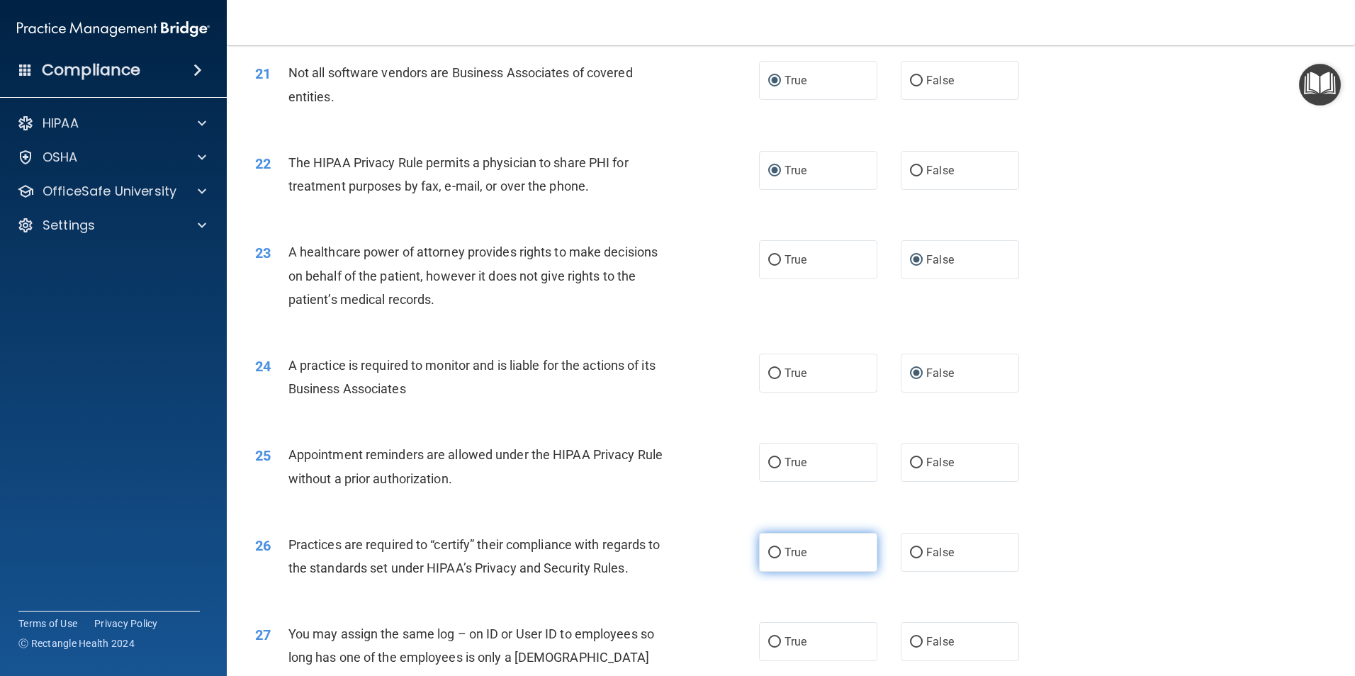
scroll to position [2197, 0]
click at [770, 464] on input "True" at bounding box center [774, 462] width 13 height 11
radio input "true"
click at [910, 551] on input "False" at bounding box center [916, 552] width 13 height 11
radio input "true"
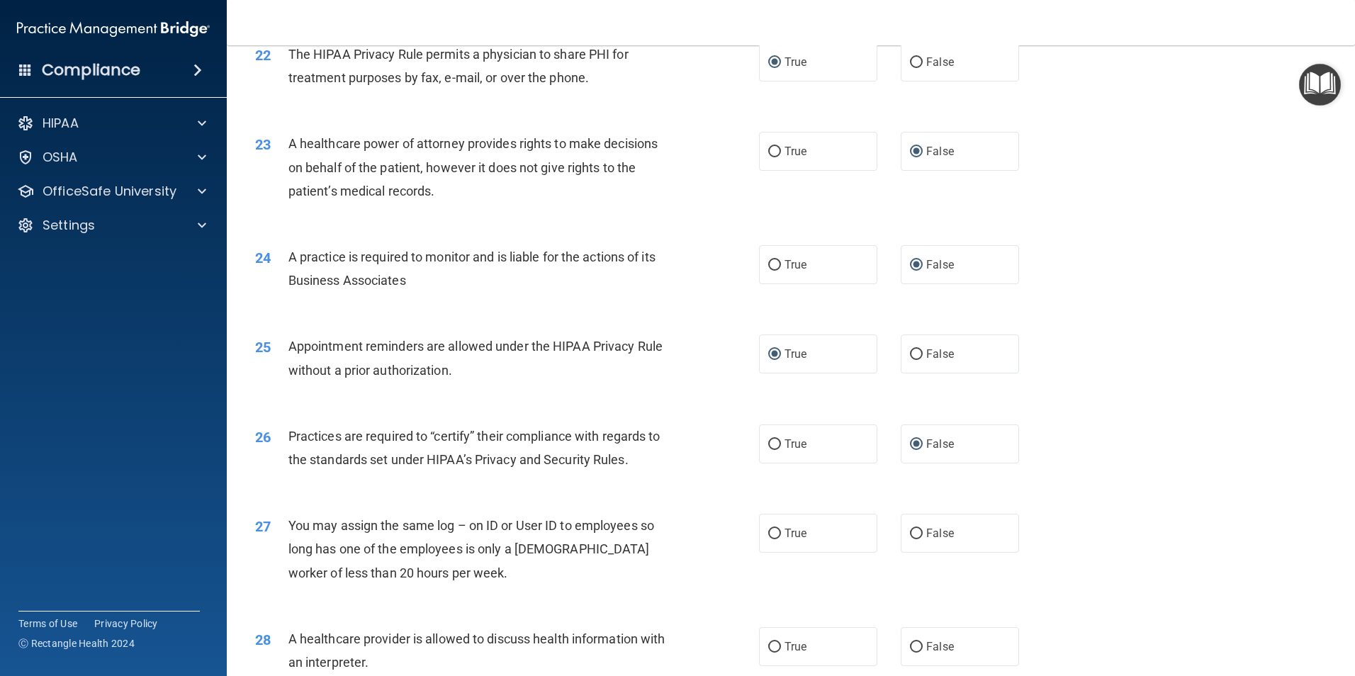
scroll to position [2339, 0]
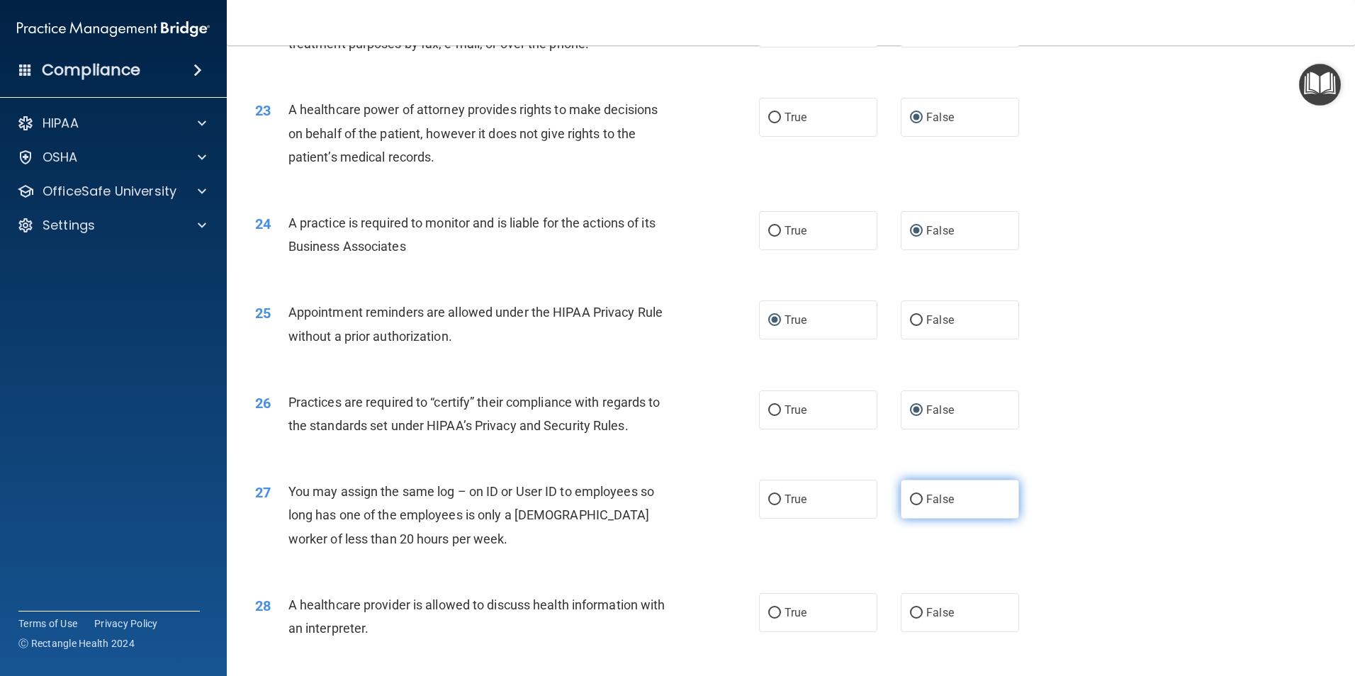
click at [913, 499] on input "False" at bounding box center [916, 500] width 13 height 11
radio input "true"
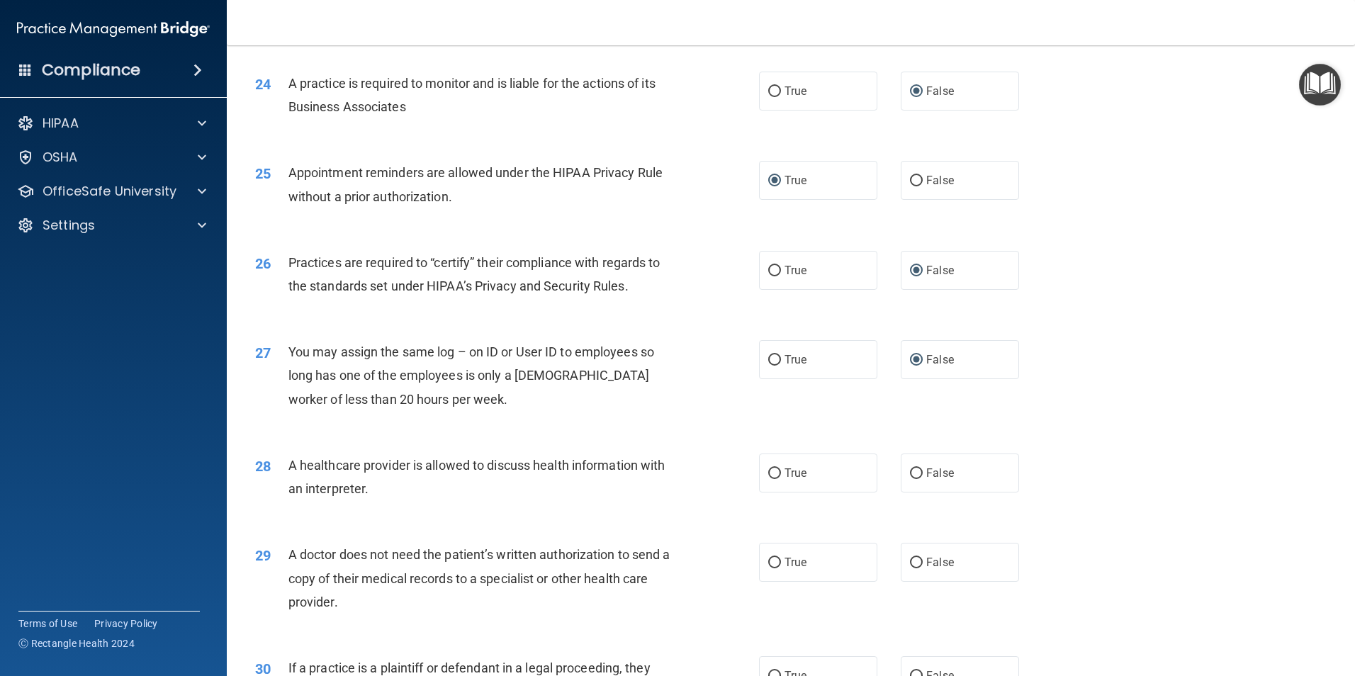
scroll to position [2481, 0]
click at [773, 472] on input "True" at bounding box center [774, 471] width 13 height 11
radio input "true"
click at [768, 558] on input "True" at bounding box center [774, 561] width 13 height 11
radio input "true"
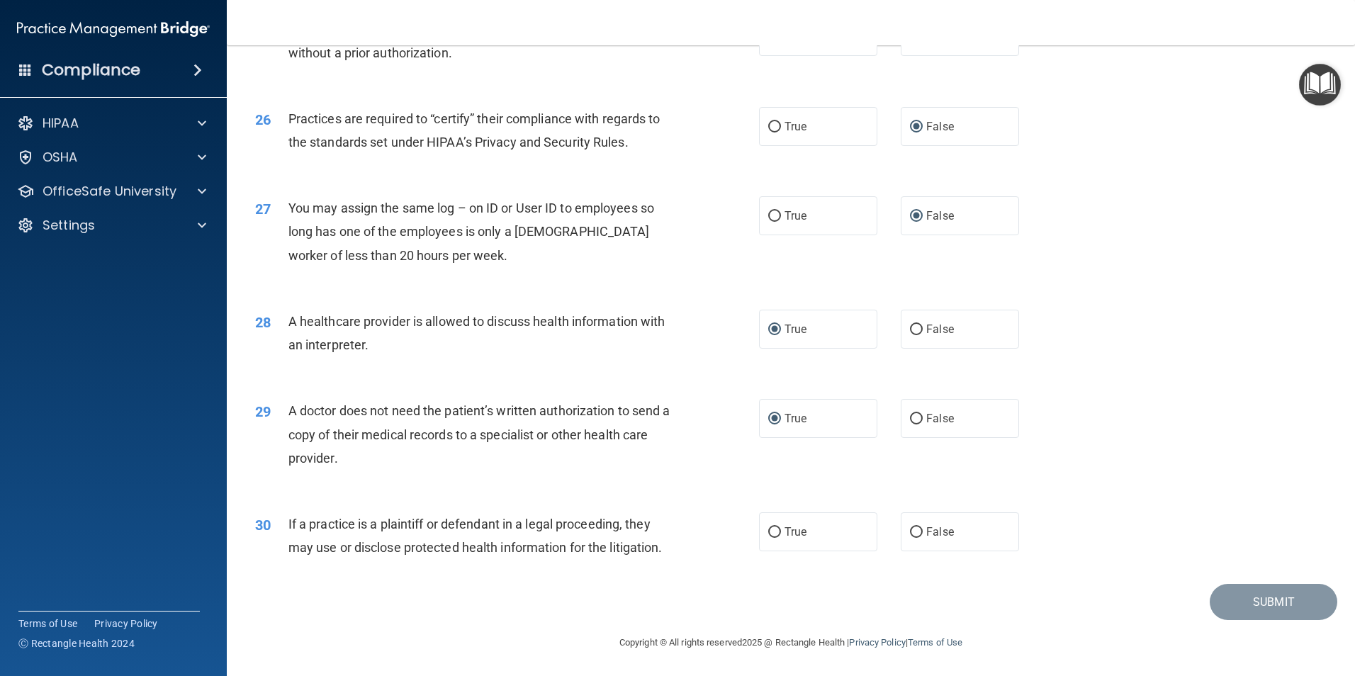
scroll to position [2623, 0]
click at [771, 532] on input "True" at bounding box center [774, 532] width 13 height 11
radio input "true"
click at [1265, 606] on button "Submit" at bounding box center [1274, 601] width 128 height 36
